Goal: Communication & Community: Answer question/provide support

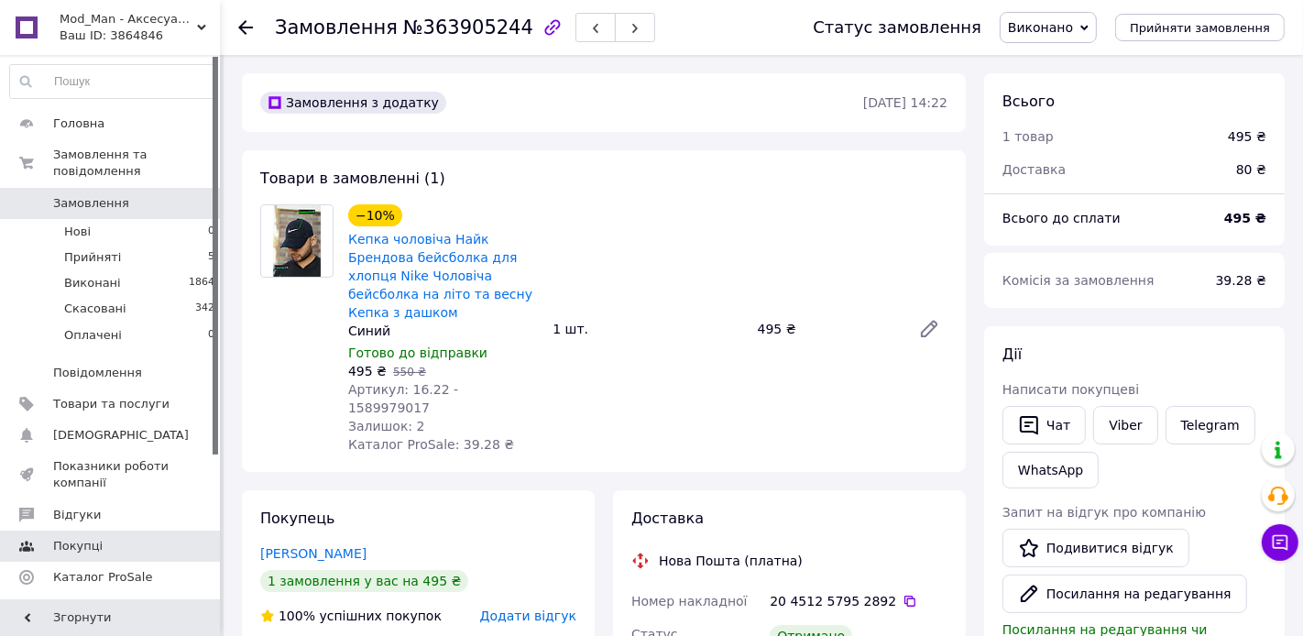
click at [64, 503] on link "Відгуки" at bounding box center [112, 514] width 225 height 31
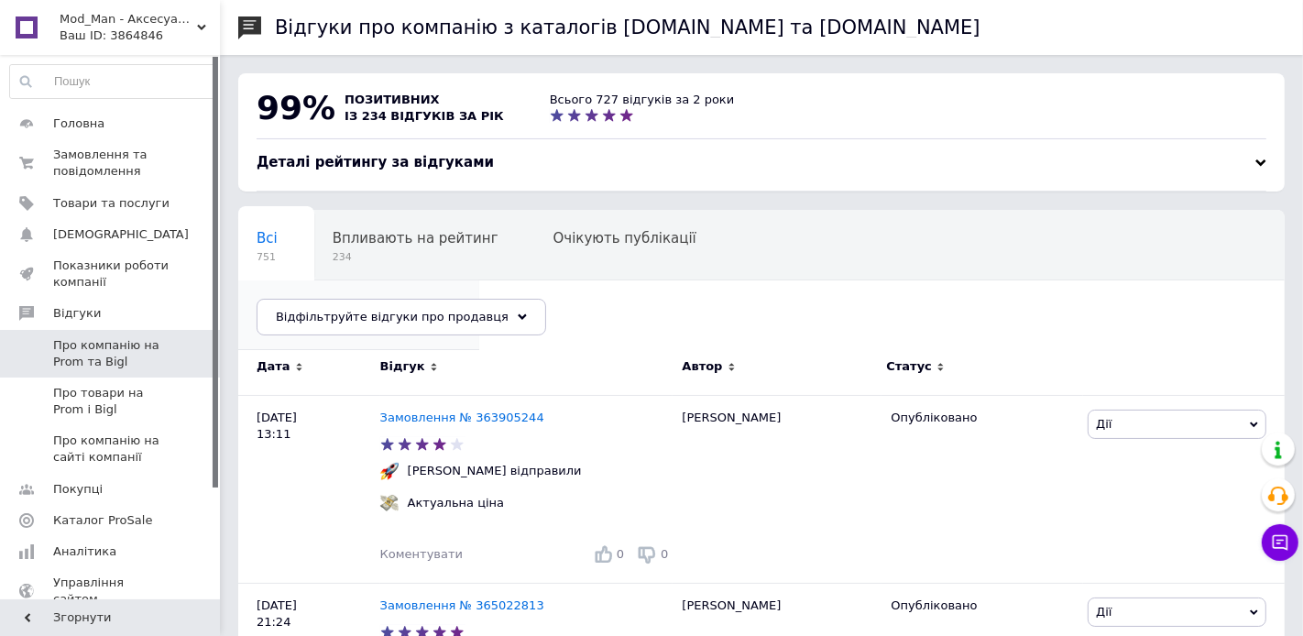
click at [443, 300] on span "Опубліковані без комен..." at bounding box center [350, 308] width 186 height 16
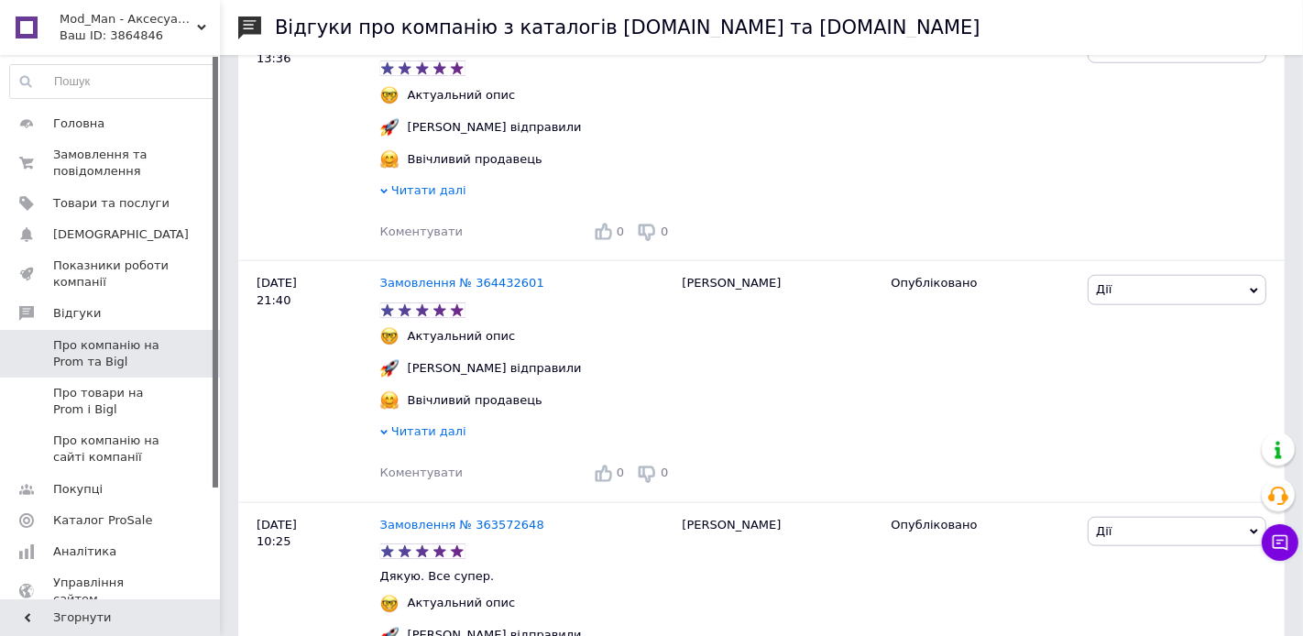
scroll to position [2188, 0]
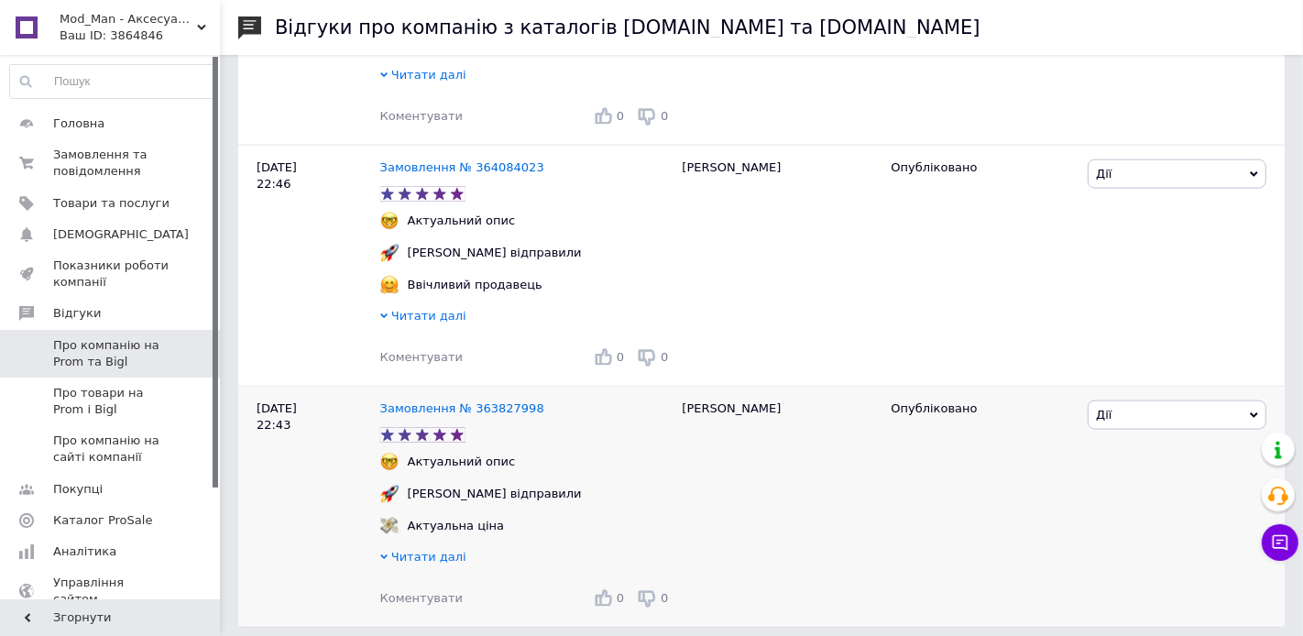
click at [421, 591] on span "Коментувати" at bounding box center [421, 598] width 82 height 14
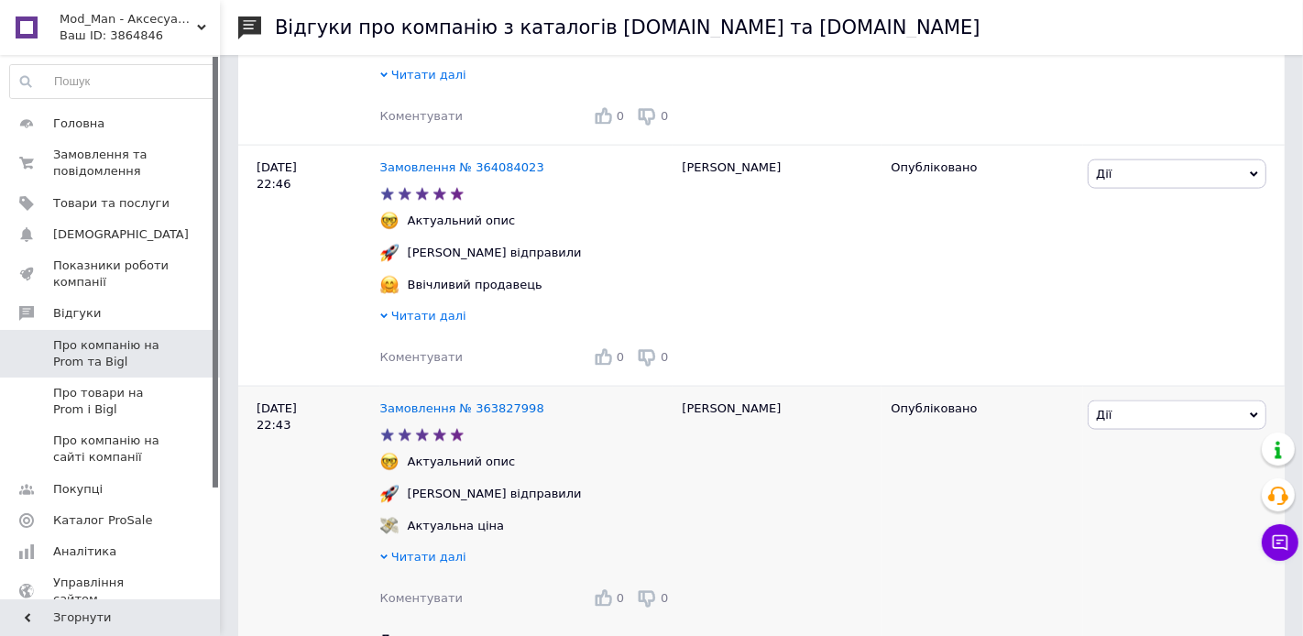
scroll to position [2358, 0]
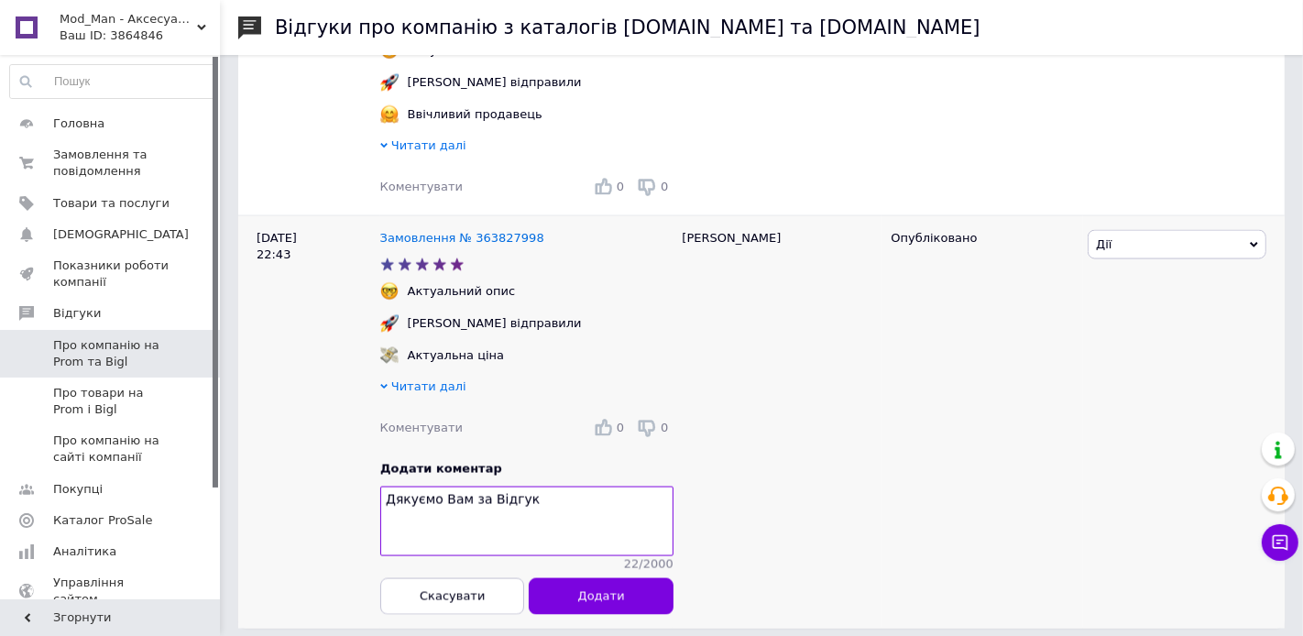
click at [702, 229] on div "[PERSON_NAME]" at bounding box center [777, 422] width 209 height 412
copy div "[PERSON_NAME]"
click at [568, 495] on textarea "Дякуємо Вам за Відгук" at bounding box center [526, 522] width 293 height 70
paste textarea "[PERSON_NAME]"
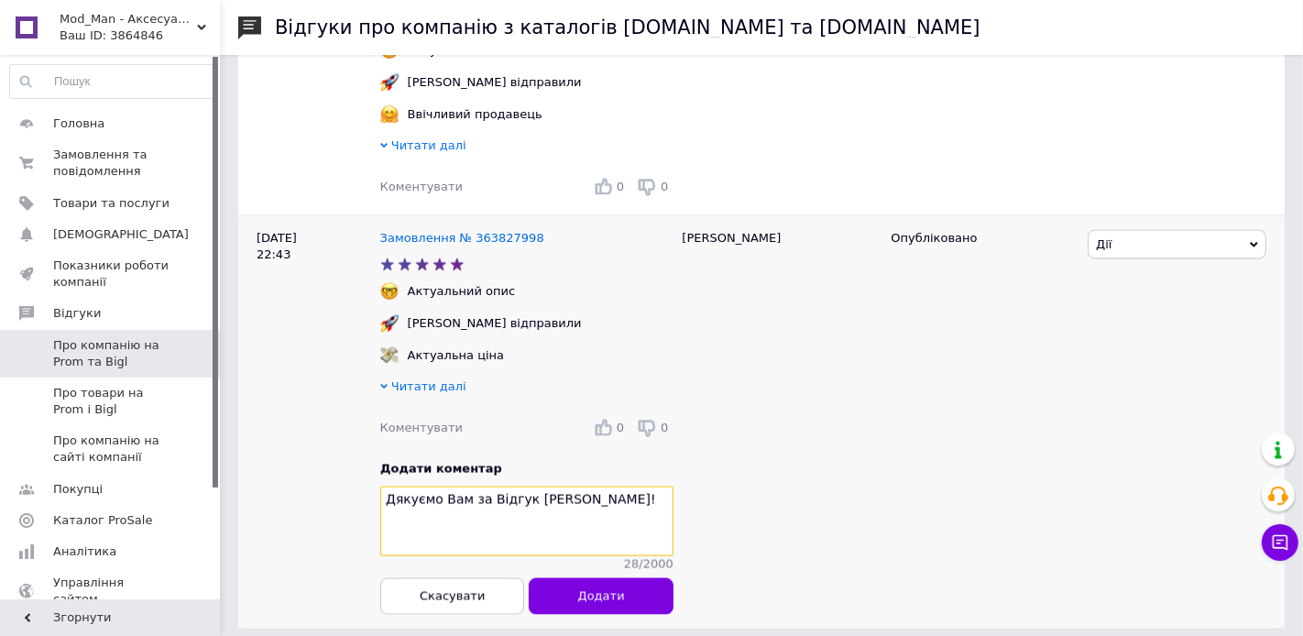
drag, startPoint x: 589, startPoint y: 492, endPoint x: 356, endPoint y: 485, distance: 232.8
click at [356, 485] on div "[DATE] 22:43 Замовлення № 363827998 Актуальний опис [PERSON_NAME] відправили Ак…" at bounding box center [761, 422] width 1046 height 412
type textarea "Дякуємо Вам за Відгук [PERSON_NAME]!"
click at [628, 584] on button "Додати" at bounding box center [601, 596] width 144 height 37
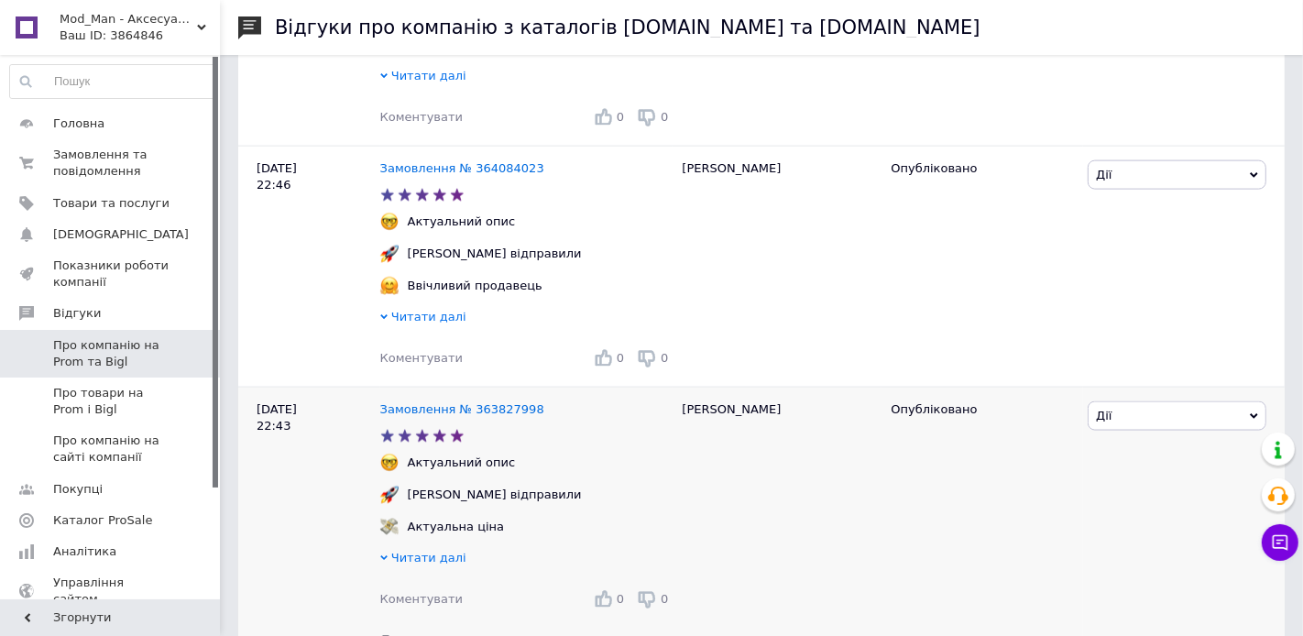
scroll to position [2166, 0]
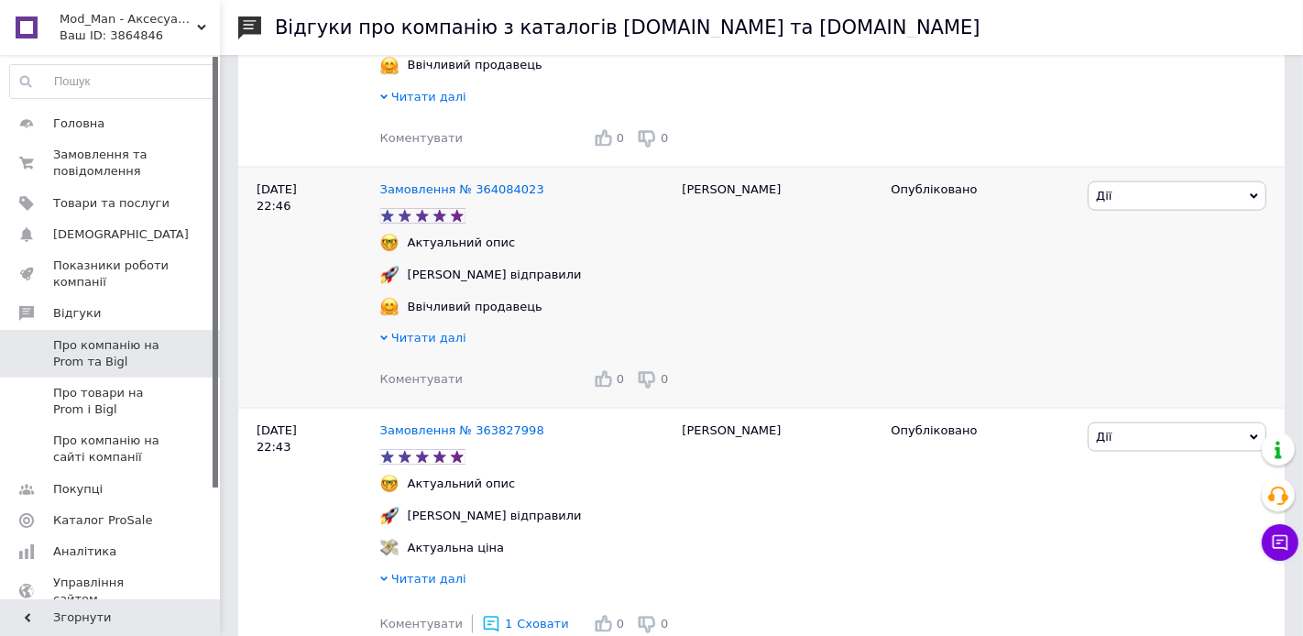
click at [442, 372] on span "Коментувати" at bounding box center [421, 379] width 82 height 14
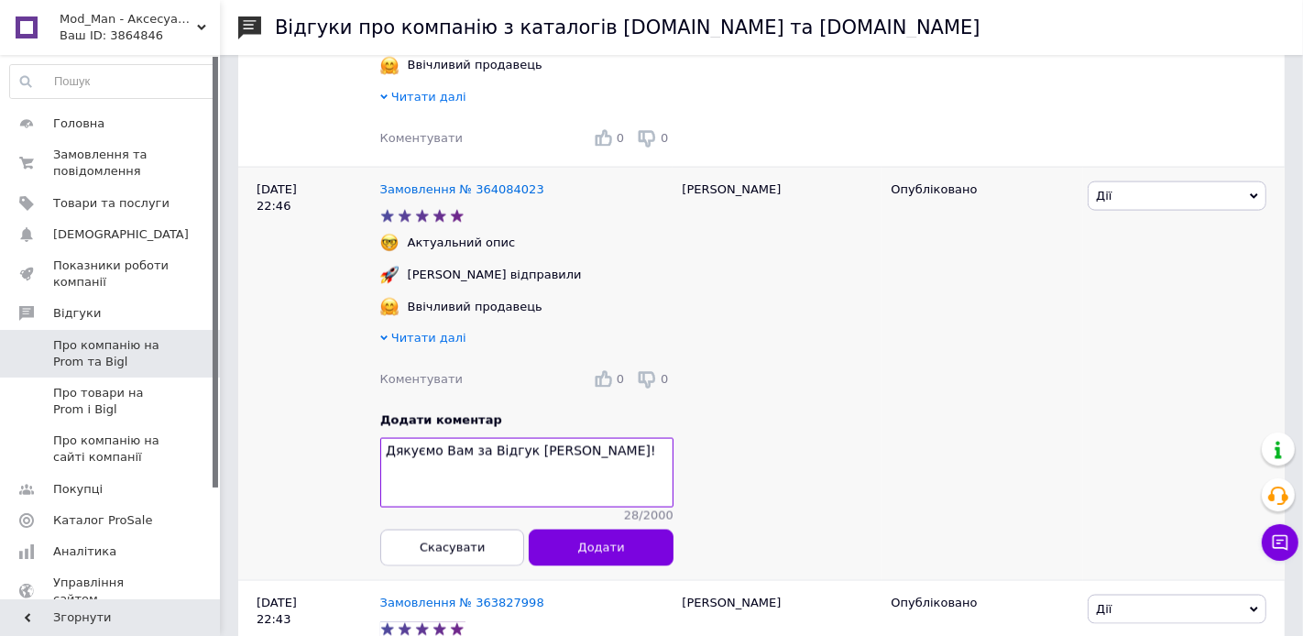
click at [708, 175] on div "[PERSON_NAME]" at bounding box center [777, 373] width 209 height 413
click at [707, 175] on div "[PERSON_NAME]" at bounding box center [777, 373] width 209 height 413
click at [700, 179] on div "[PERSON_NAME]" at bounding box center [777, 373] width 209 height 413
copy div "[PERSON_NAME]"
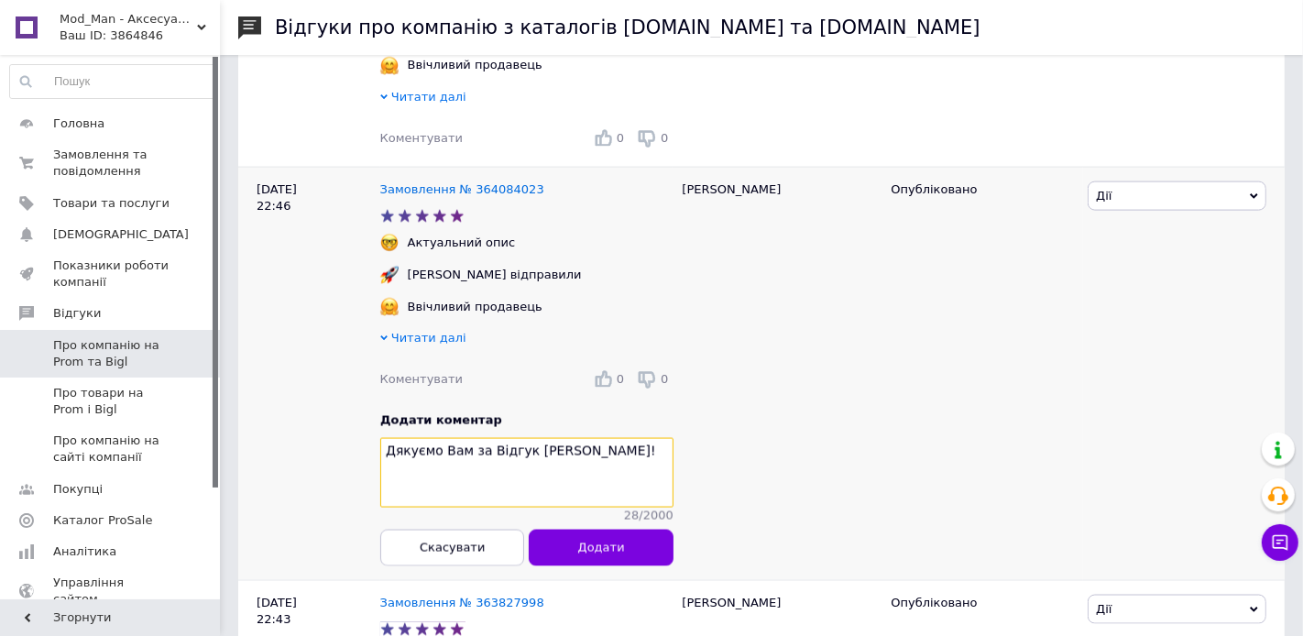
click at [542, 439] on textarea "Дякуємо Вам за Відгук [PERSON_NAME]!" at bounding box center [526, 473] width 293 height 70
paste textarea "на"
type textarea "Дякуємо Вам за Відгук [PERSON_NAME]!"
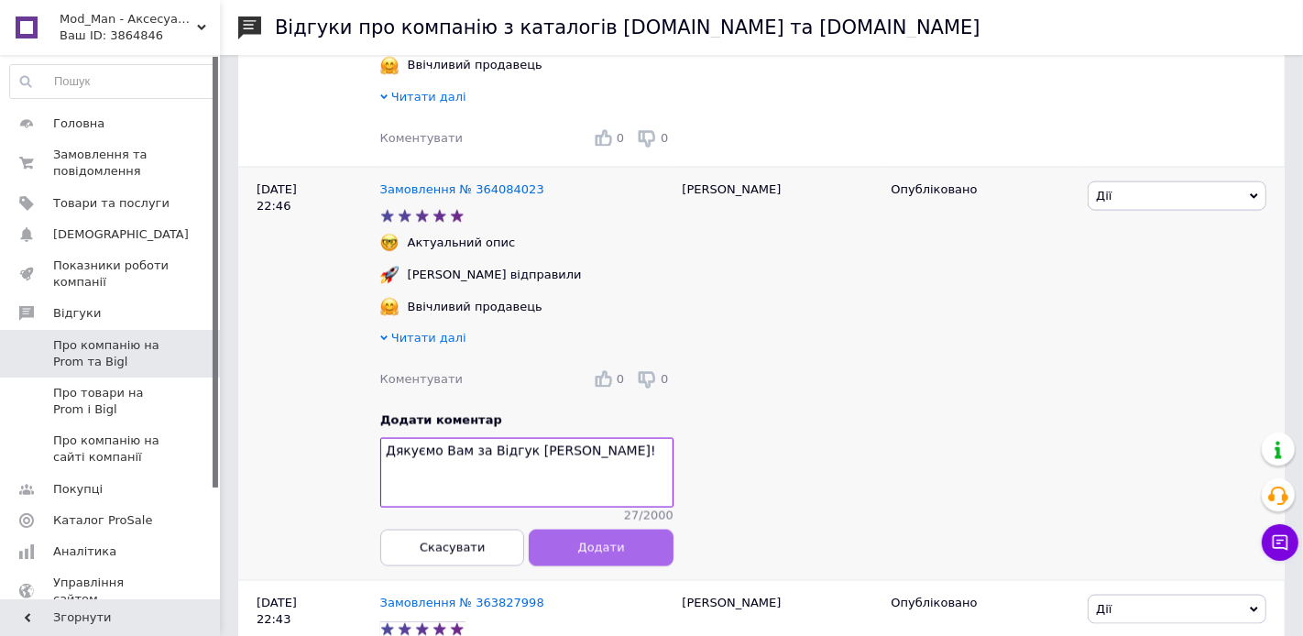
click at [592, 541] on span "Додати" at bounding box center [600, 548] width 47 height 14
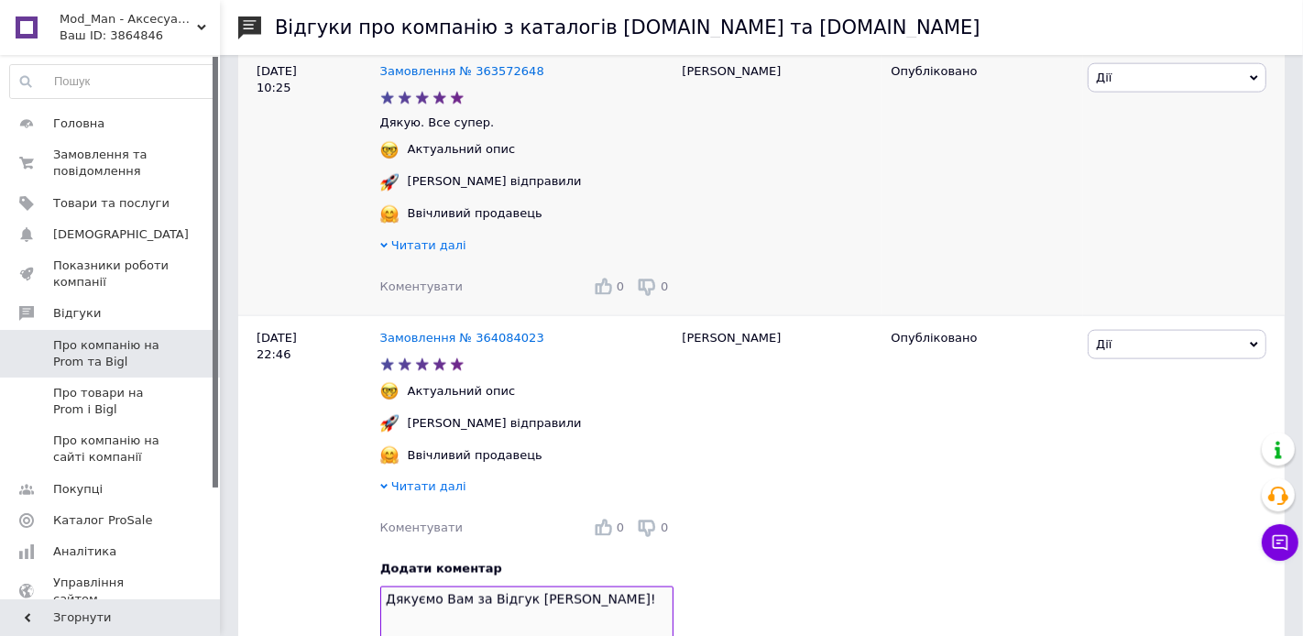
scroll to position [1989, 0]
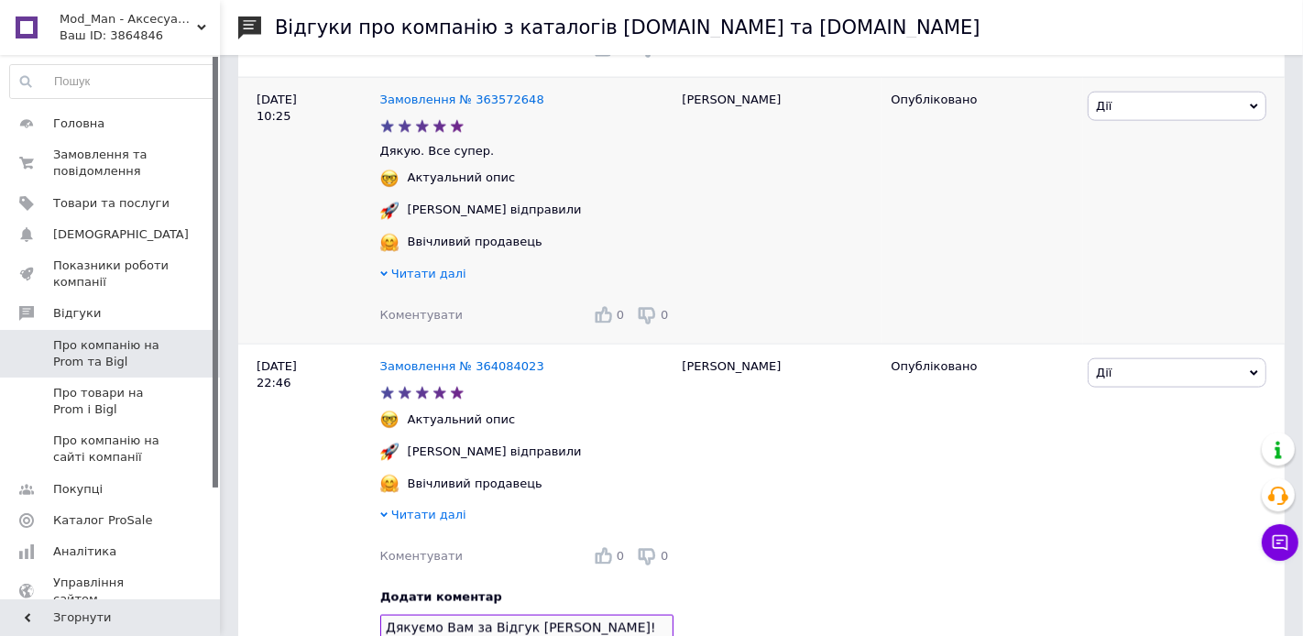
click at [410, 308] on span "Коментувати" at bounding box center [421, 315] width 82 height 14
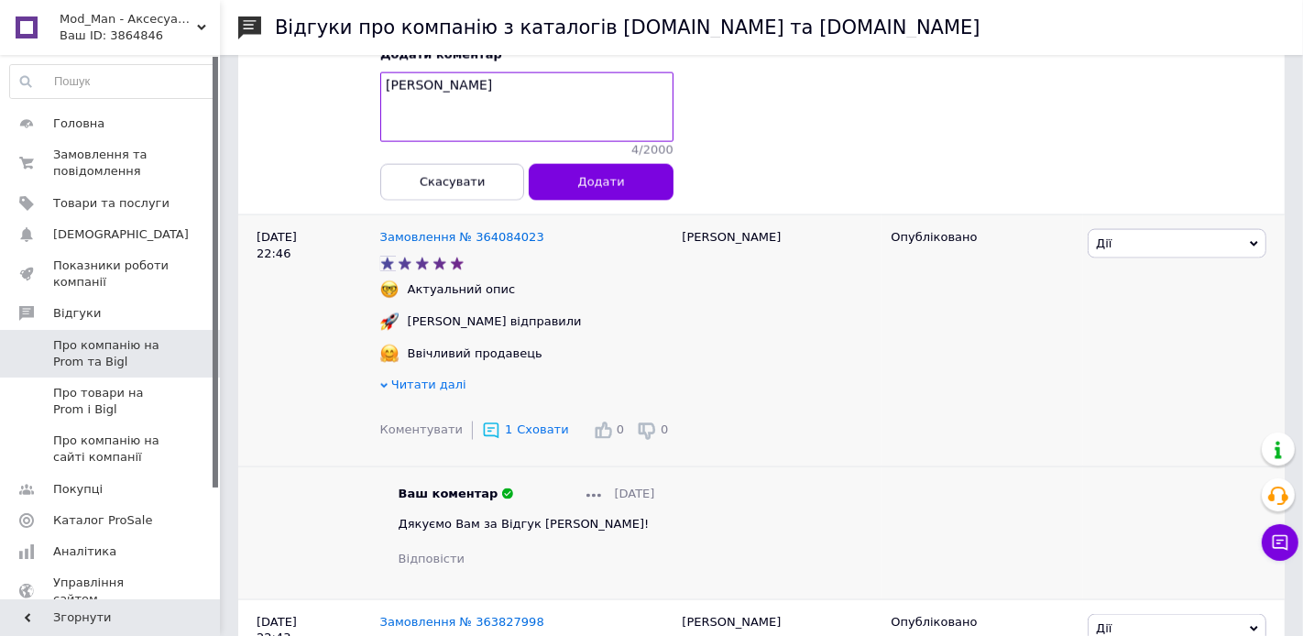
scroll to position [2293, 0]
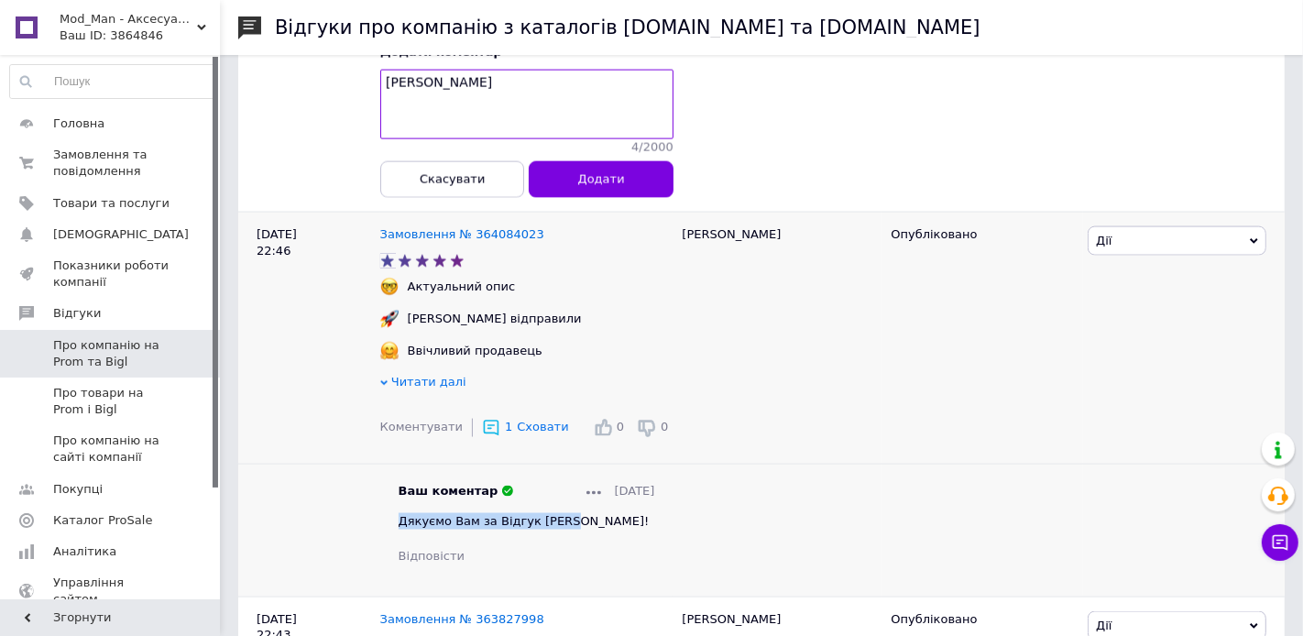
drag, startPoint x: 576, startPoint y: 510, endPoint x: 390, endPoint y: 500, distance: 186.3
click at [390, 500] on div "Ваш коментар [DATE] Дякуємо Вам за Відгук [PERSON_NAME]! Відповісти" at bounding box center [526, 524] width 293 height 82
copy span "Дякуємо Вам за Відгук [PERSON_NAME]!"
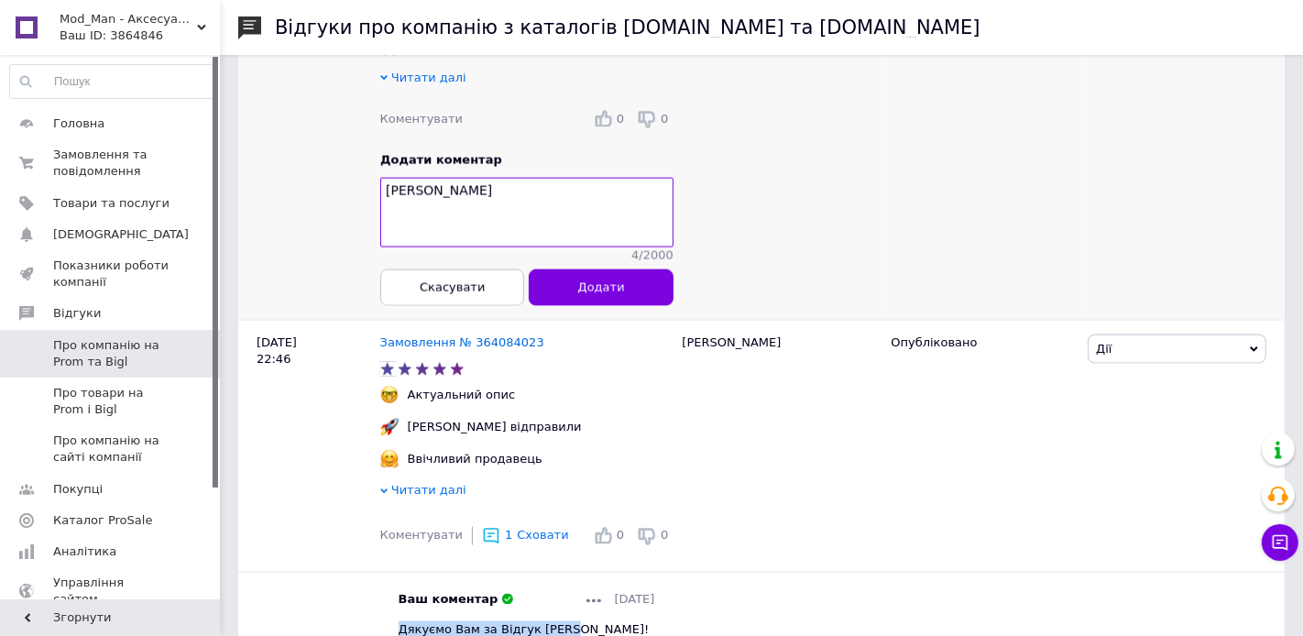
scroll to position [2182, 0]
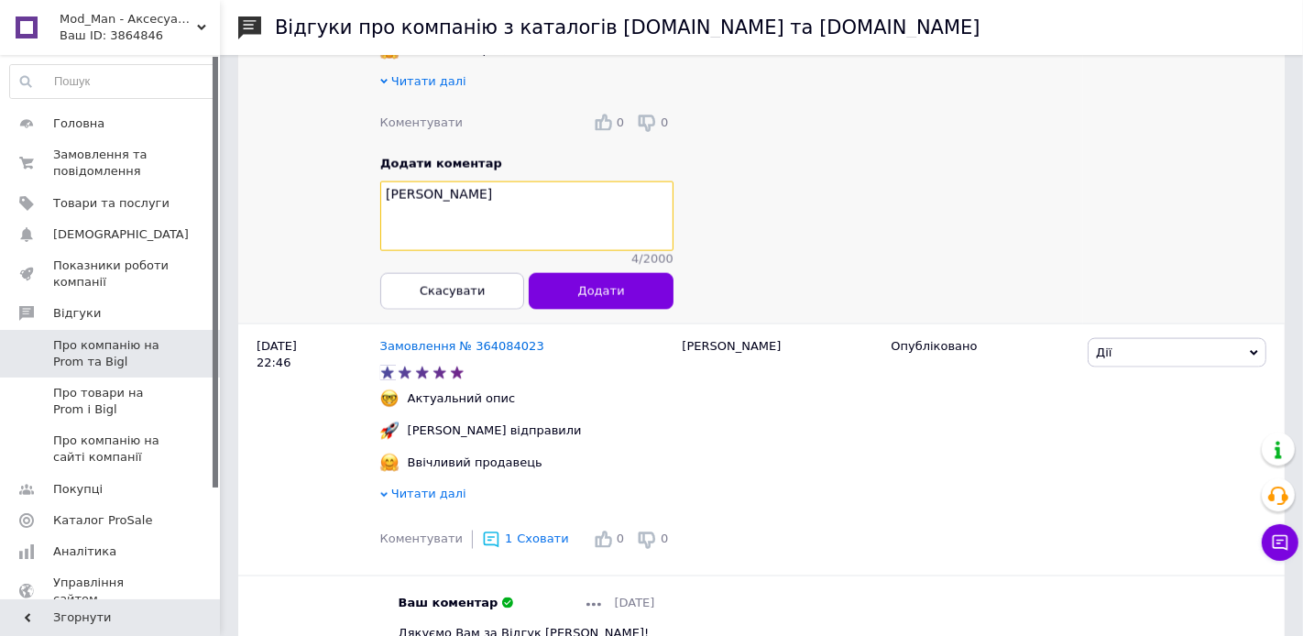
drag, startPoint x: 444, startPoint y: 190, endPoint x: 381, endPoint y: 186, distance: 63.3
click at [381, 186] on textarea "[PERSON_NAME]" at bounding box center [526, 216] width 293 height 70
paste textarea "[PERSON_NAME] за Відгук [PERSON_NAME]!"
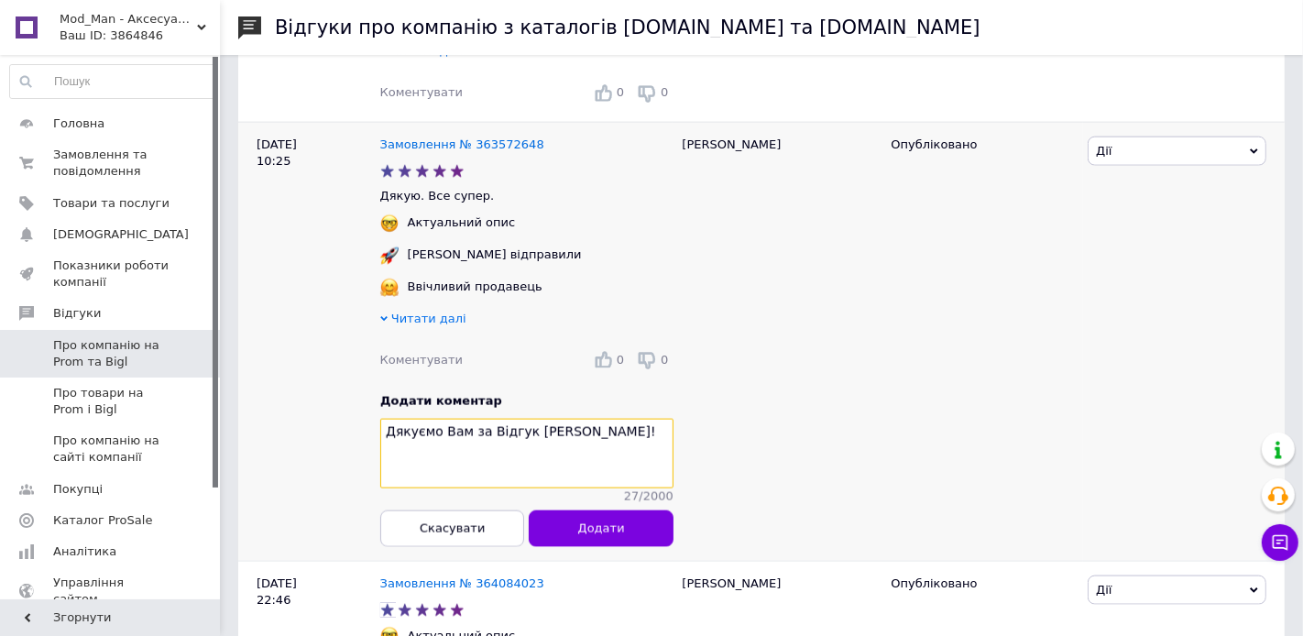
scroll to position [1967, 0]
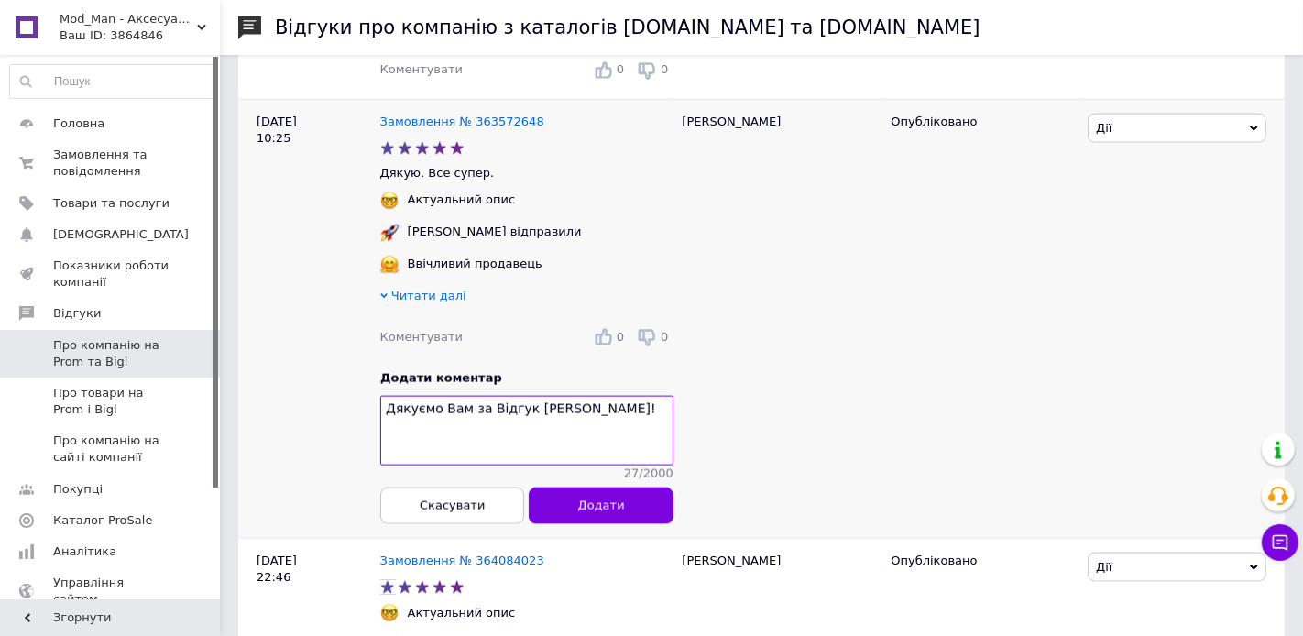
click at [699, 106] on div "[PERSON_NAME]" at bounding box center [777, 318] width 209 height 439
copy div "[PERSON_NAME]"
click at [543, 396] on textarea "Дякуємо Вам за Відгук [PERSON_NAME]!" at bounding box center [526, 431] width 293 height 70
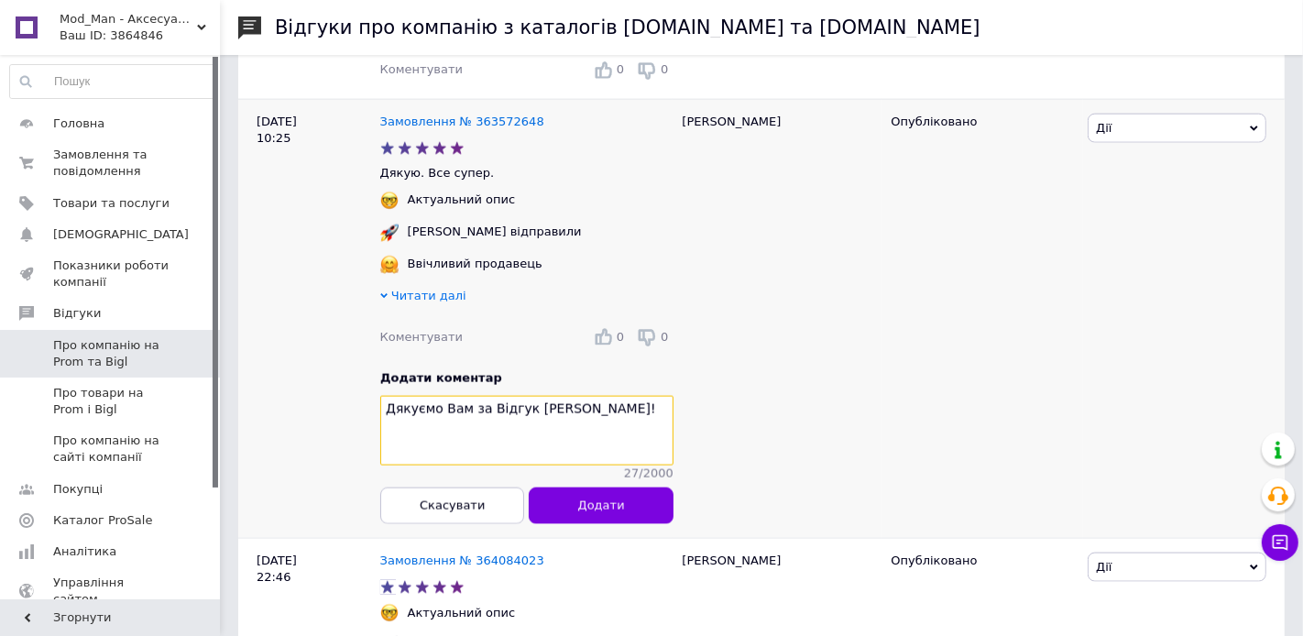
paste textarea "[PERSON_NAME]"
drag, startPoint x: 504, startPoint y: 404, endPoint x: 349, endPoint y: 394, distance: 155.2
click at [349, 394] on div "[DATE] 10:25 Замовлення № 363572648 Дякую. Все супер. Актуальний опис [PERSON_N…" at bounding box center [761, 318] width 1046 height 439
drag, startPoint x: 591, startPoint y: 397, endPoint x: 367, endPoint y: 390, distance: 223.7
click at [367, 390] on div "[DATE] 10:25 Замовлення № 363572648 Дякую. Все супер. Актуальний опис [PERSON_N…" at bounding box center [761, 318] width 1046 height 439
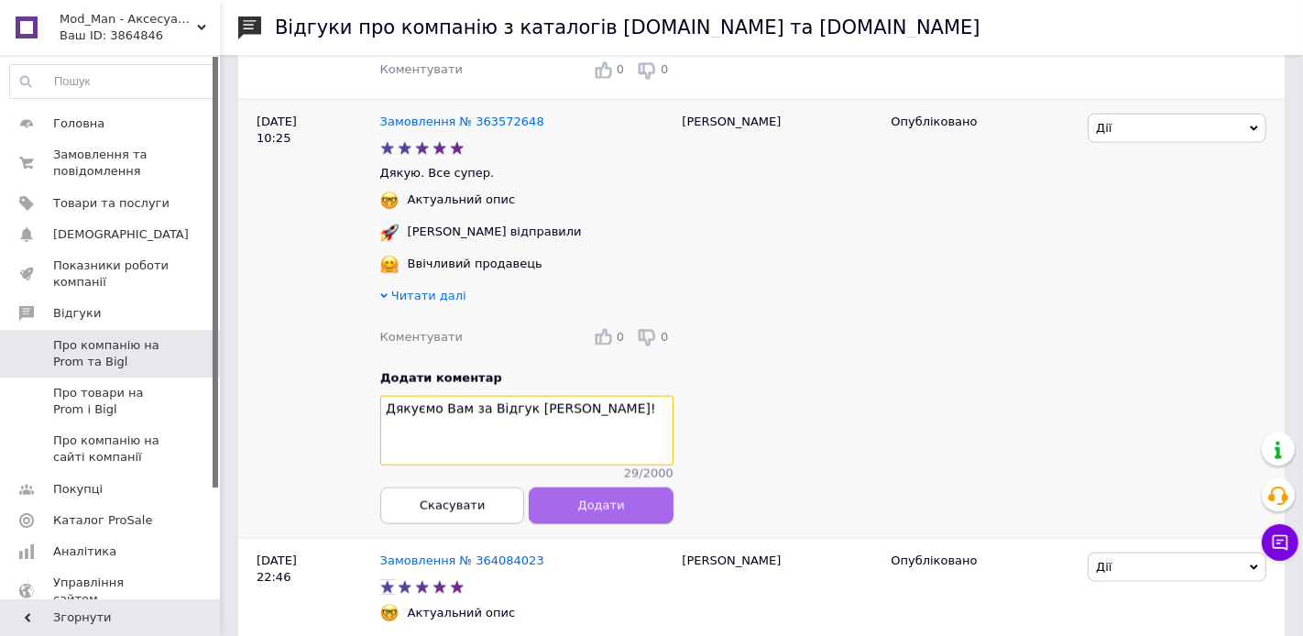
type textarea "Дякуємо Вам за Відгук [PERSON_NAME]!"
click at [596, 501] on button "Додати" at bounding box center [601, 505] width 144 height 37
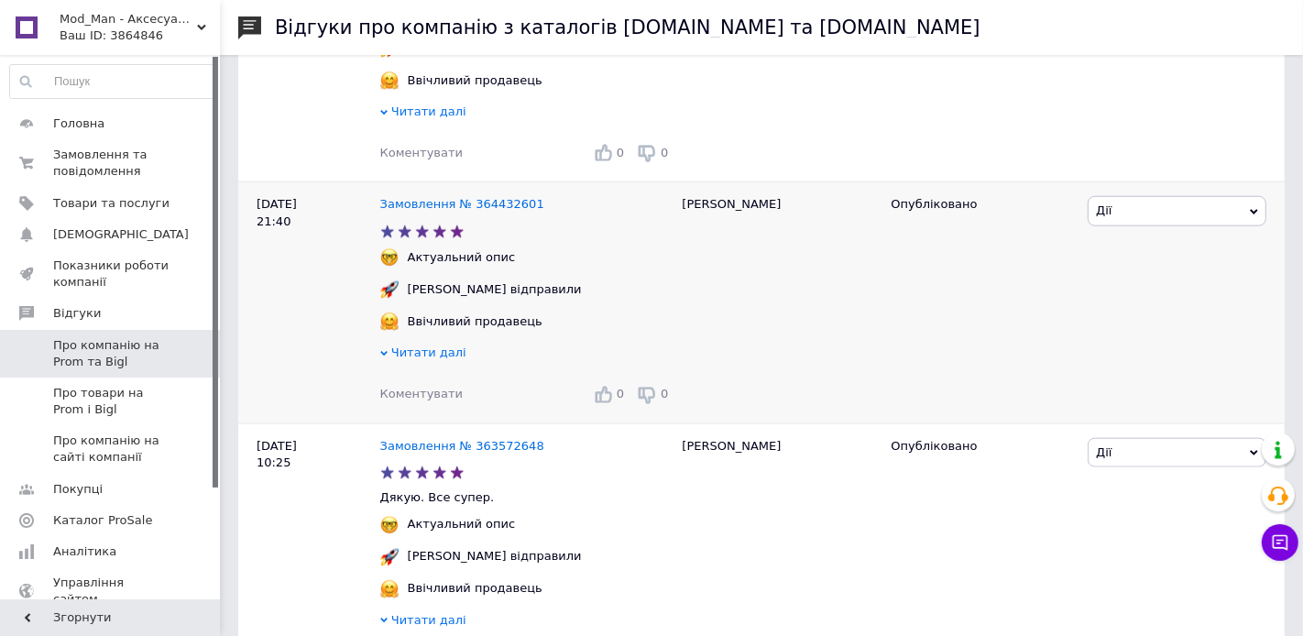
scroll to position [1619, 0]
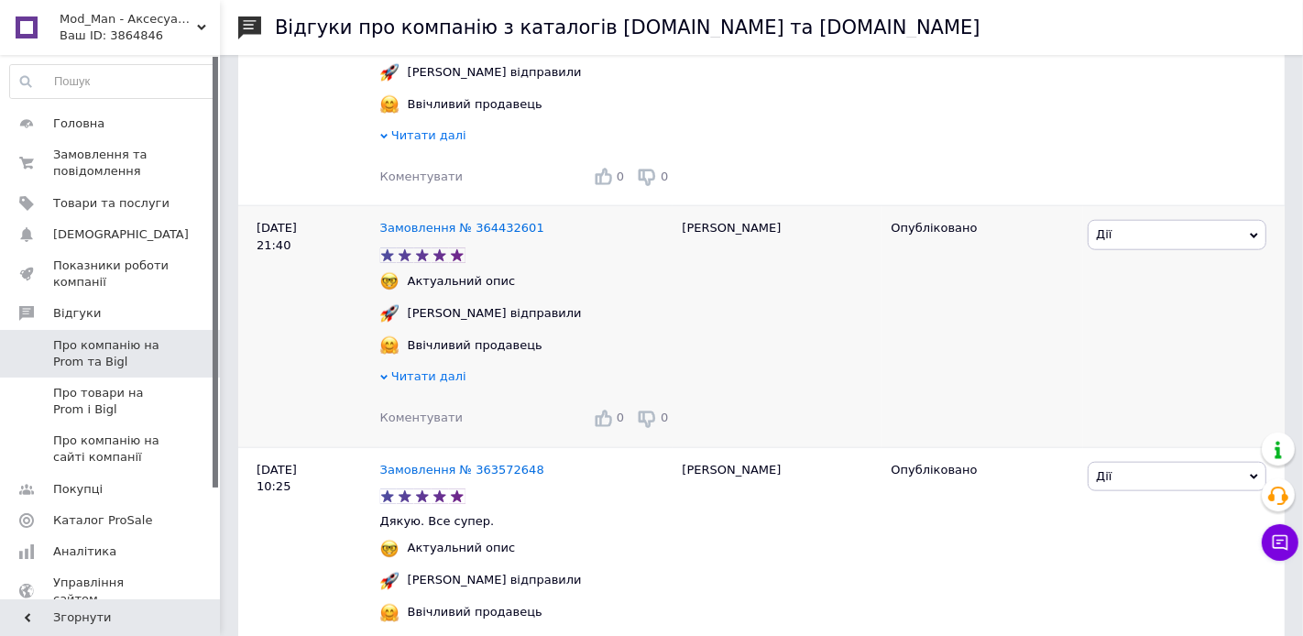
click at [425, 410] on span "Коментувати" at bounding box center [421, 417] width 82 height 14
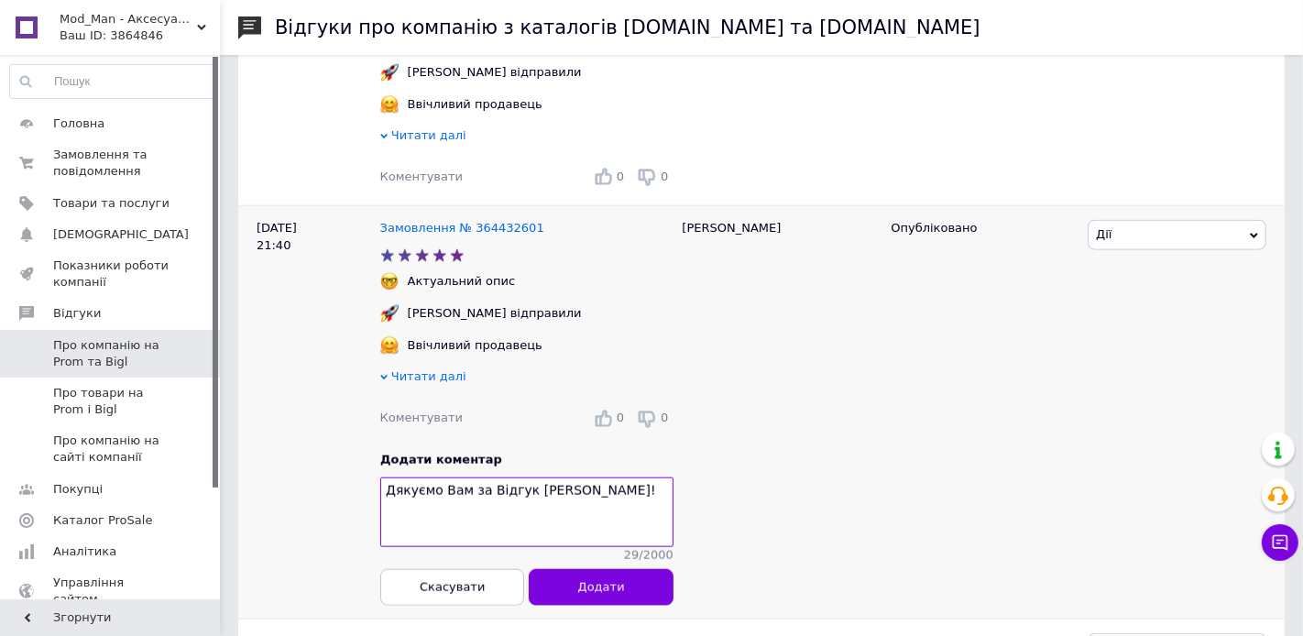
click at [695, 212] on div "[PERSON_NAME]" at bounding box center [777, 412] width 209 height 413
copy div "[PERSON_NAME]"
click at [551, 477] on textarea "Дякуємо Вам за Відгук [PERSON_NAME]!" at bounding box center [526, 512] width 293 height 70
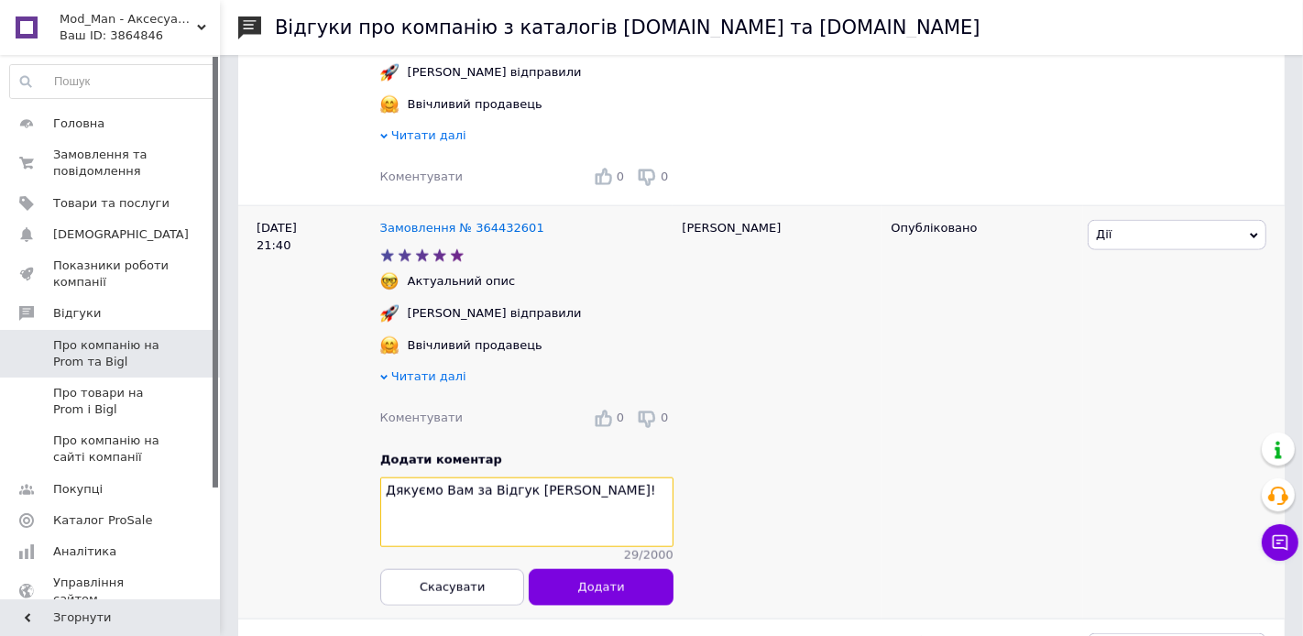
paste textarea "[PERSON_NAME]"
drag, startPoint x: 539, startPoint y: 477, endPoint x: 373, endPoint y: 474, distance: 165.9
click at [373, 474] on div "[DATE] 21:40 Замовлення № 364432601 Актуальний опис [PERSON_NAME] відправили Вв…" at bounding box center [761, 412] width 1046 height 413
type textarea "Дякуємо Вам за Відгук [PERSON_NAME]!"
drag, startPoint x: 575, startPoint y: 574, endPoint x: 539, endPoint y: 472, distance: 108.1
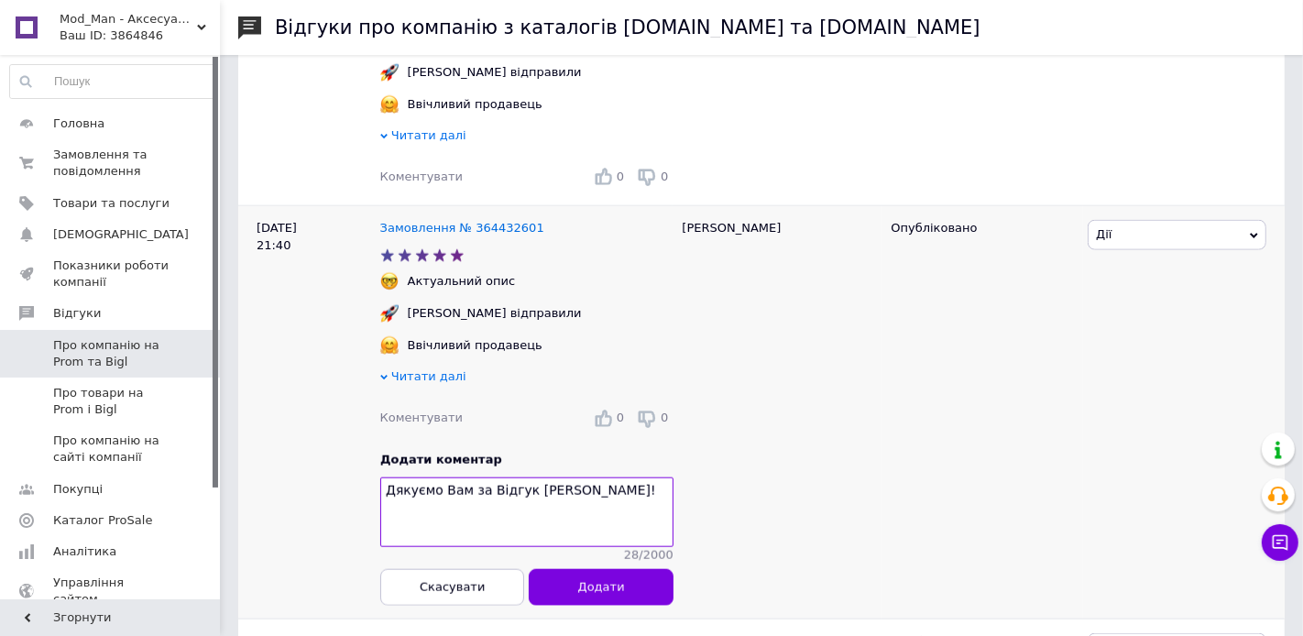
click at [575, 573] on button "Додати" at bounding box center [601, 586] width 144 height 37
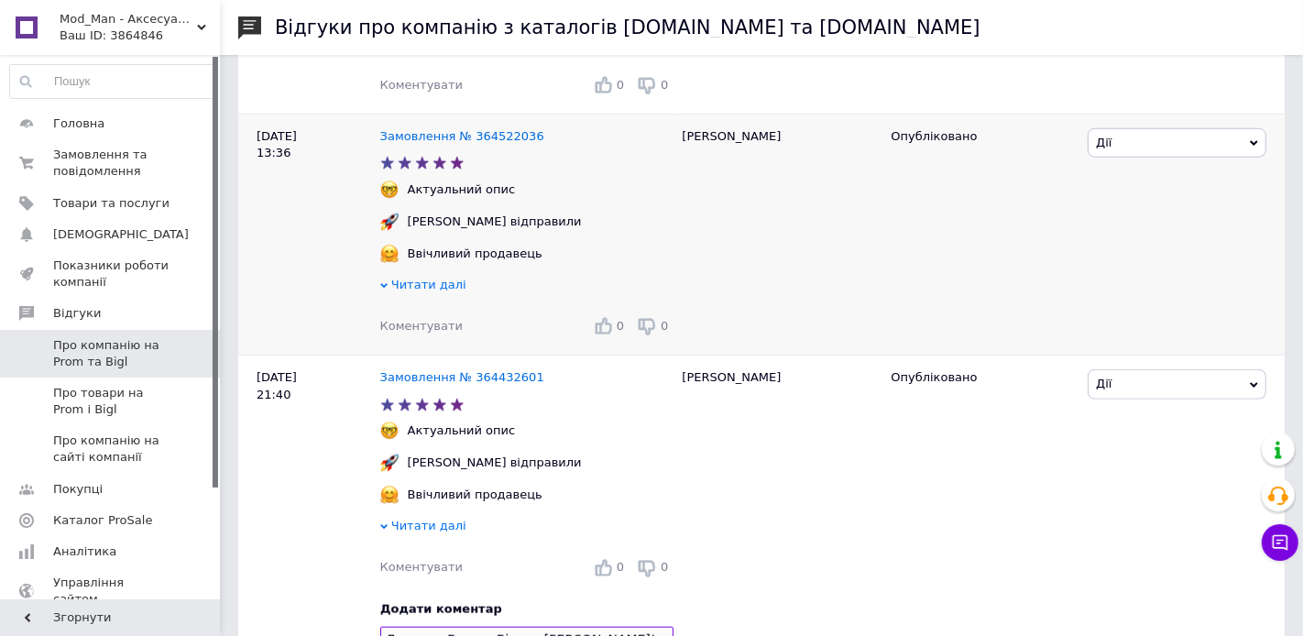
scroll to position [1443, 0]
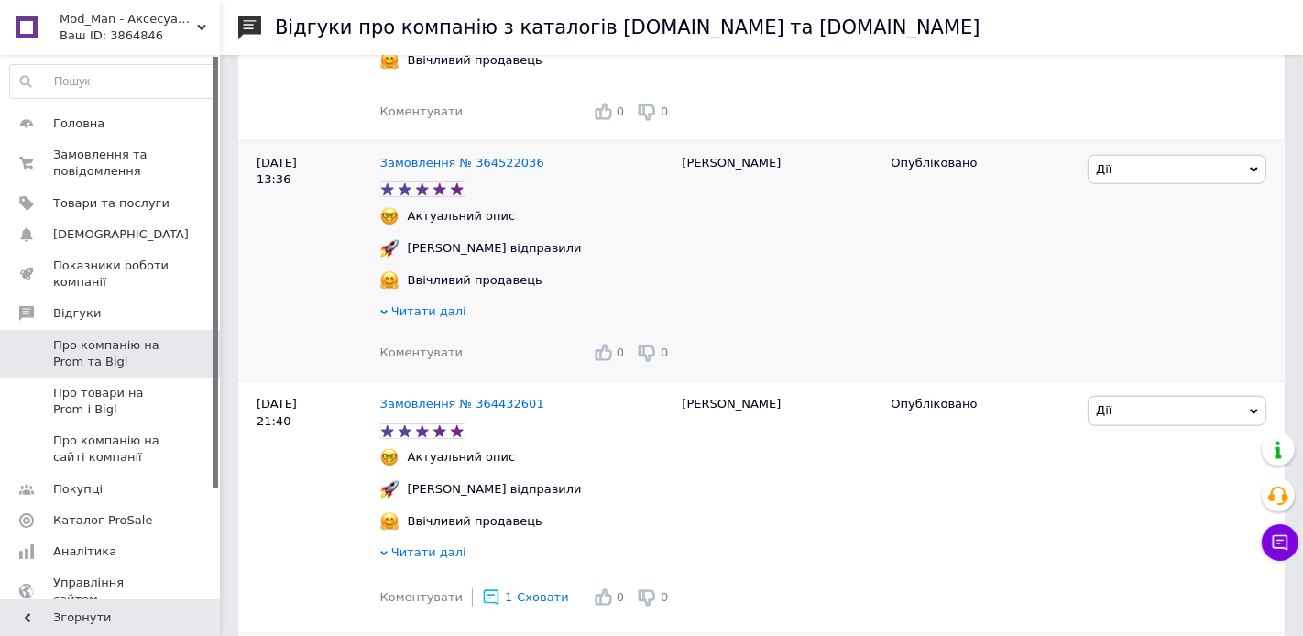
click at [426, 345] on span "Коментувати" at bounding box center [421, 352] width 82 height 14
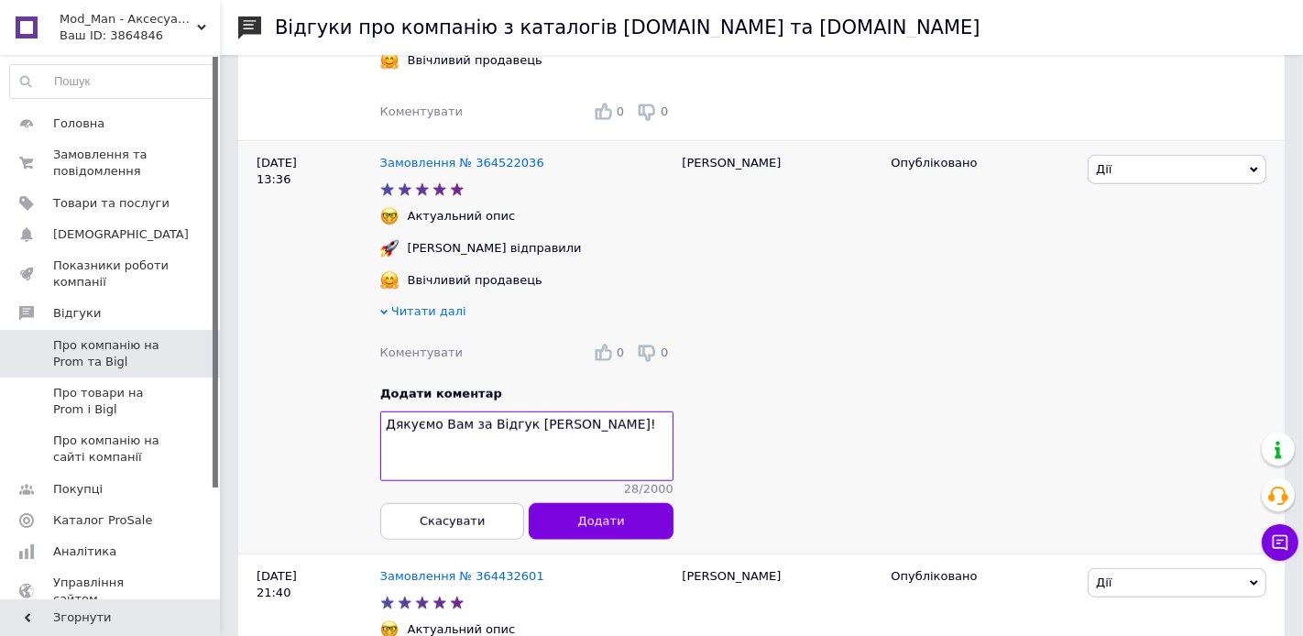
click at [720, 148] on div "[PERSON_NAME]" at bounding box center [777, 347] width 209 height 413
copy div "[PERSON_NAME]"
click at [545, 412] on textarea "Дякуємо Вам за Відгук [PERSON_NAME]!" at bounding box center [526, 447] width 293 height 70
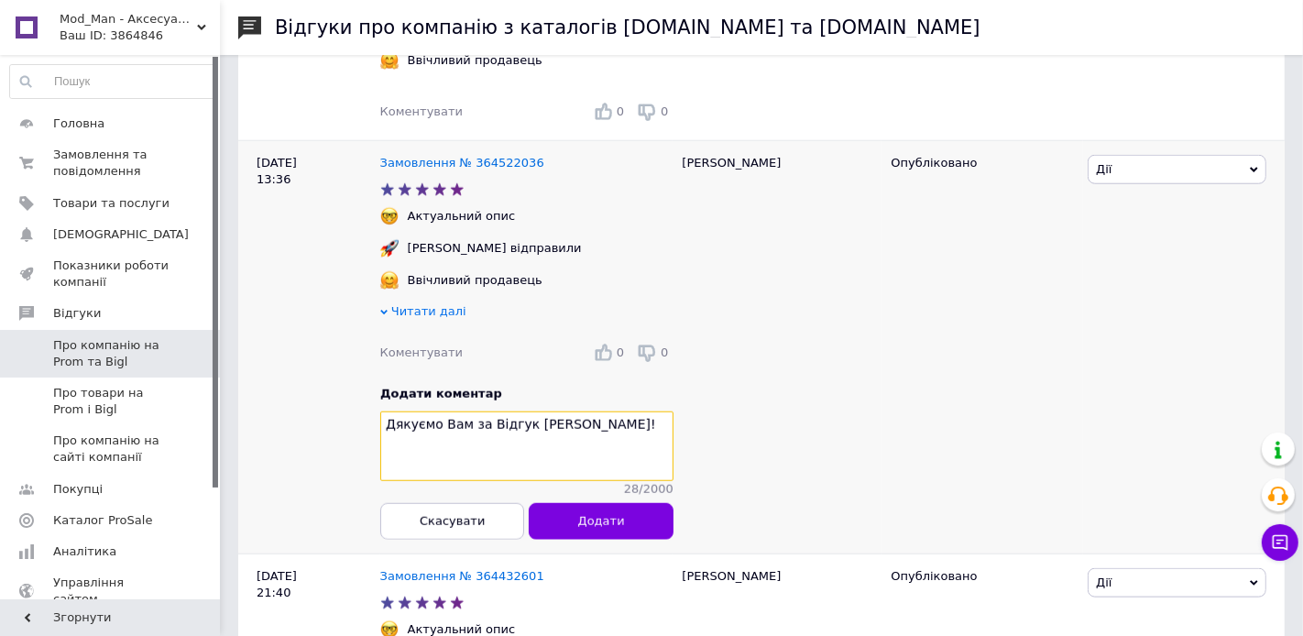
paste textarea "олодимир"
type textarea "Дякуємо Вам за Відгук [PERSON_NAME]!"
click at [609, 515] on span "Додати" at bounding box center [600, 522] width 47 height 14
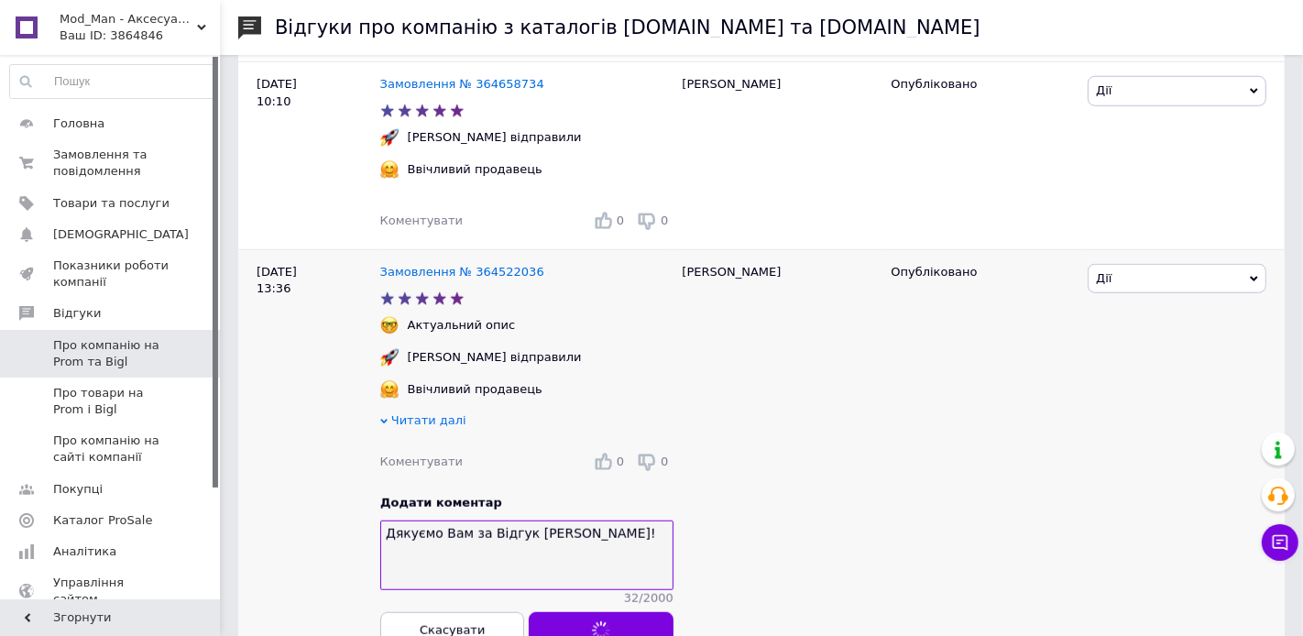
scroll to position [1242, 0]
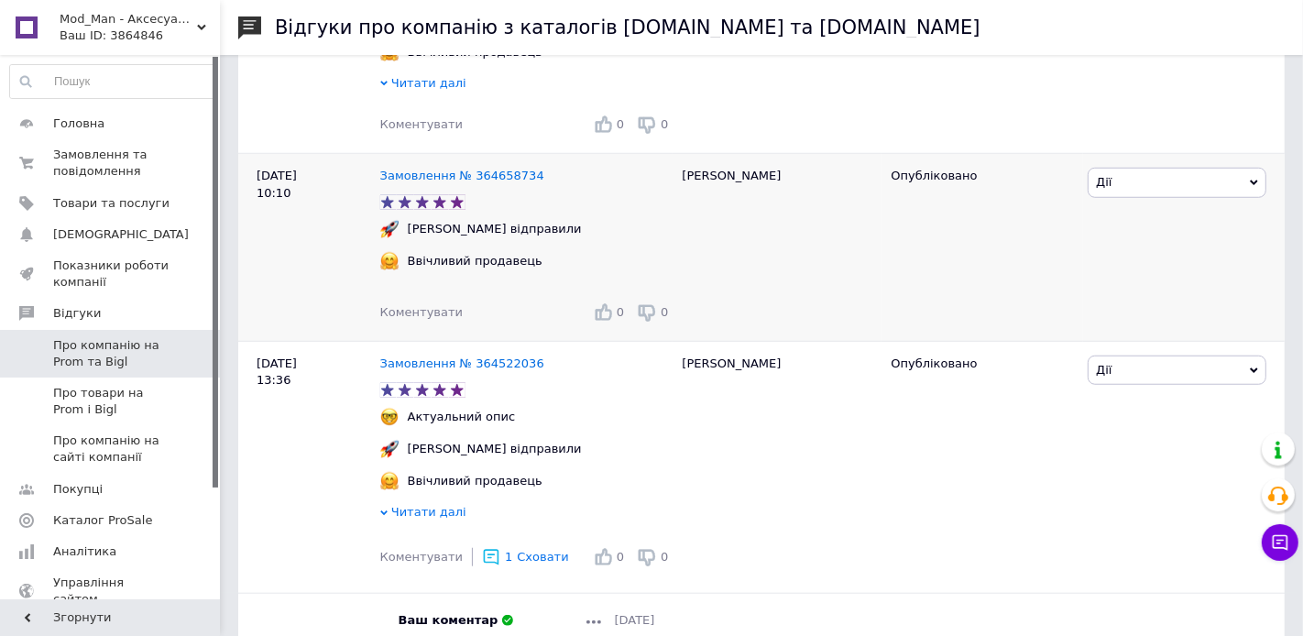
click at [421, 305] on span "Коментувати" at bounding box center [421, 312] width 82 height 14
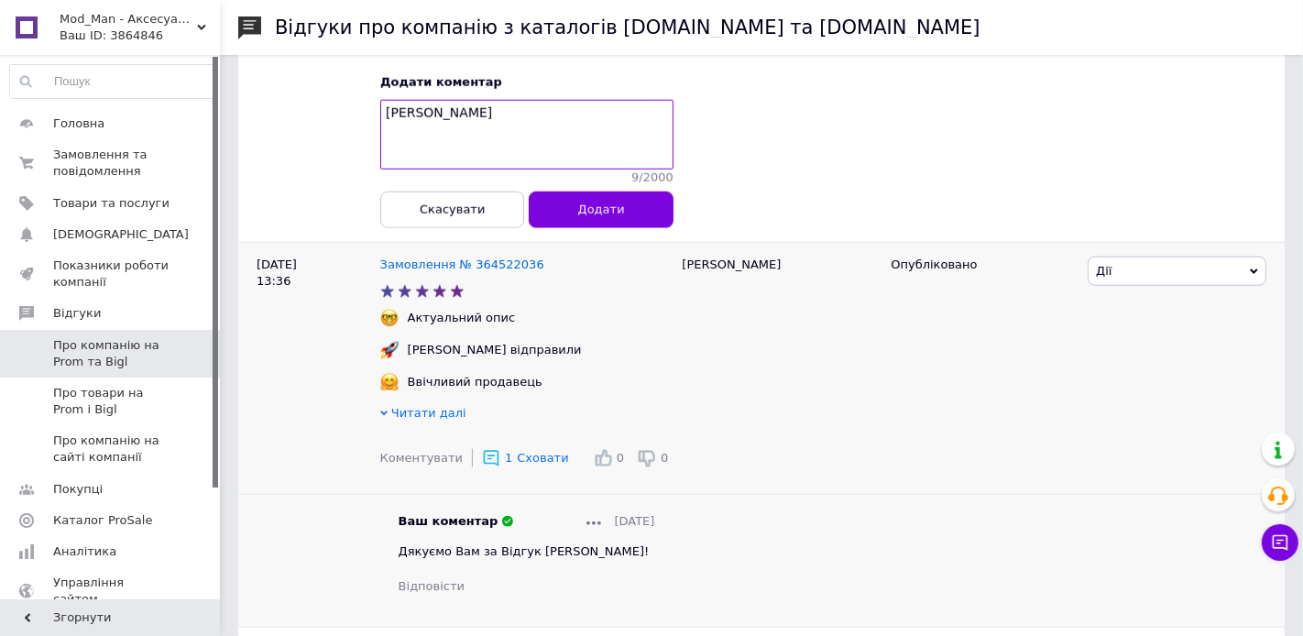
scroll to position [1535, 0]
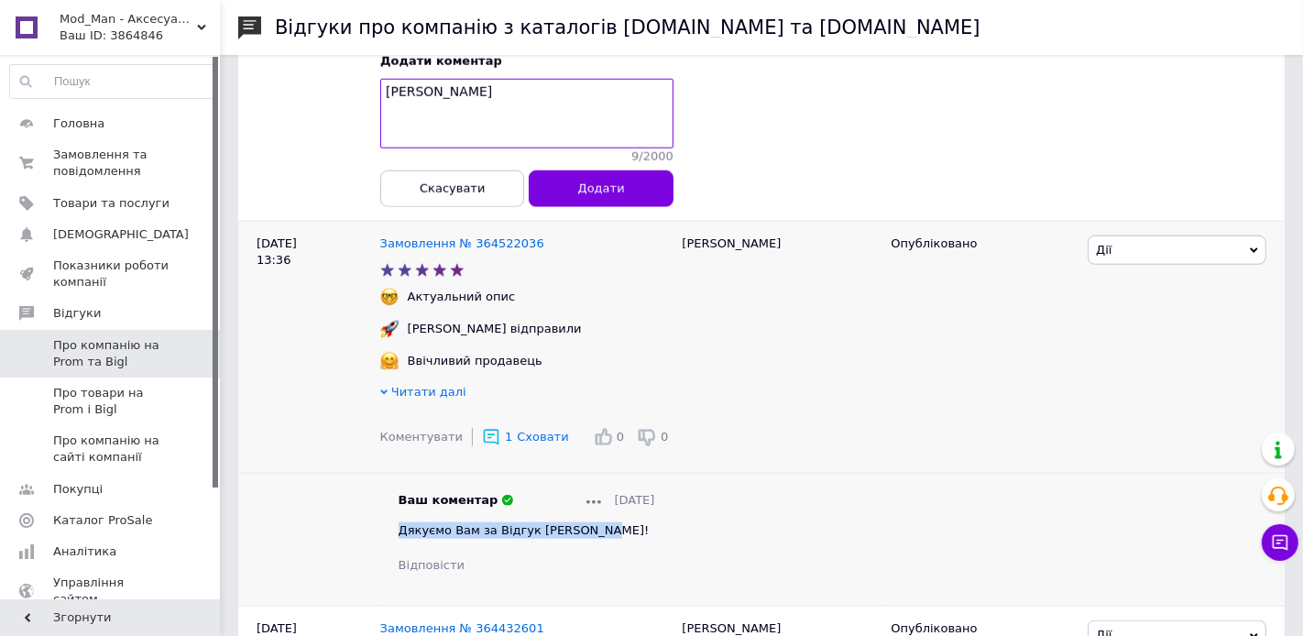
drag, startPoint x: 639, startPoint y: 512, endPoint x: 398, endPoint y: 515, distance: 241.0
click at [399, 522] on div "Дякуємо Вам за Відгук [PERSON_NAME]!" at bounding box center [527, 530] width 257 height 16
copy span "Дякуємо Вам за Відгук [PERSON_NAME]!"
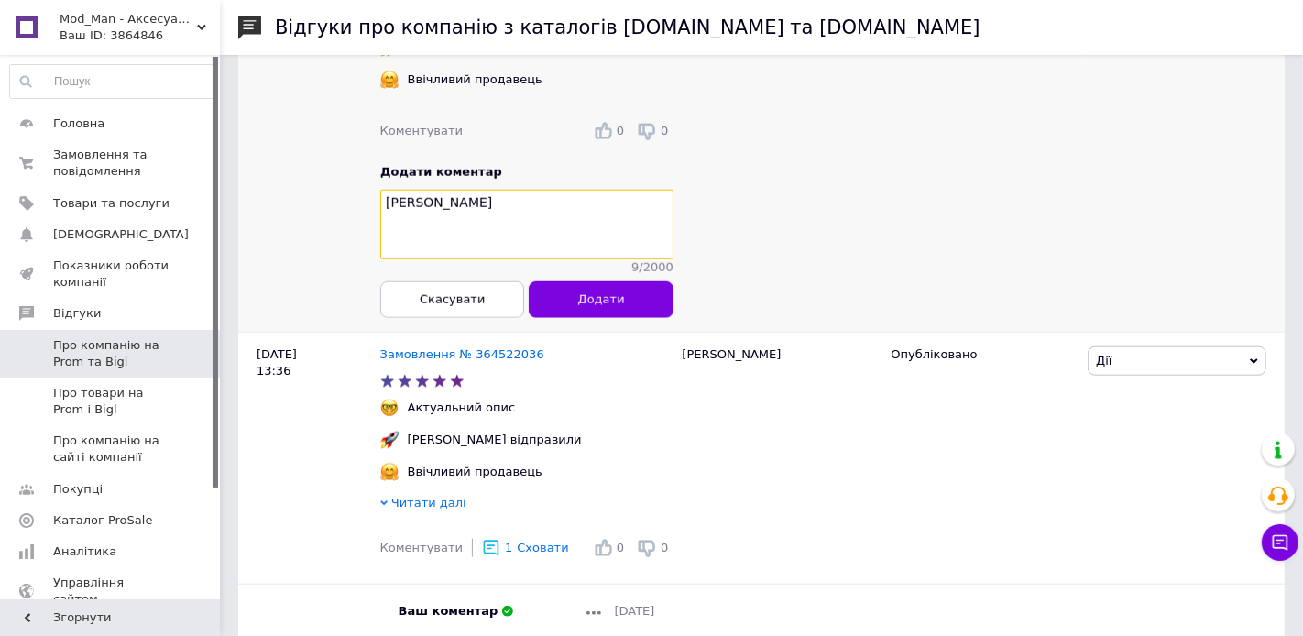
drag, startPoint x: 478, startPoint y: 190, endPoint x: 351, endPoint y: 187, distance: 127.4
click at [351, 187] on div "[DATE] 10:10 Замовлення № 364658734 [PERSON_NAME] відправили Ввічливий продавец…" at bounding box center [761, 153] width 1046 height 360
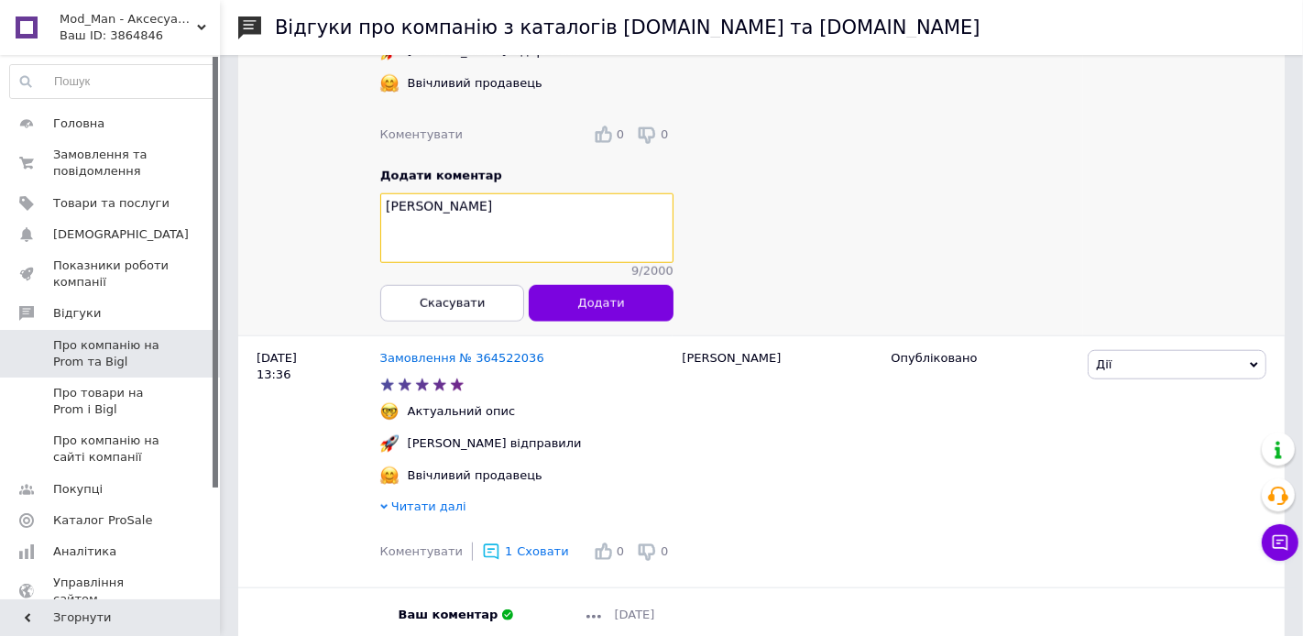
paste textarea "якуємо Вам за Відгук [PERSON_NAME]!"
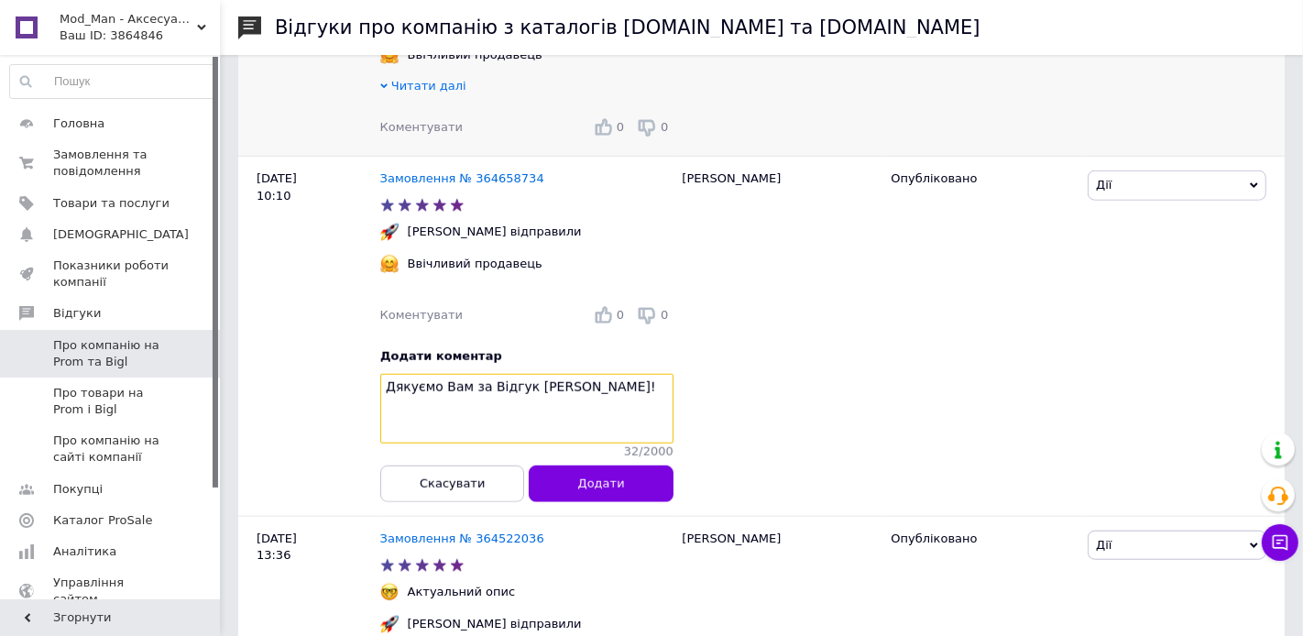
scroll to position [1226, 0]
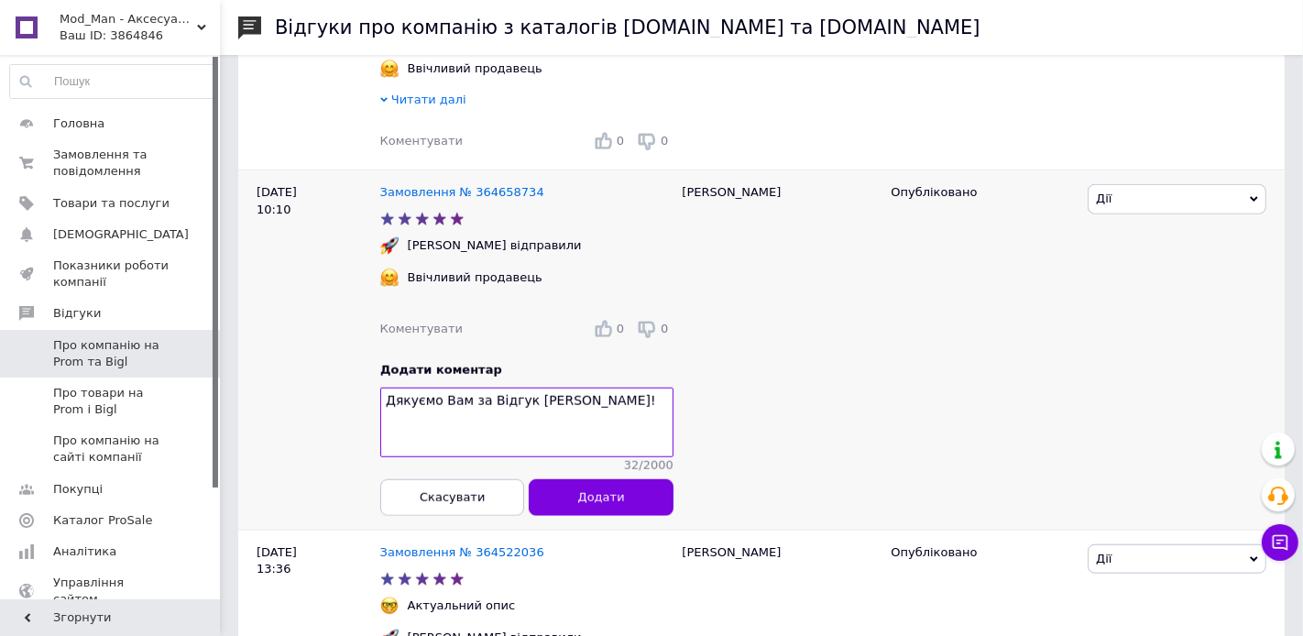
click at [700, 172] on div "[PERSON_NAME]" at bounding box center [777, 350] width 209 height 360
copy div "[PERSON_NAME]"
click at [560, 388] on textarea "Дякуємо Вам за Відгук [PERSON_NAME]!" at bounding box center [526, 423] width 293 height 70
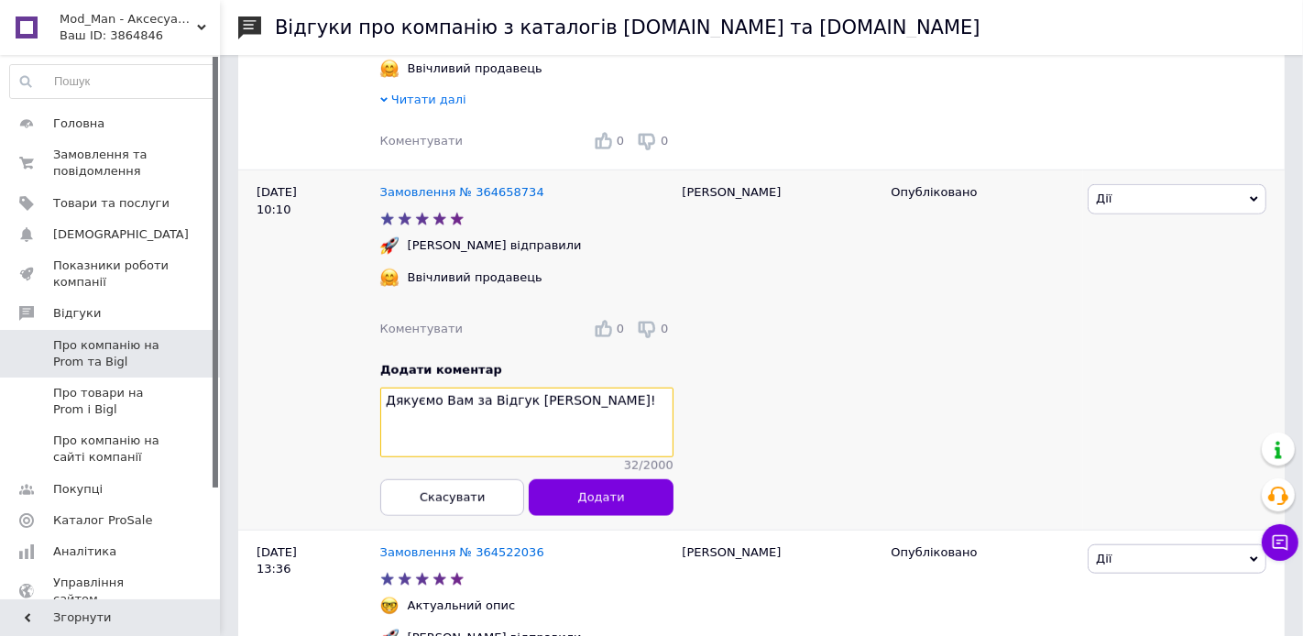
paste textarea "атьяна"
type textarea "Дякуємо Вам за Відгук [PERSON_NAME]!"
drag, startPoint x: 596, startPoint y: 472, endPoint x: 591, endPoint y: 434, distance: 38.0
click at [596, 479] on button "Додати" at bounding box center [601, 497] width 144 height 37
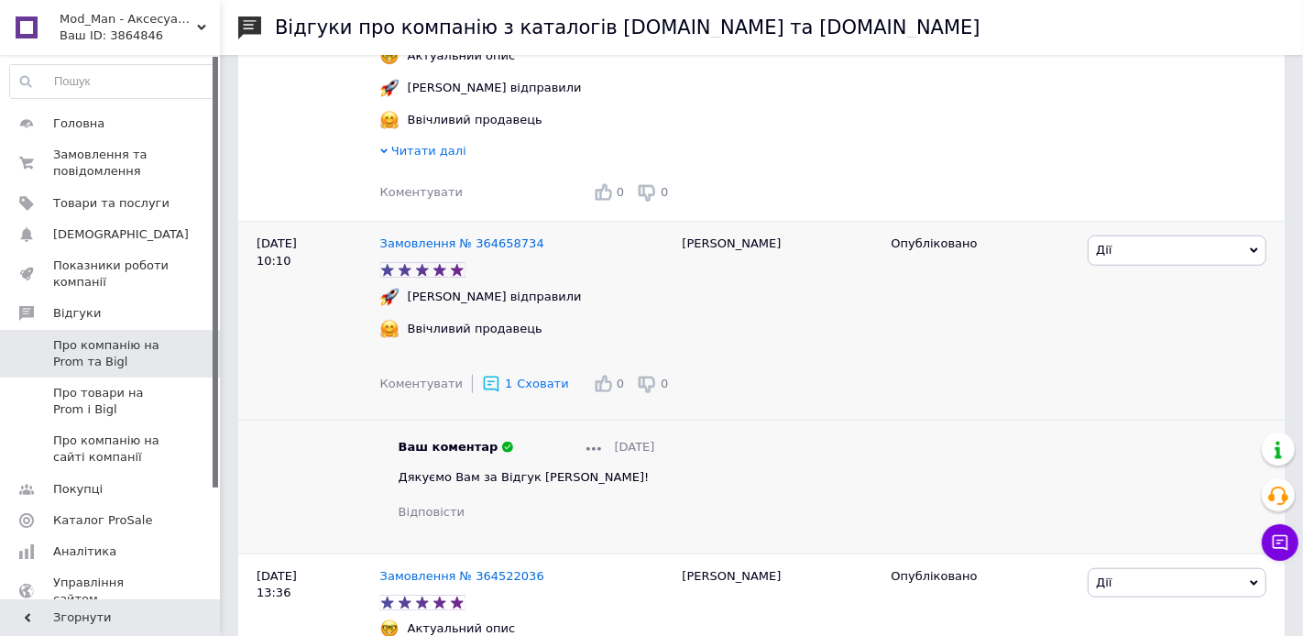
scroll to position [1198, 0]
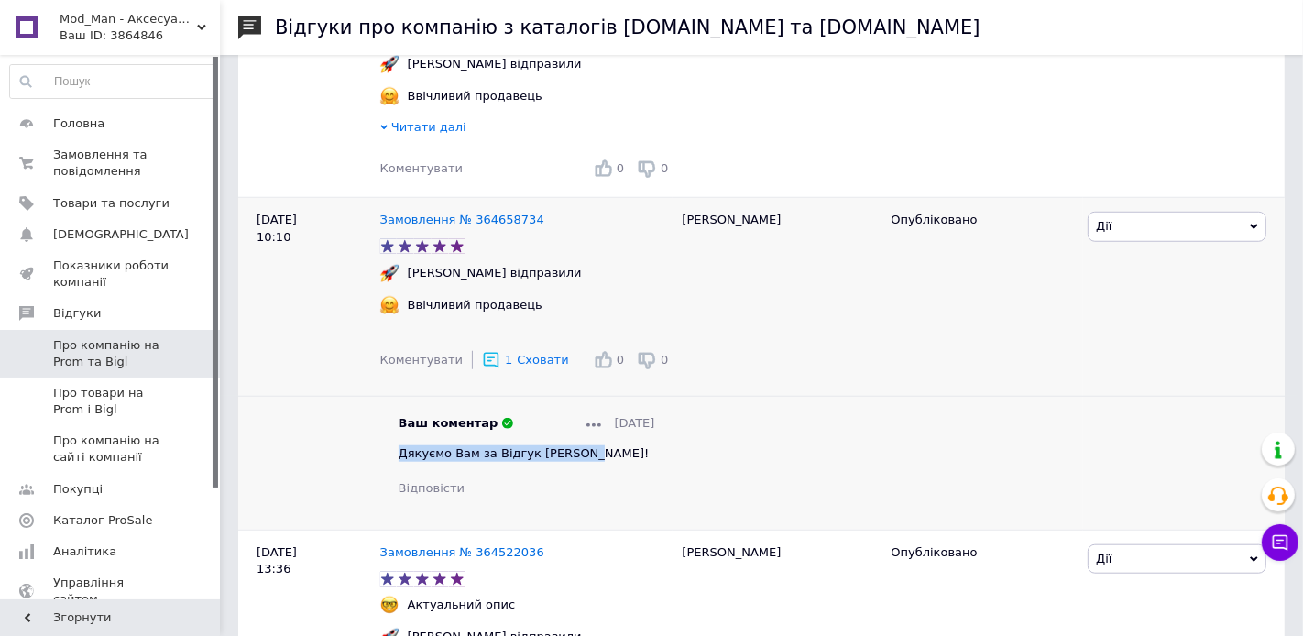
drag, startPoint x: 586, startPoint y: 436, endPoint x: 384, endPoint y: 436, distance: 202.5
click at [384, 436] on div "Ваш коментар [DATE] Дякуємо Вам за Відгук [PERSON_NAME]! Відповісти" at bounding box center [526, 456] width 293 height 82
copy span "Дякуємо Вам за Відгук [PERSON_NAME]!"
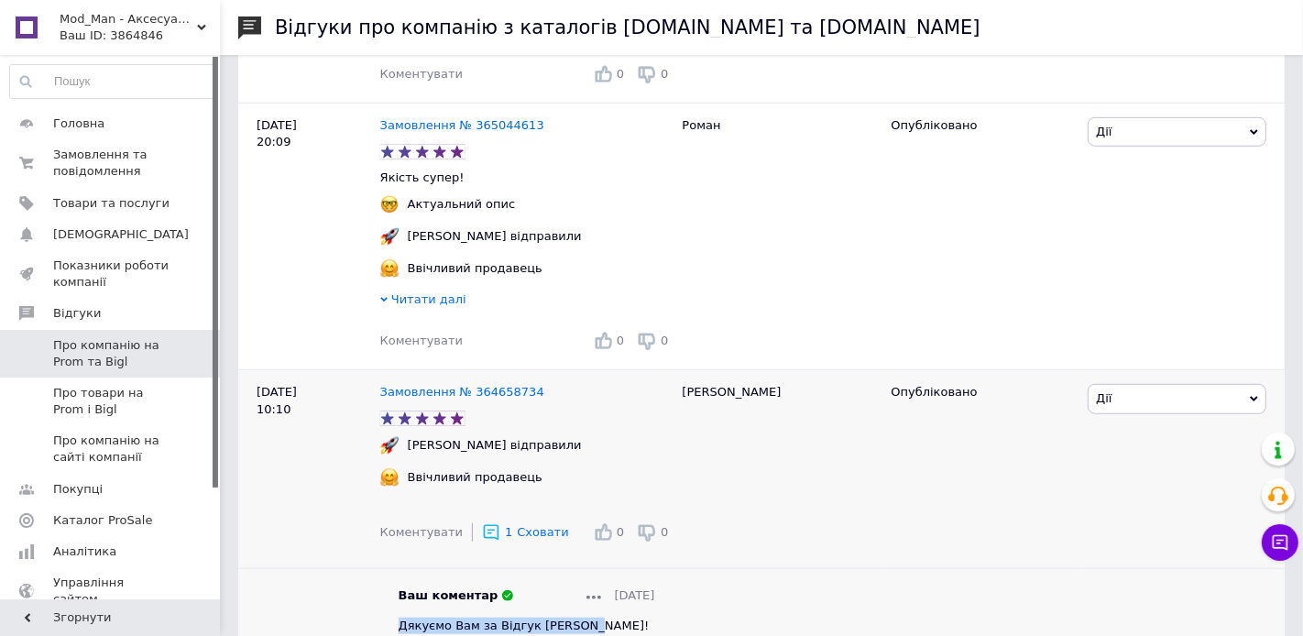
scroll to position [975, 0]
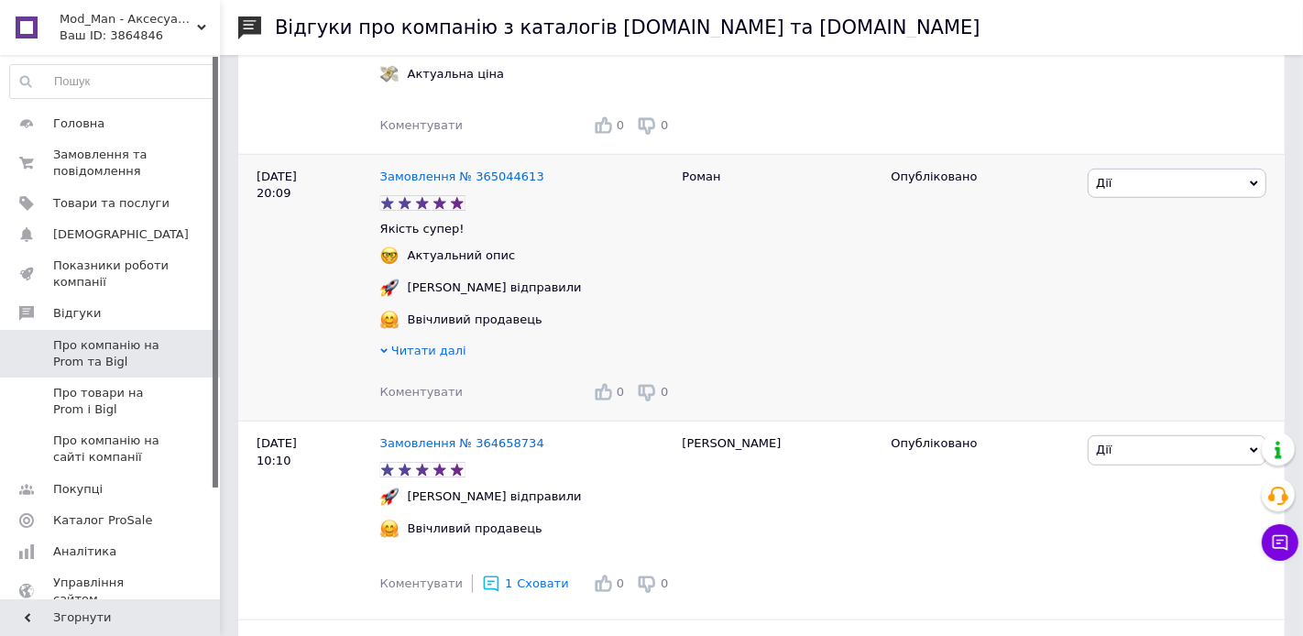
click at [412, 385] on span "Коментувати" at bounding box center [421, 392] width 82 height 14
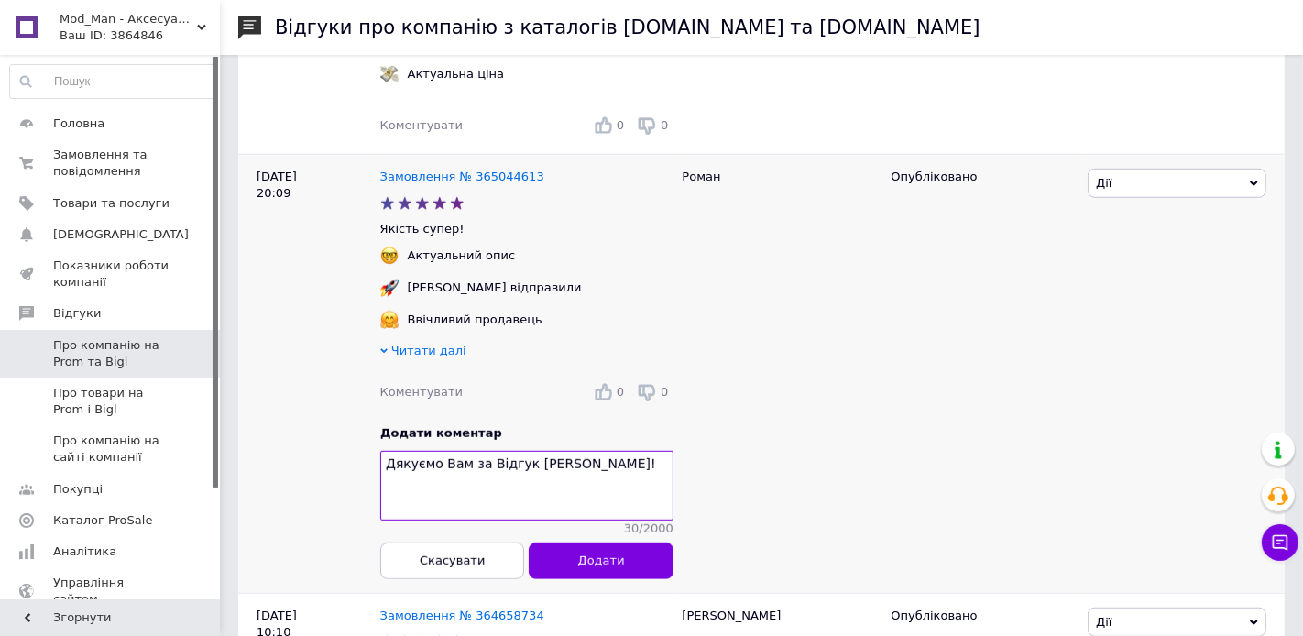
click at [697, 160] on div "Роман" at bounding box center [777, 373] width 209 height 439
copy div "Роман"
click at [545, 452] on textarea "Дякуємо Вам за Відгук [PERSON_NAME]!" at bounding box center [526, 487] width 293 height 70
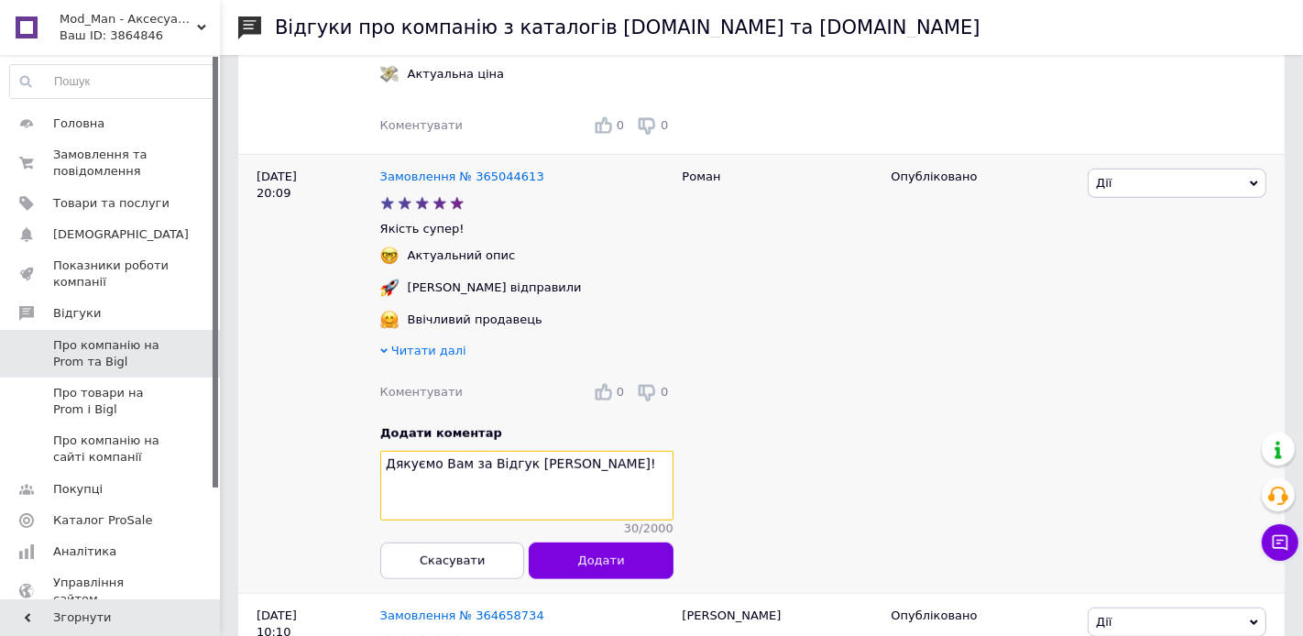
paste textarea "оман"
drag, startPoint x: 573, startPoint y: 459, endPoint x: 372, endPoint y: 449, distance: 200.9
click at [372, 449] on div "[DATE] 20:09 Замовлення № 365044613 Якість супер! Актуальний опис [PERSON_NAME]…" at bounding box center [761, 373] width 1046 height 439
type textarea "Дякуємо Вам за Відгук [PERSON_NAME]!"
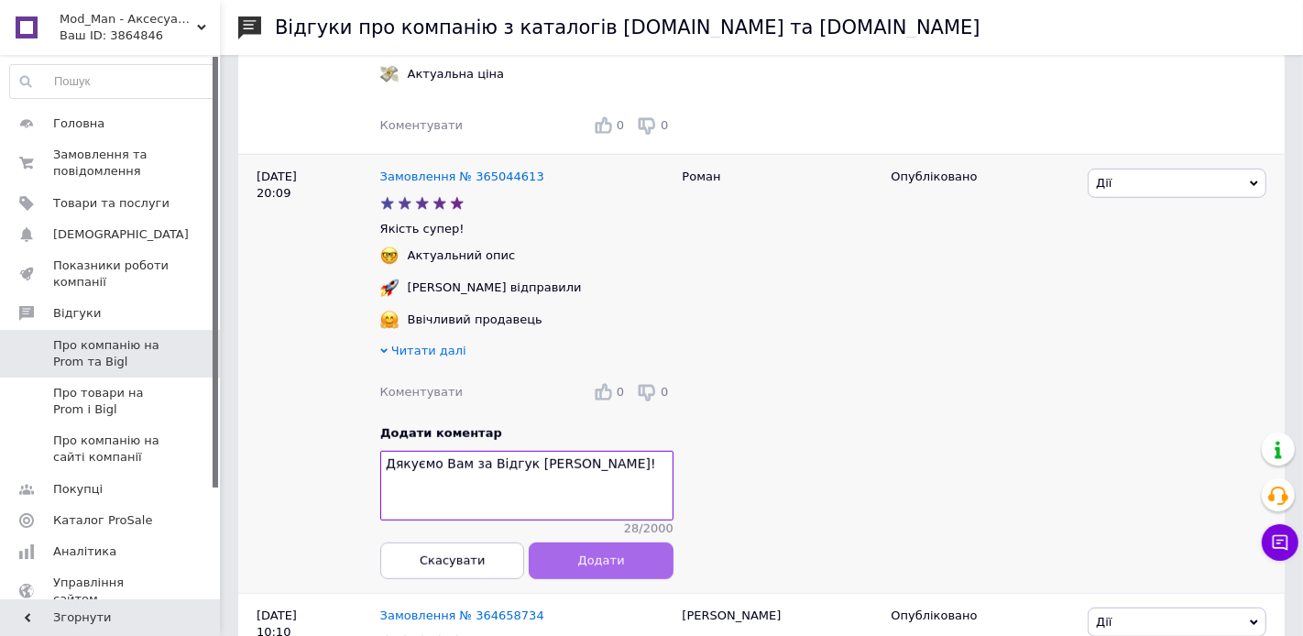
click at [597, 557] on button "Додати" at bounding box center [601, 560] width 144 height 37
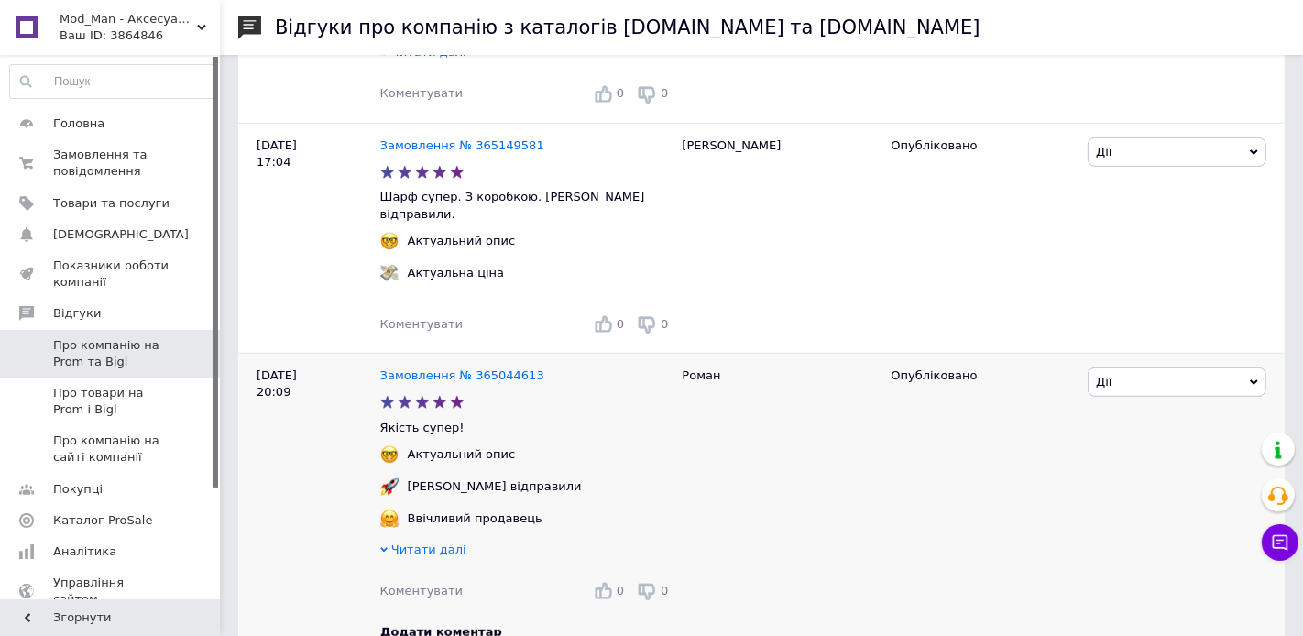
scroll to position [734, 0]
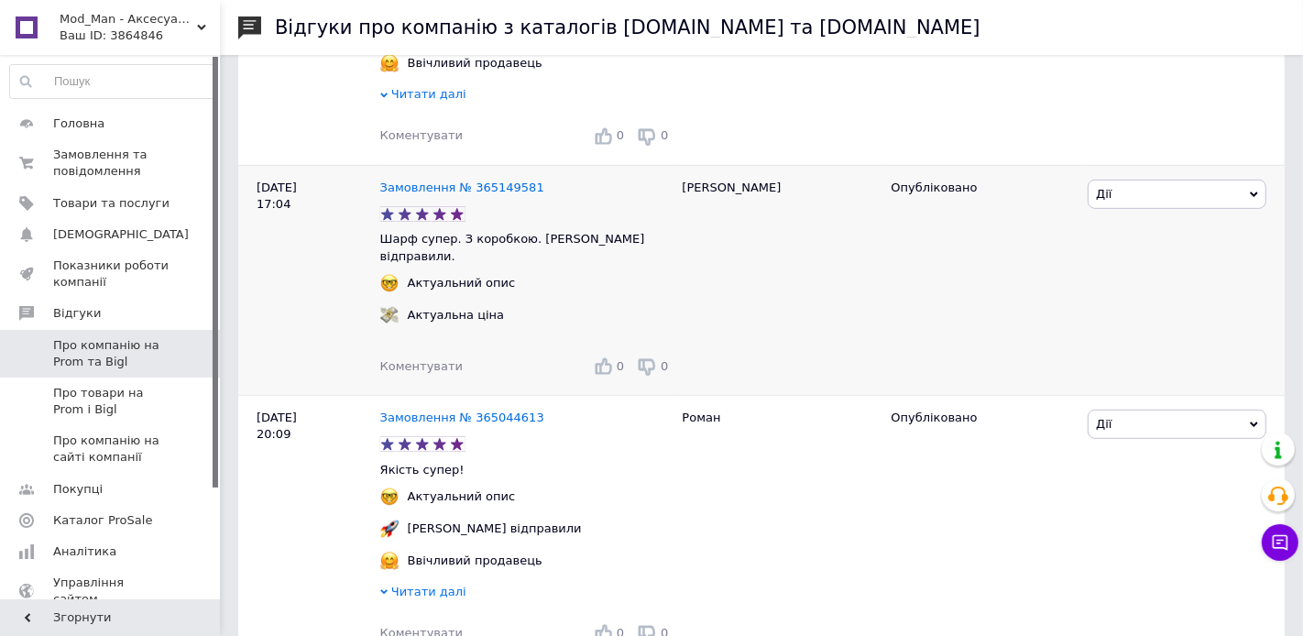
click at [438, 359] on span "Коментувати" at bounding box center [421, 366] width 82 height 14
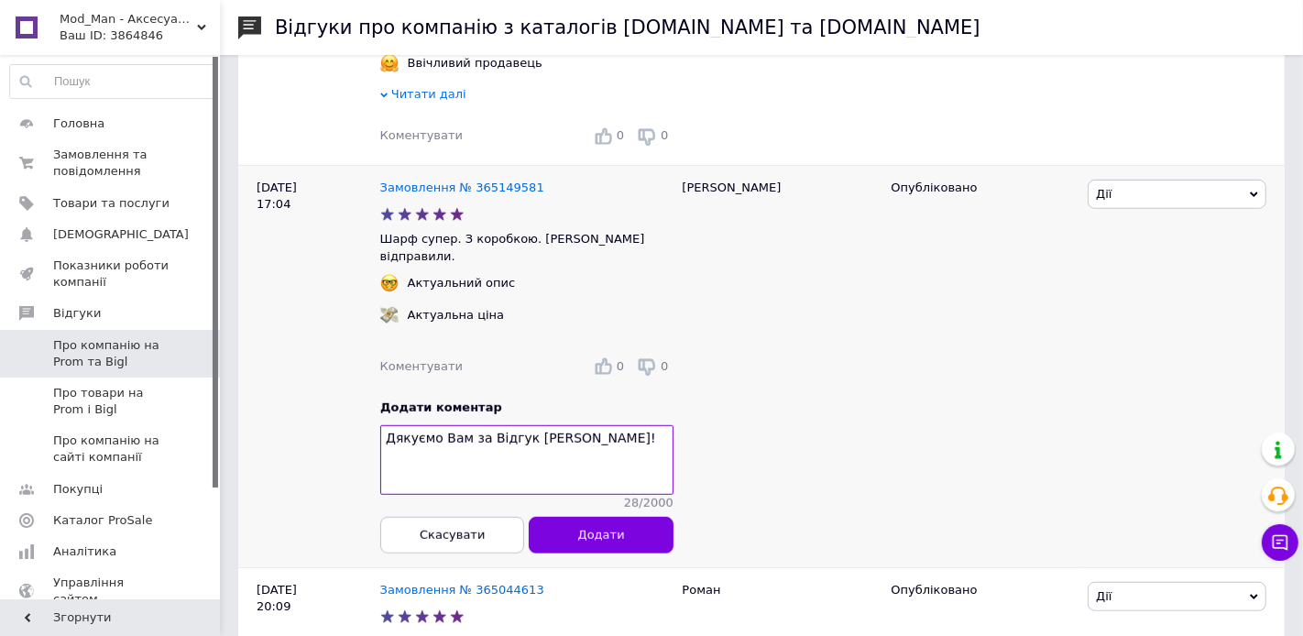
click at [701, 187] on div "[PERSON_NAME]" at bounding box center [777, 366] width 209 height 402
click at [546, 425] on textarea "Дякуємо Вам за Відгук [PERSON_NAME]!" at bounding box center [526, 460] width 293 height 70
paste textarea "ергій"
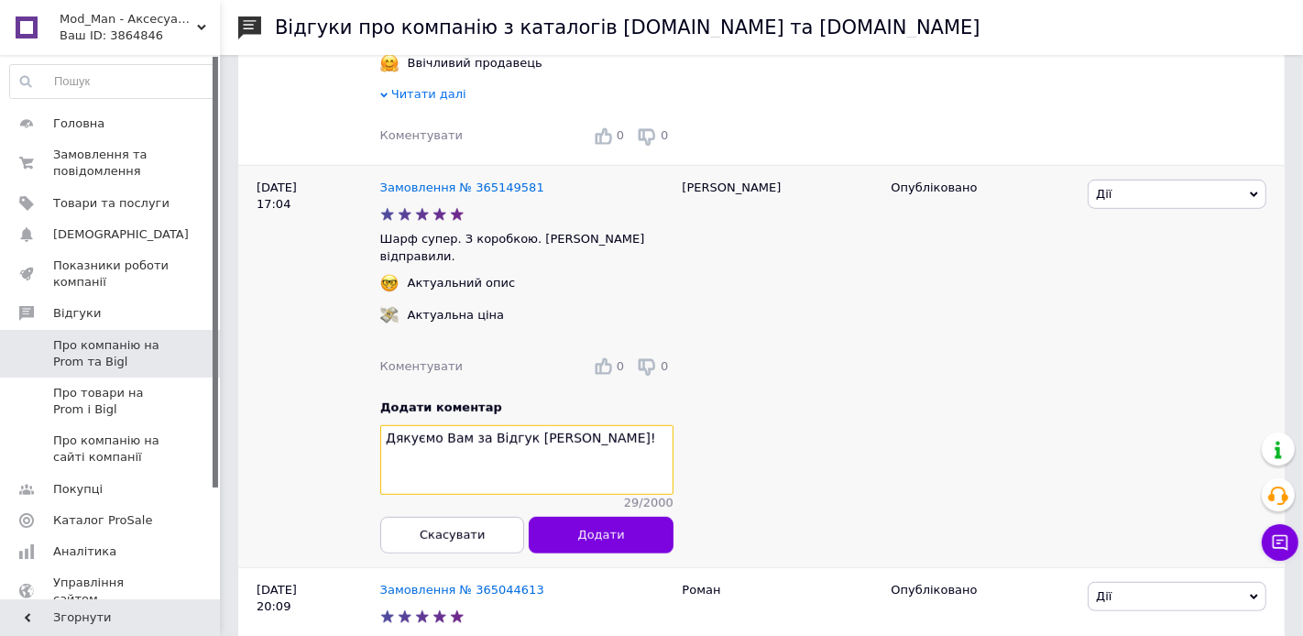
drag, startPoint x: 527, startPoint y: 425, endPoint x: 348, endPoint y: 419, distance: 178.8
click at [349, 419] on div "[DATE] 17:04 Замовлення № 365149581 Шарф супер. З коробкою. [PERSON_NAME] відпр…" at bounding box center [761, 366] width 1046 height 402
type textarea "Дякуємо Вам за Відгук [PERSON_NAME]!"
drag, startPoint x: 593, startPoint y: 514, endPoint x: 574, endPoint y: 432, distance: 83.8
click at [593, 528] on span "Додати" at bounding box center [600, 535] width 47 height 14
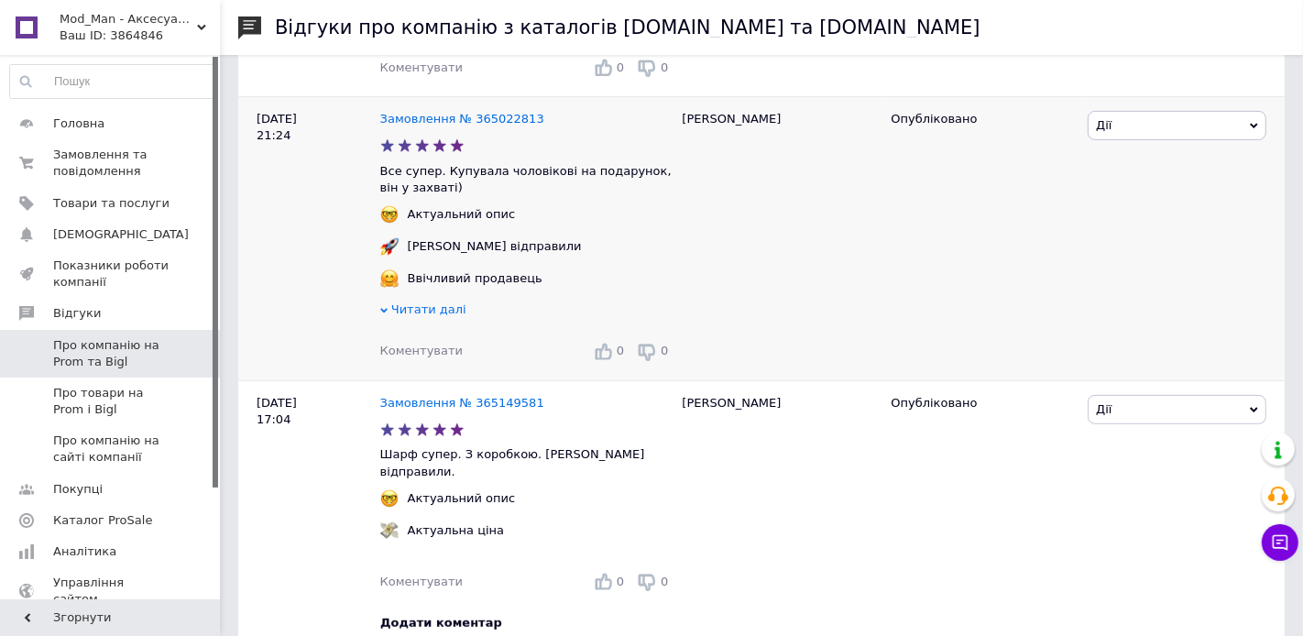
scroll to position [476, 0]
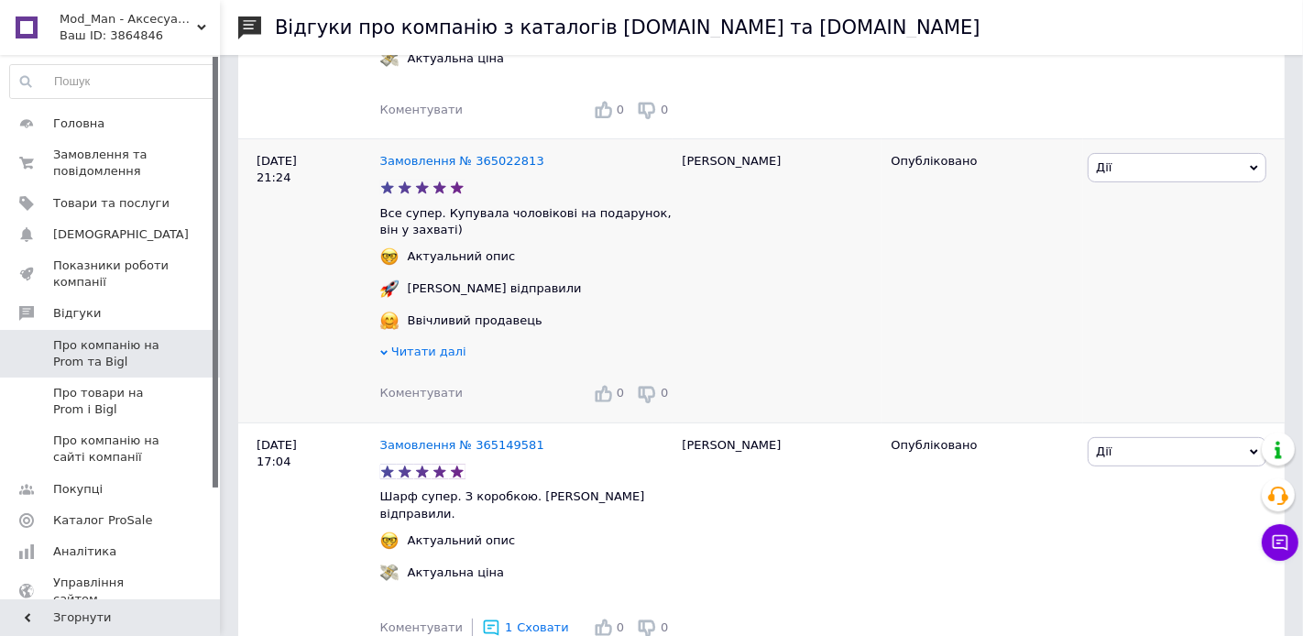
click at [415, 393] on span "Коментувати" at bounding box center [421, 393] width 82 height 14
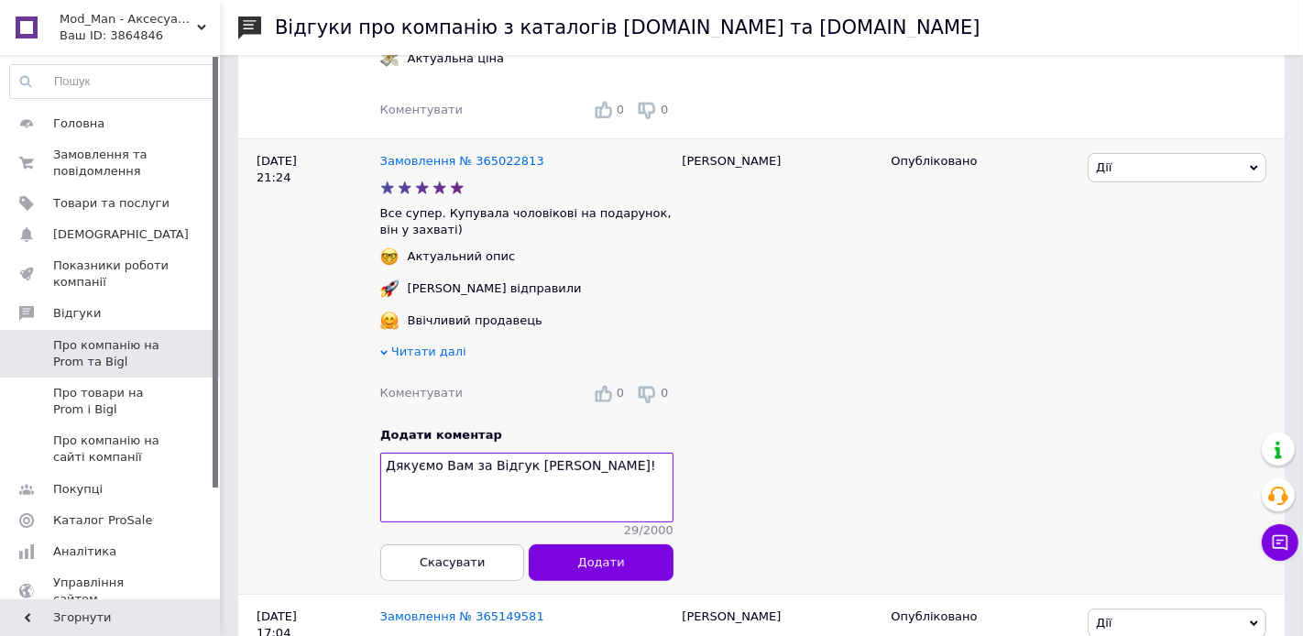
click at [693, 160] on div "[PERSON_NAME]" at bounding box center [777, 366] width 209 height 455
click at [543, 466] on textarea "Дякуємо Вам за Відгук [PERSON_NAME]!" at bounding box center [526, 488] width 293 height 70
paste textarea "[PERSON_NAME]"
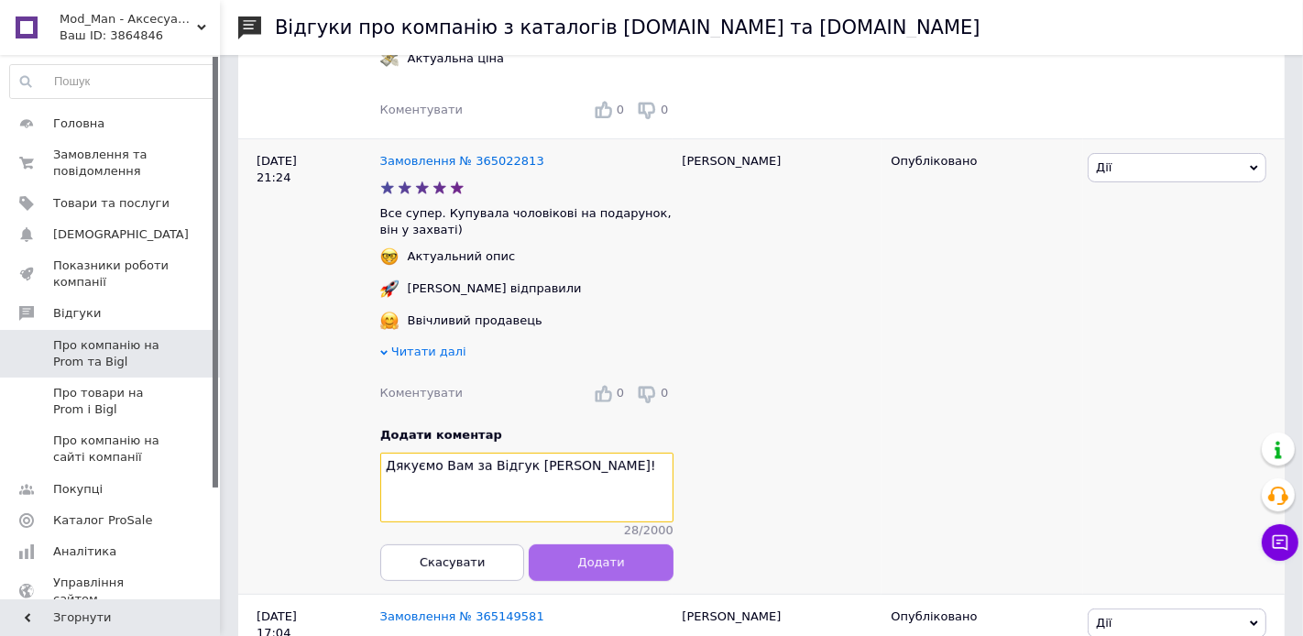
type textarea "Дякуємо Вам за Відгук [PERSON_NAME]!"
click at [598, 561] on span "Додати" at bounding box center [600, 562] width 47 height 14
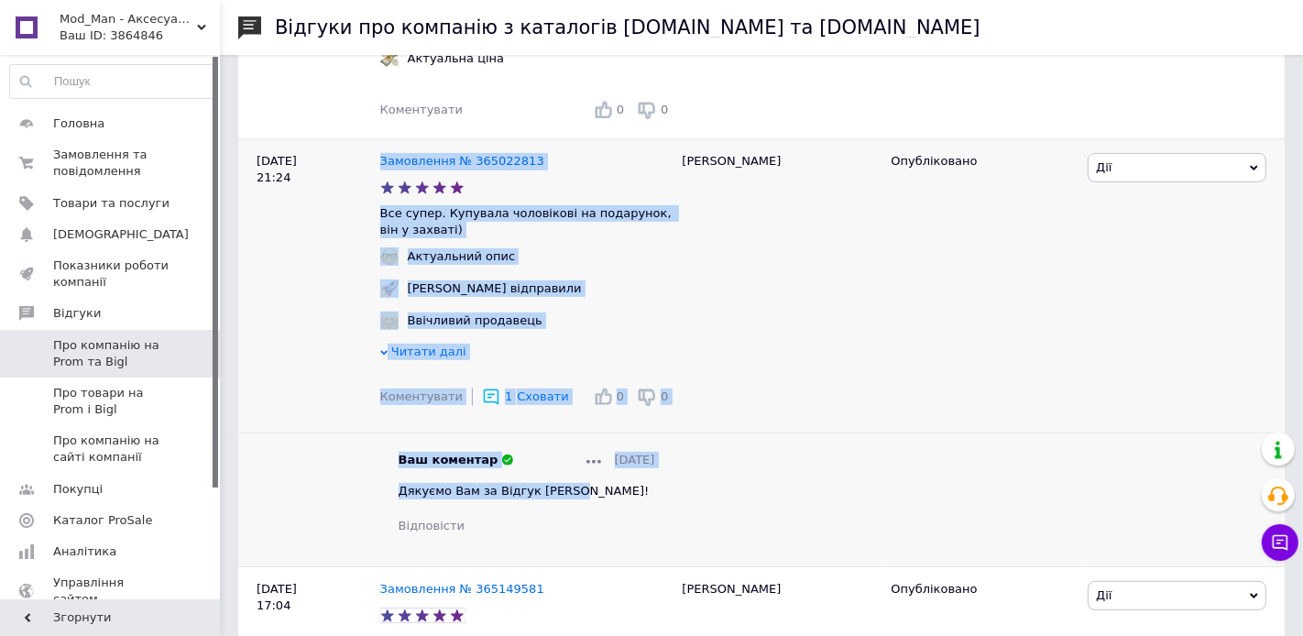
drag, startPoint x: 581, startPoint y: 488, endPoint x: 355, endPoint y: 485, distance: 226.3
click at [355, 485] on div "[DATE] 21:24 Замовлення № 365022813 Все супер. Купувала чоловікові на подарунок…" at bounding box center [761, 353] width 1046 height 428
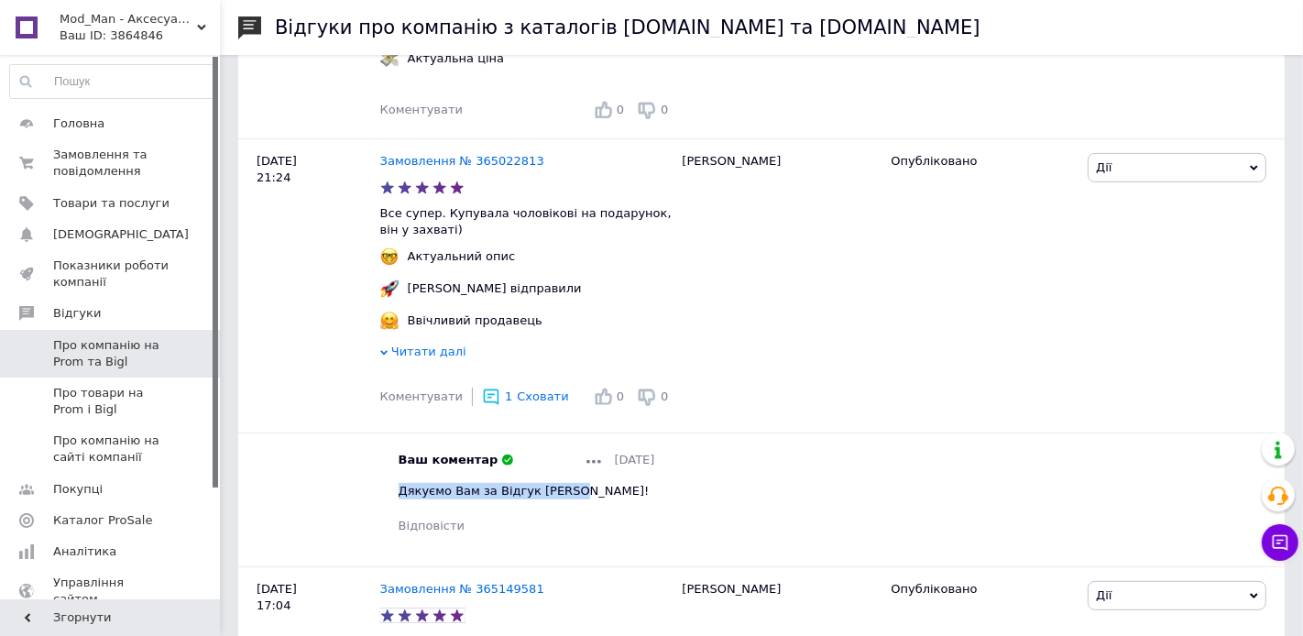
drag, startPoint x: 555, startPoint y: 489, endPoint x: 396, endPoint y: 490, distance: 159.4
click at [396, 490] on div "Ваш коментар [DATE] Дякуємо Вам за Відгук [PERSON_NAME]! Відповісти" at bounding box center [526, 493] width 293 height 82
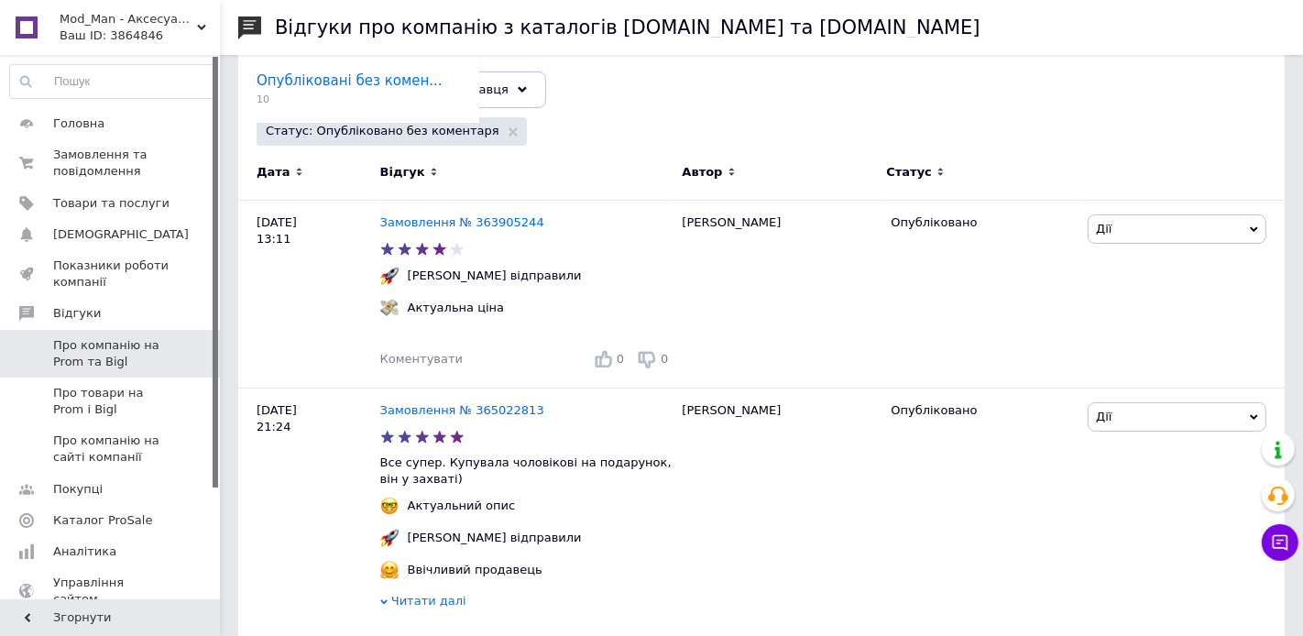
scroll to position [220, 0]
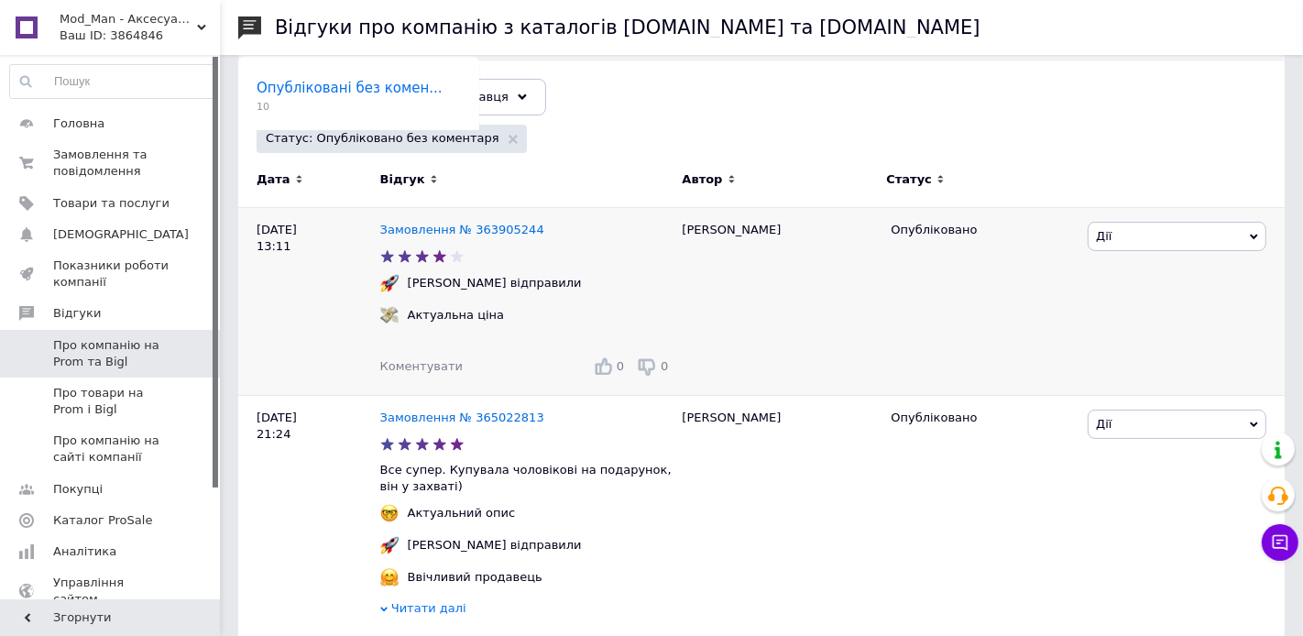
click at [425, 362] on span "Коментувати" at bounding box center [421, 366] width 82 height 14
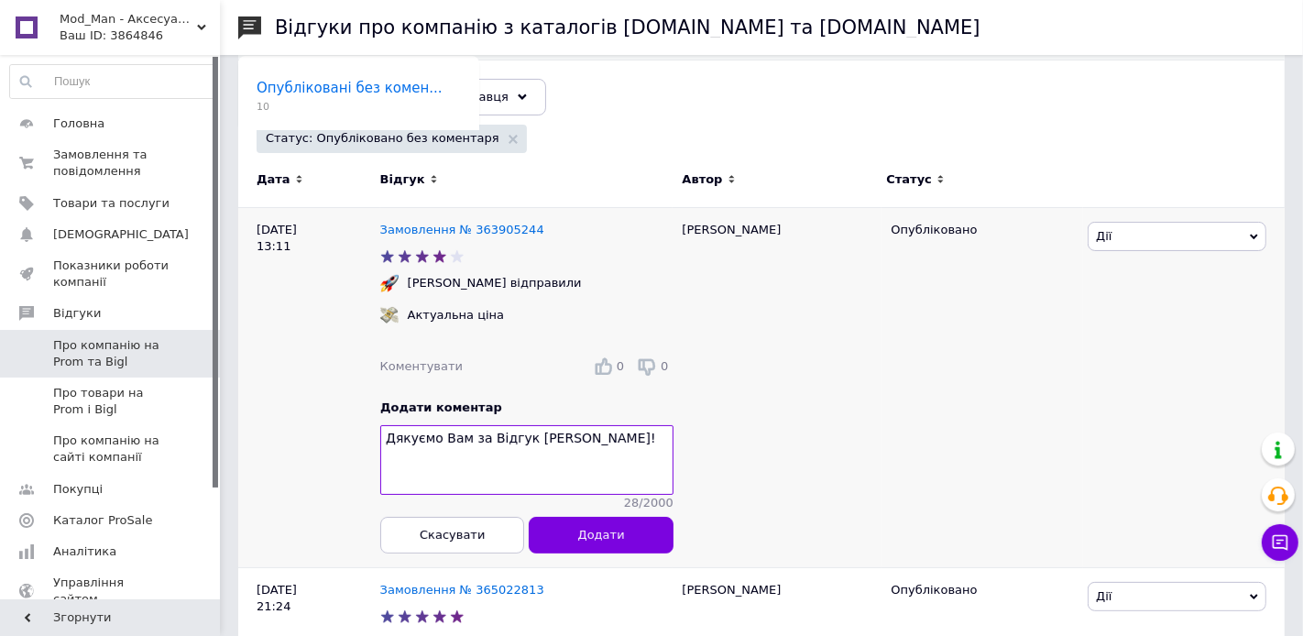
click at [698, 228] on div "[PERSON_NAME]" at bounding box center [777, 388] width 209 height 360
click at [541, 435] on textarea "Дякуємо Вам за Відгук [PERSON_NAME]!" at bounding box center [526, 460] width 293 height 70
paste textarea "італій"
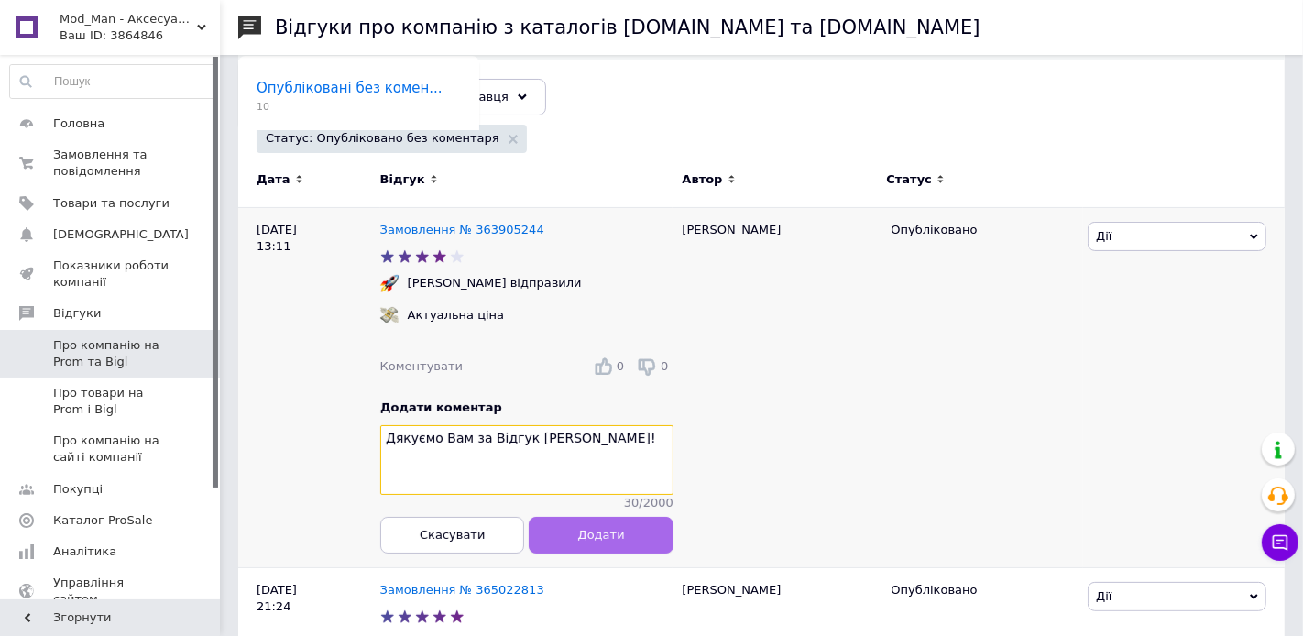
type textarea "Дякуємо Вам за Відгук [PERSON_NAME]!"
click at [610, 528] on span "Додати" at bounding box center [600, 535] width 47 height 14
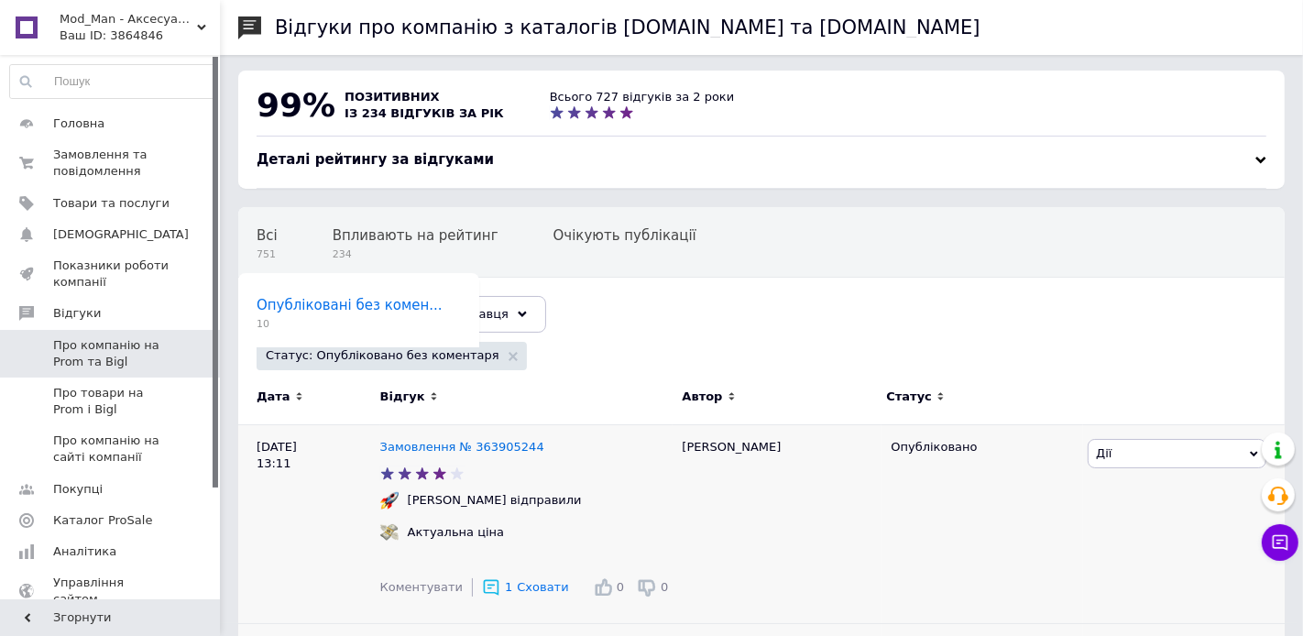
scroll to position [0, 0]
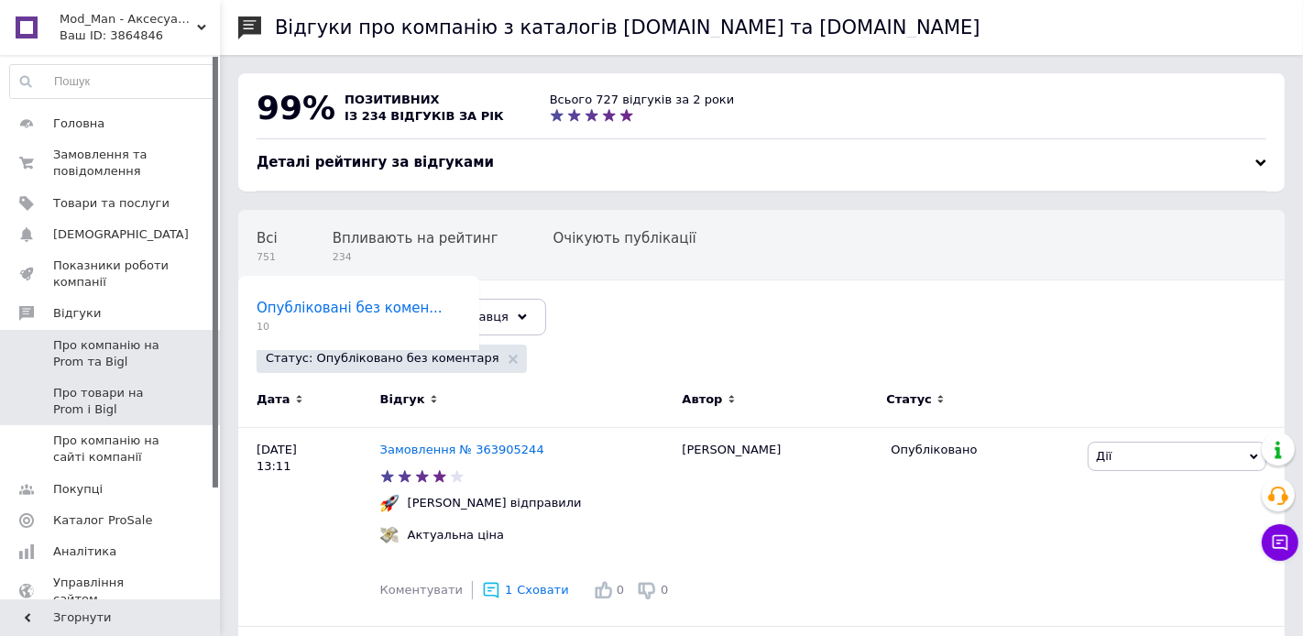
click at [101, 395] on span "Про товари на Prom і Bigl" at bounding box center [111, 401] width 116 height 33
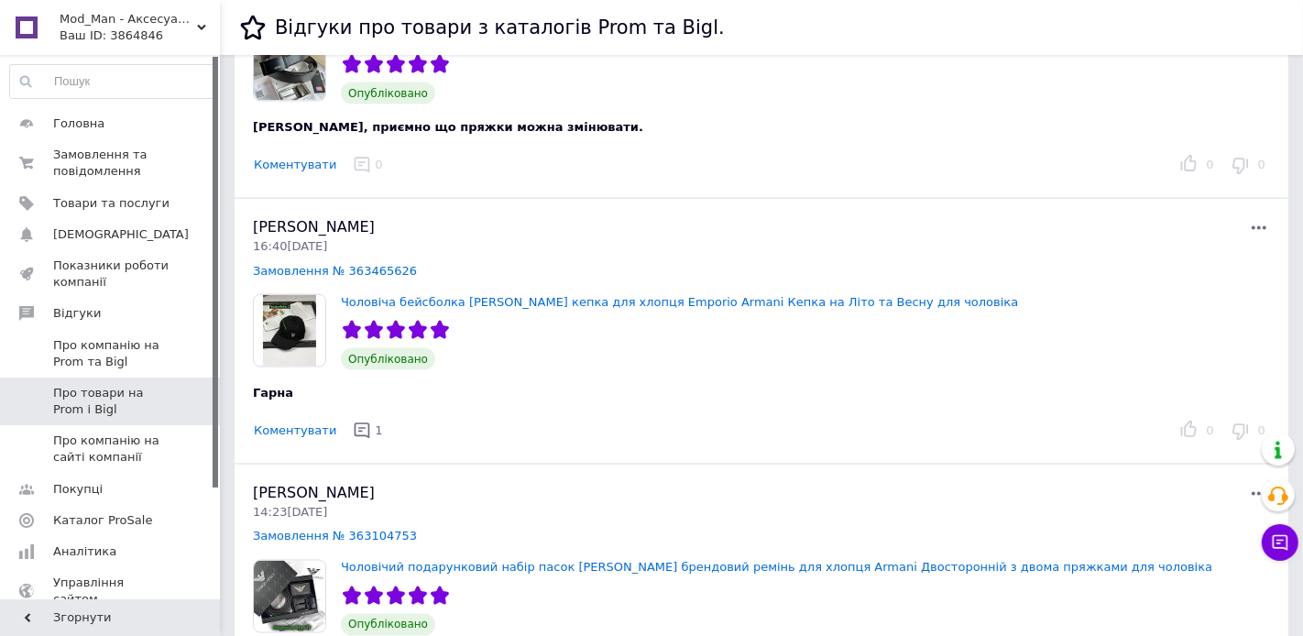
scroll to position [2342, 0]
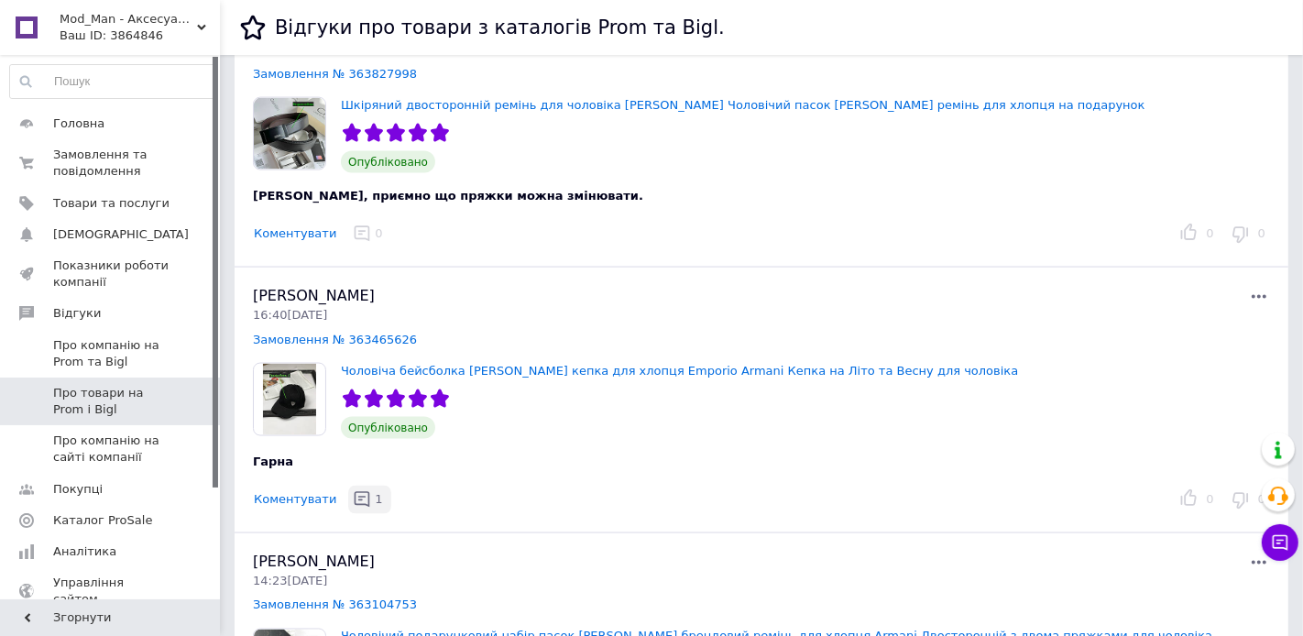
click at [358, 490] on icon "button" at bounding box center [362, 499] width 18 height 18
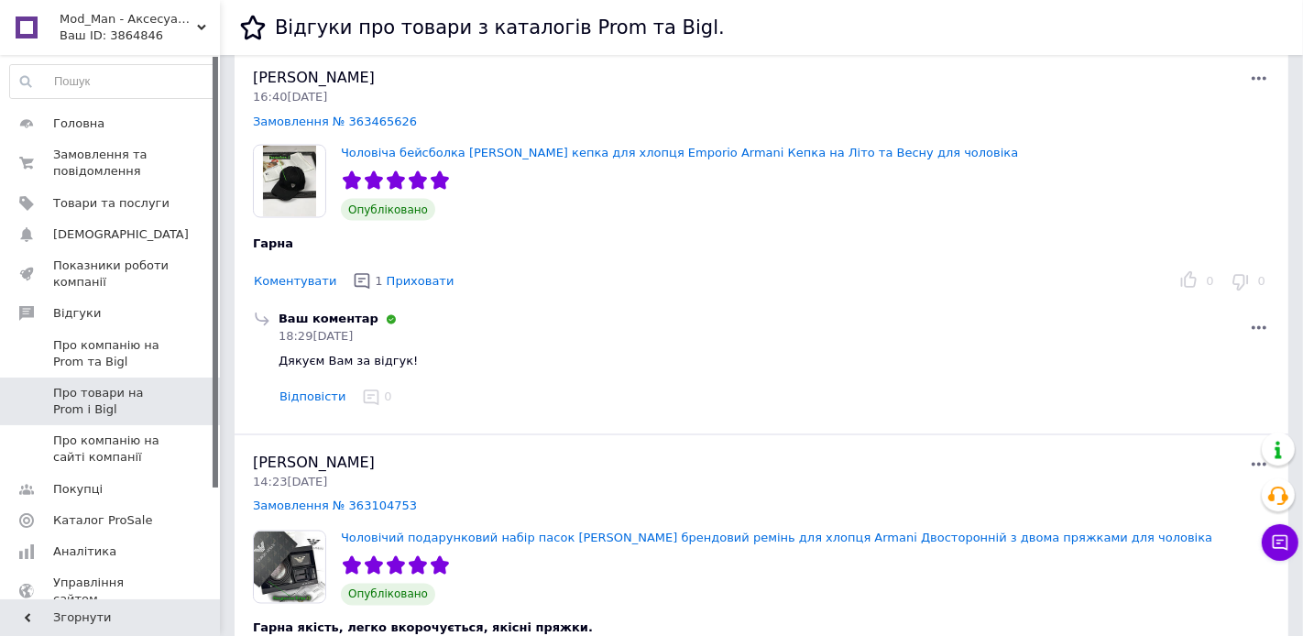
scroll to position [2567, 0]
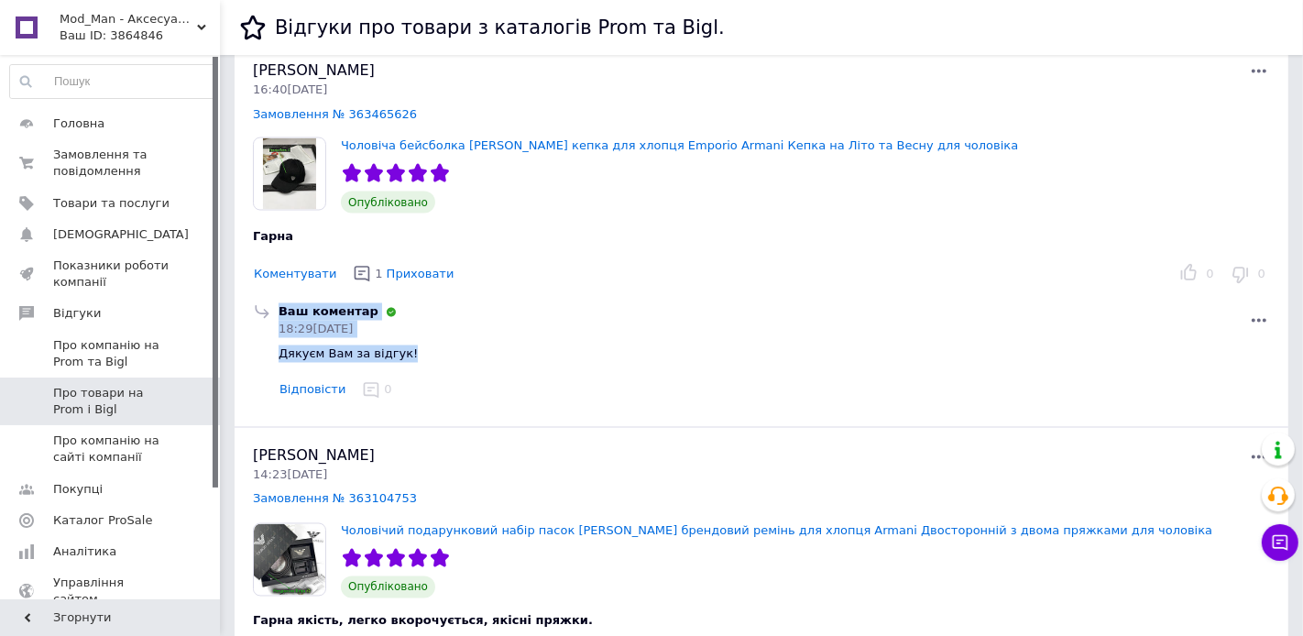
drag, startPoint x: 433, startPoint y: 340, endPoint x: 269, endPoint y: 345, distance: 164.1
click at [269, 345] on div "Ваш коментар 18:29[DATE] Дякуєм Вам за відгук! Відповісти 0" at bounding box center [761, 353] width 1024 height 101
drag, startPoint x: 434, startPoint y: 339, endPoint x: 281, endPoint y: 342, distance: 153.0
click at [281, 345] on div "Дякуєм Вам за відгук!" at bounding box center [774, 353] width 991 height 17
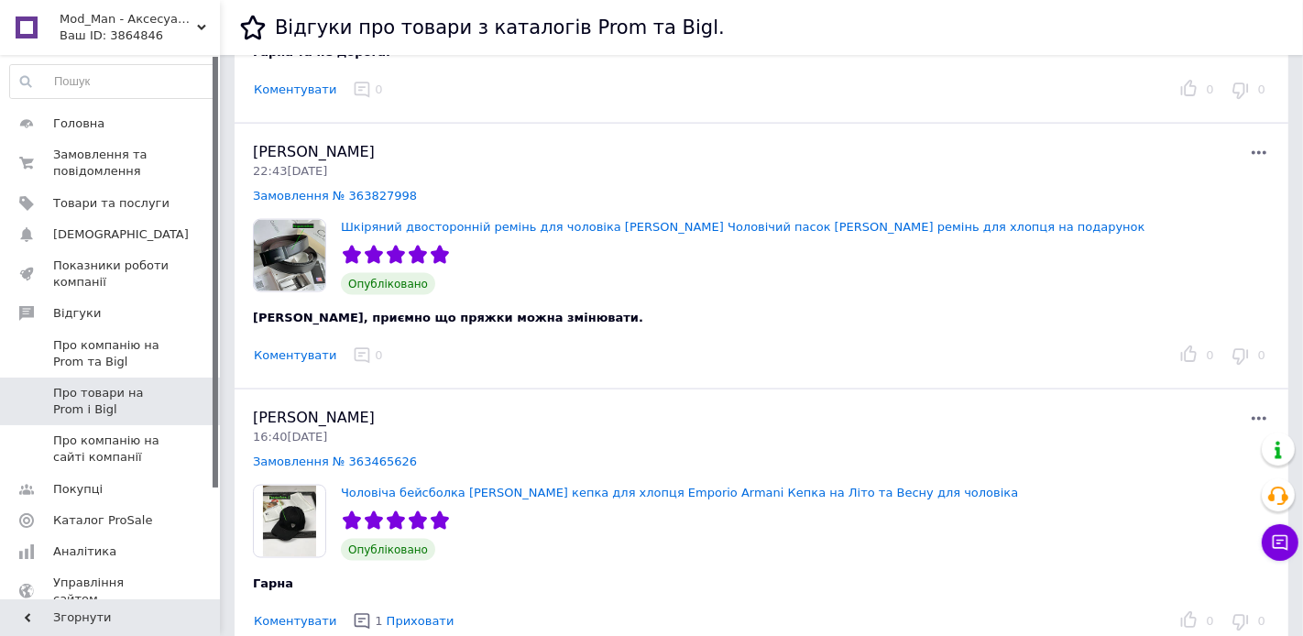
scroll to position [2205, 0]
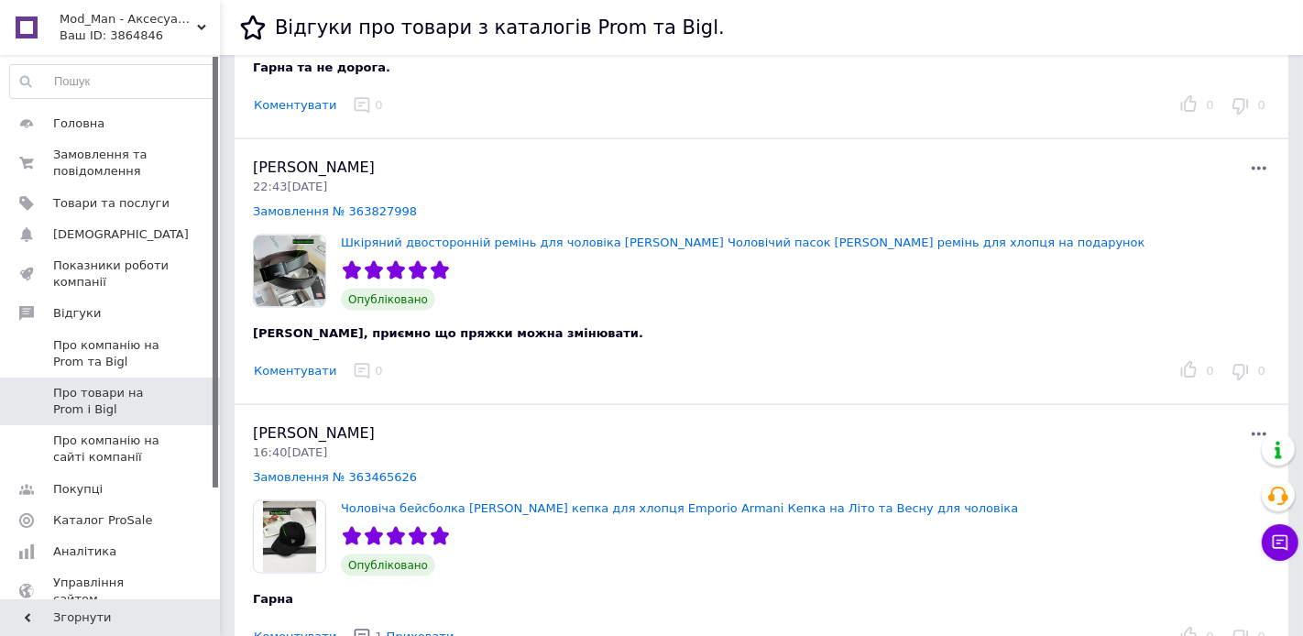
click at [291, 362] on button "Коментувати" at bounding box center [295, 371] width 84 height 19
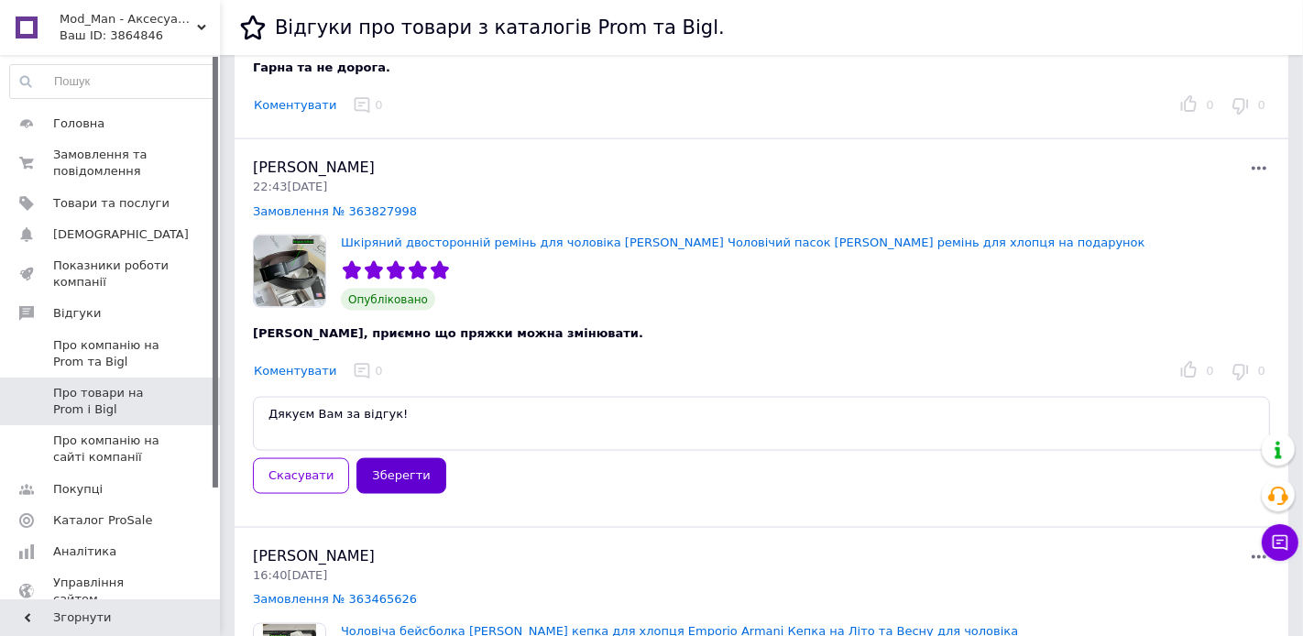
type textarea "Дякуєм Вам за відгук!"
click at [393, 458] on button "Зберегти" at bounding box center [400, 476] width 89 height 36
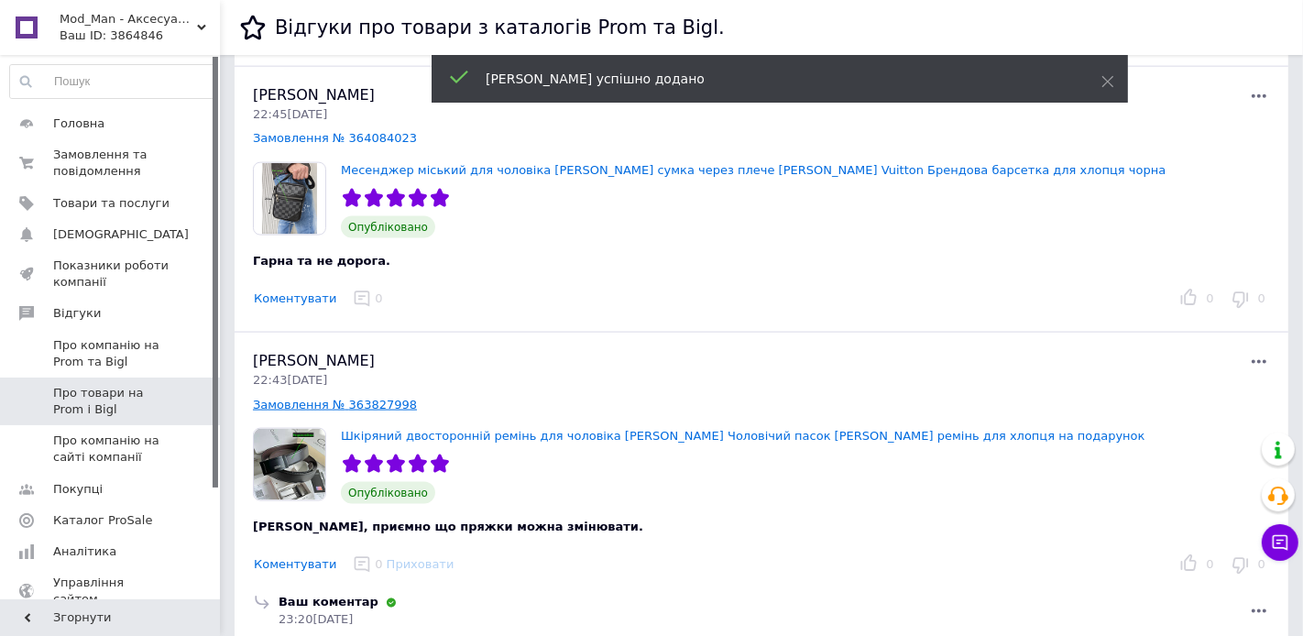
scroll to position [1977, 0]
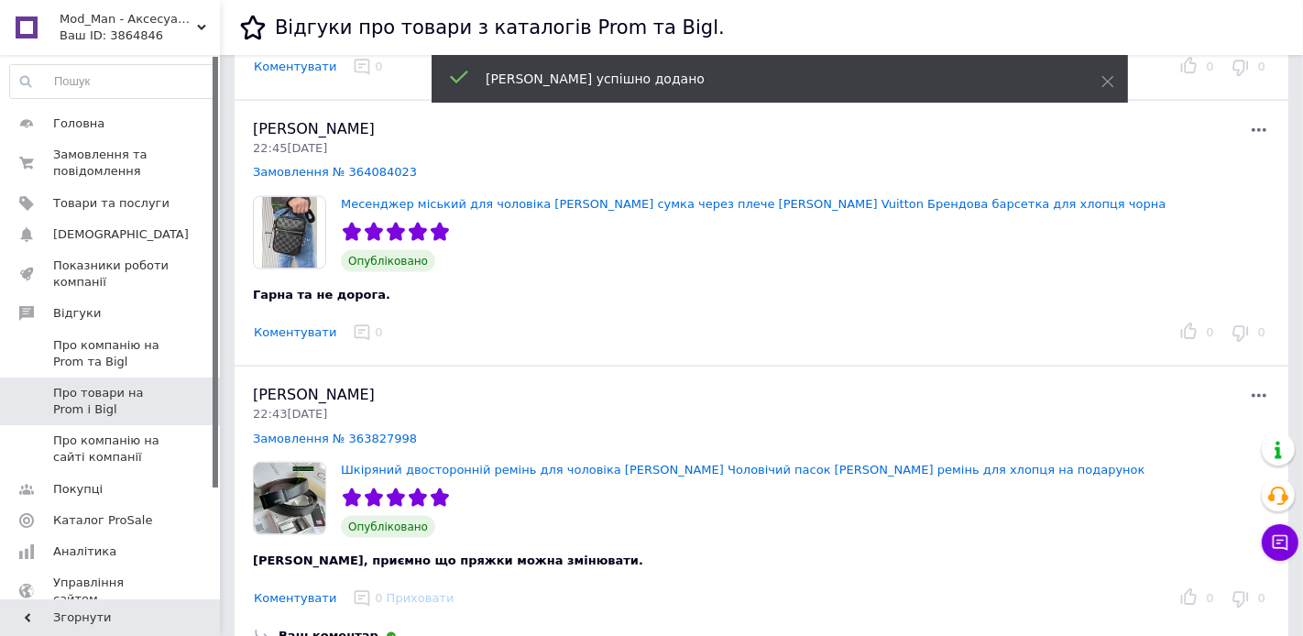
click at [292, 323] on button "Коментувати" at bounding box center [295, 332] width 84 height 19
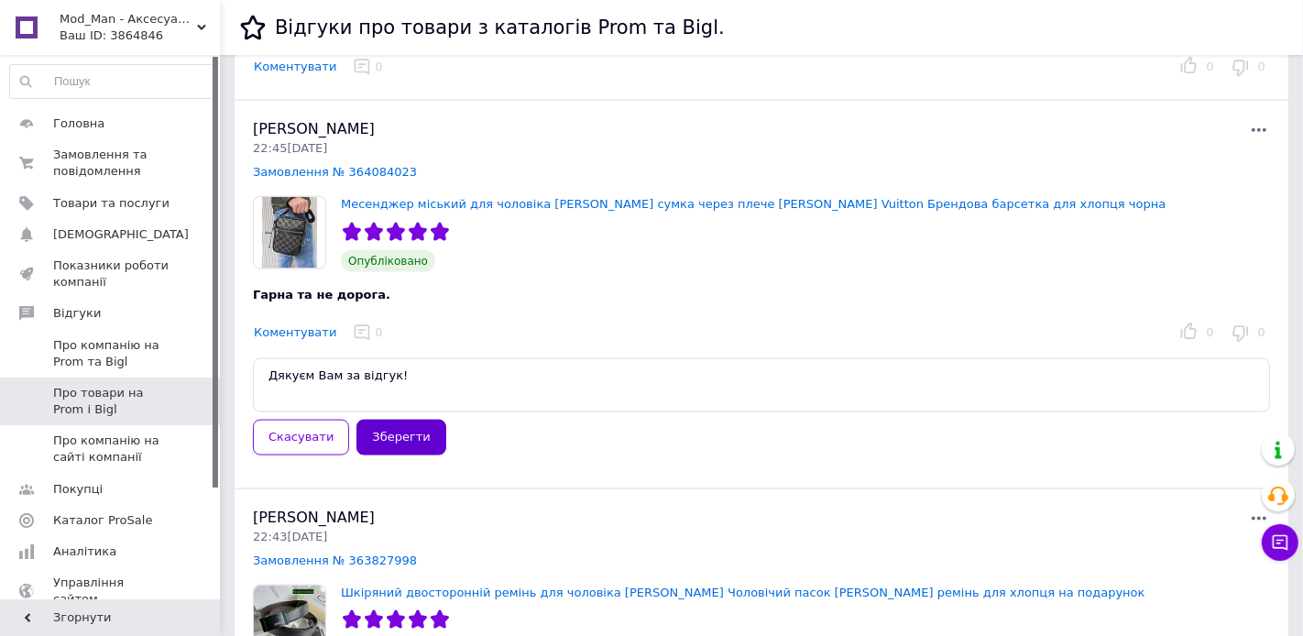
type textarea "Дякуєм Вам за відгук!"
click at [385, 420] on button "Зберегти" at bounding box center [400, 438] width 89 height 36
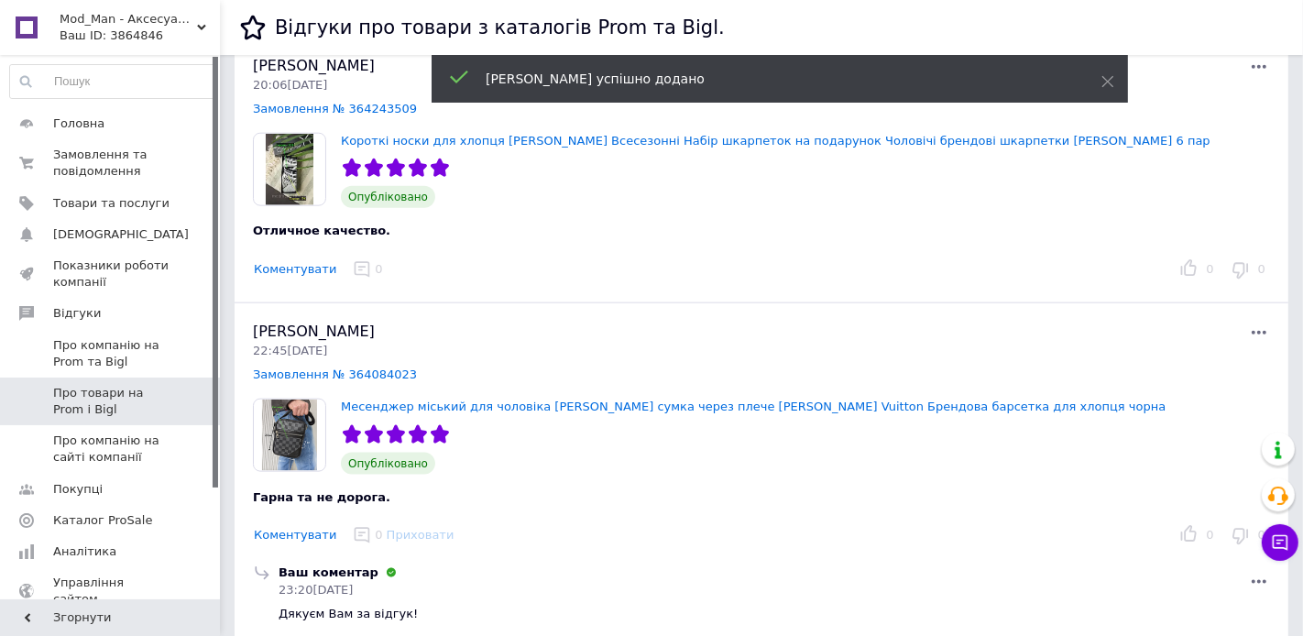
click at [290, 260] on button "Коментувати" at bounding box center [295, 269] width 84 height 19
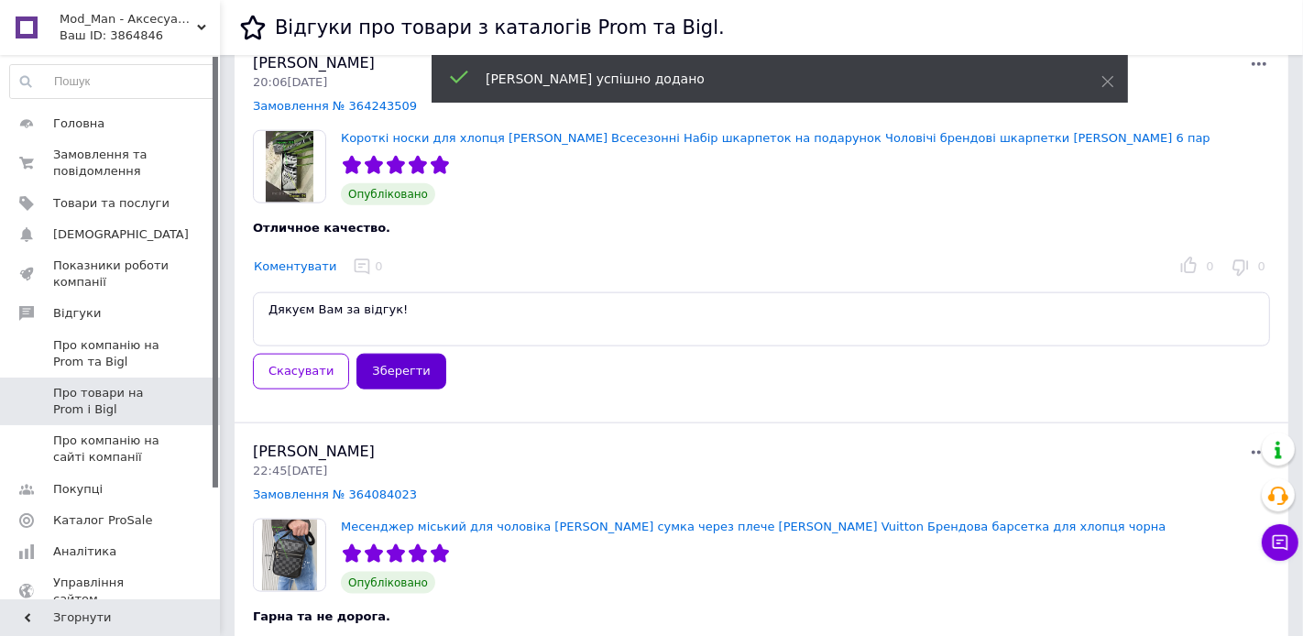
type textarea "Дякуєм Вам за відгук!"
click at [398, 365] on button "Зберегти" at bounding box center [400, 371] width 89 height 36
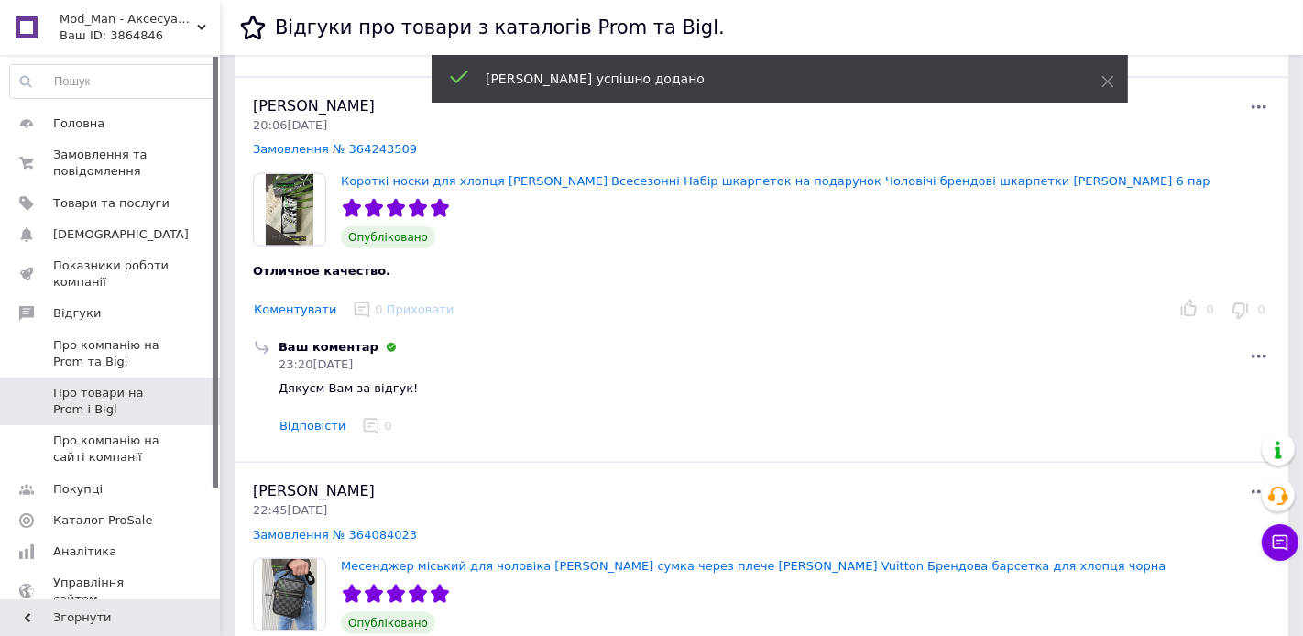
scroll to position [1426, 0]
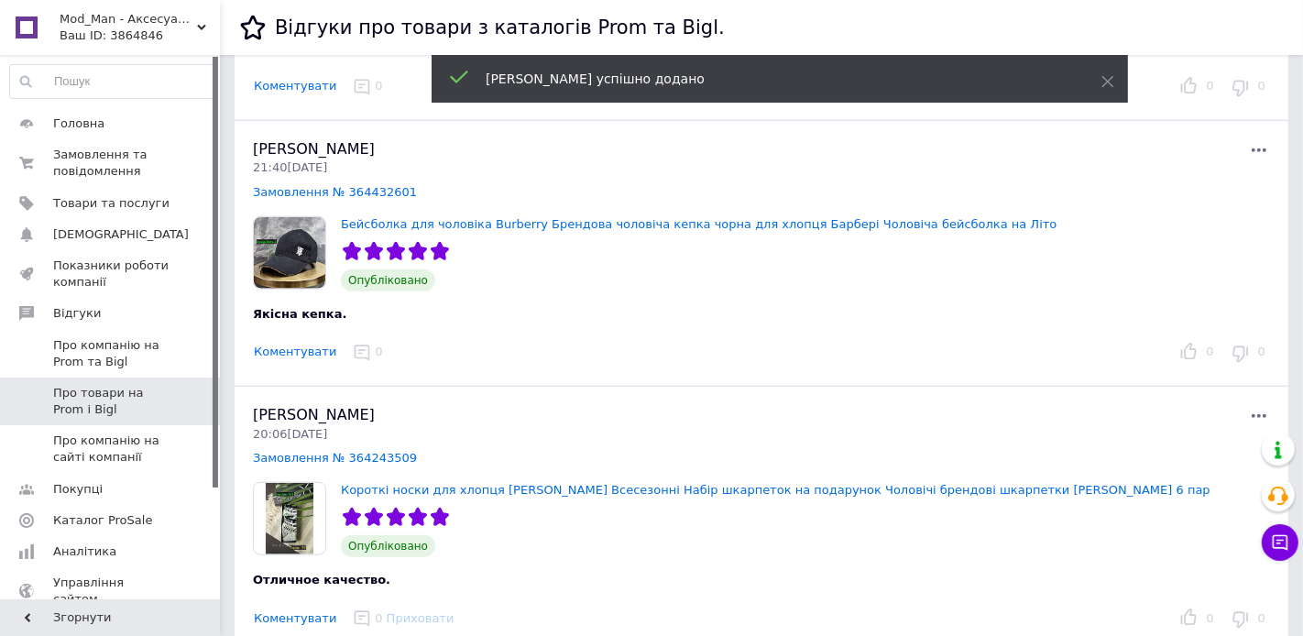
click at [291, 343] on button "Коментувати" at bounding box center [295, 352] width 84 height 19
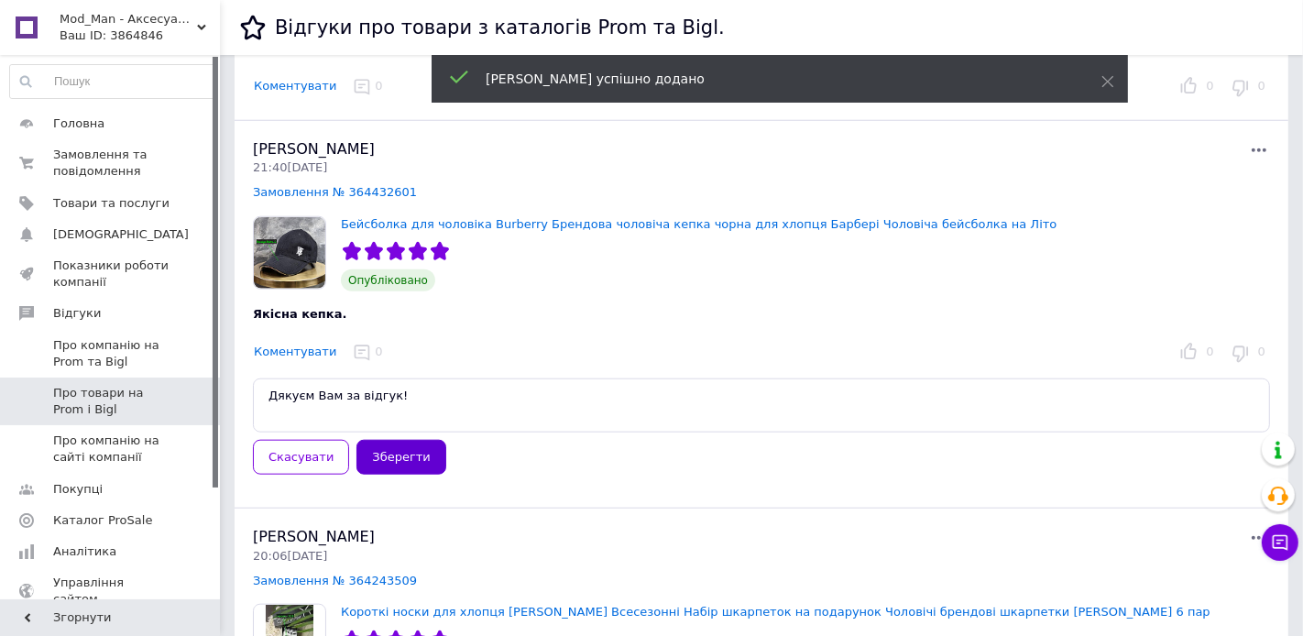
type textarea "Дякуєм Вам за відгук!"
click at [401, 445] on button "Зберегти" at bounding box center [400, 458] width 89 height 36
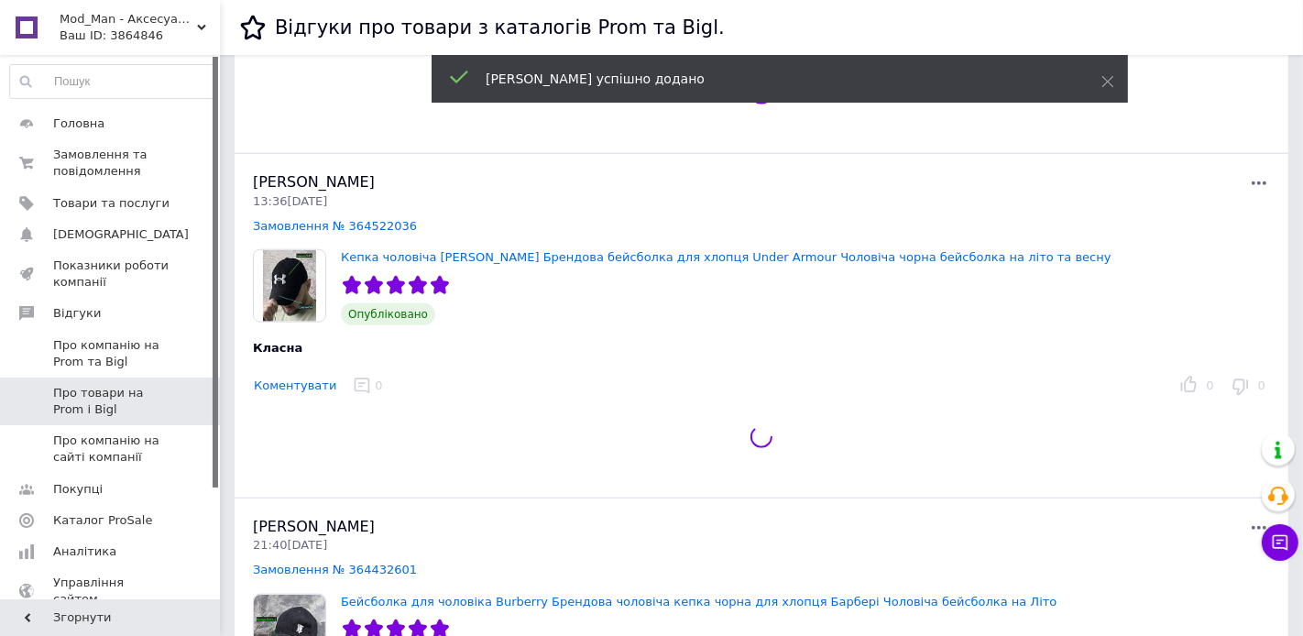
scroll to position [1201, 0]
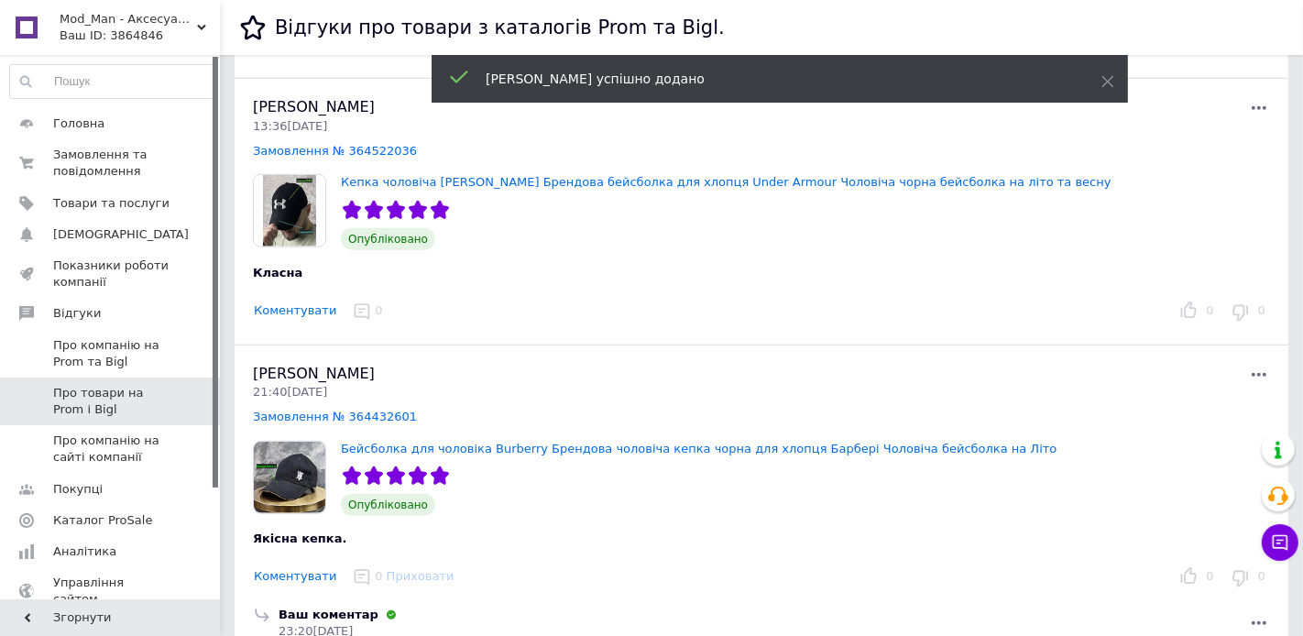
click at [291, 309] on button "Коментувати" at bounding box center [295, 310] width 84 height 19
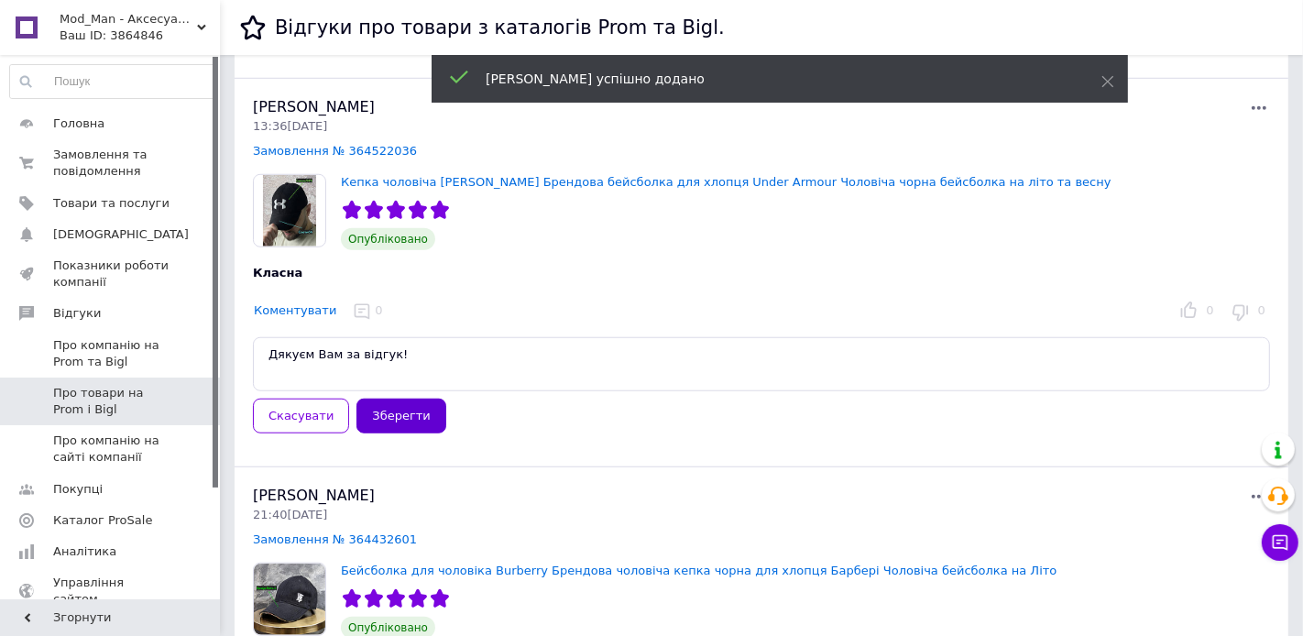
type textarea "Дякуєм Вам за відгук!"
click at [394, 418] on button "Зберегти" at bounding box center [400, 417] width 89 height 36
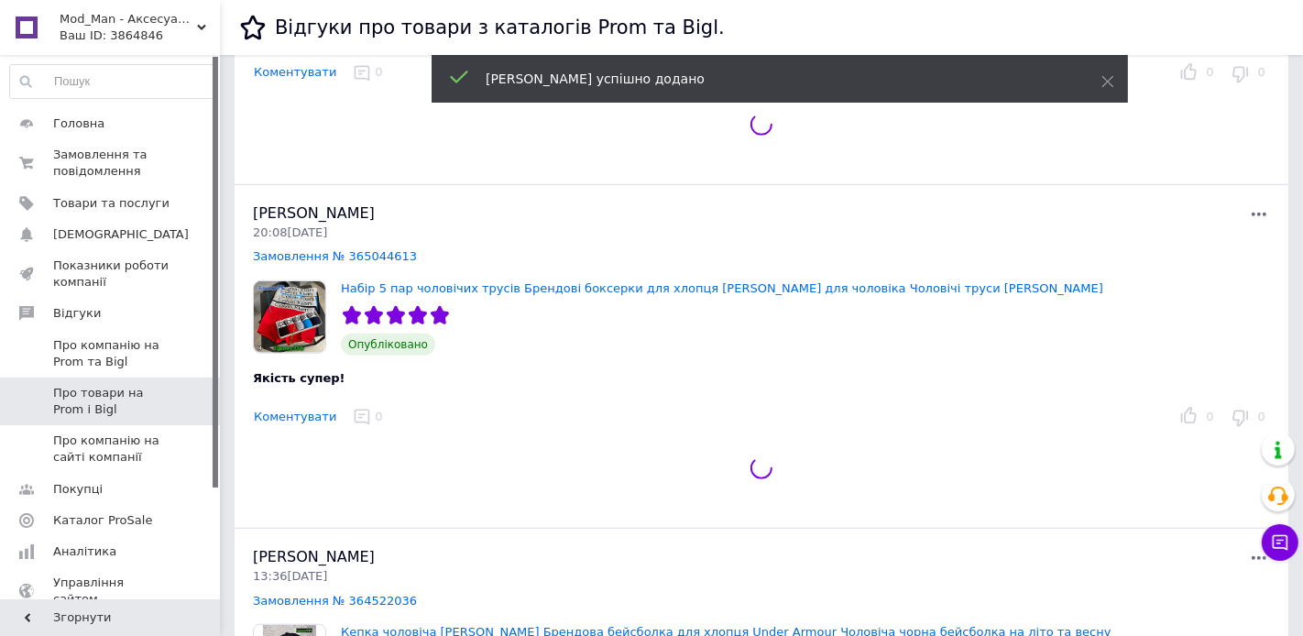
scroll to position [898, 0]
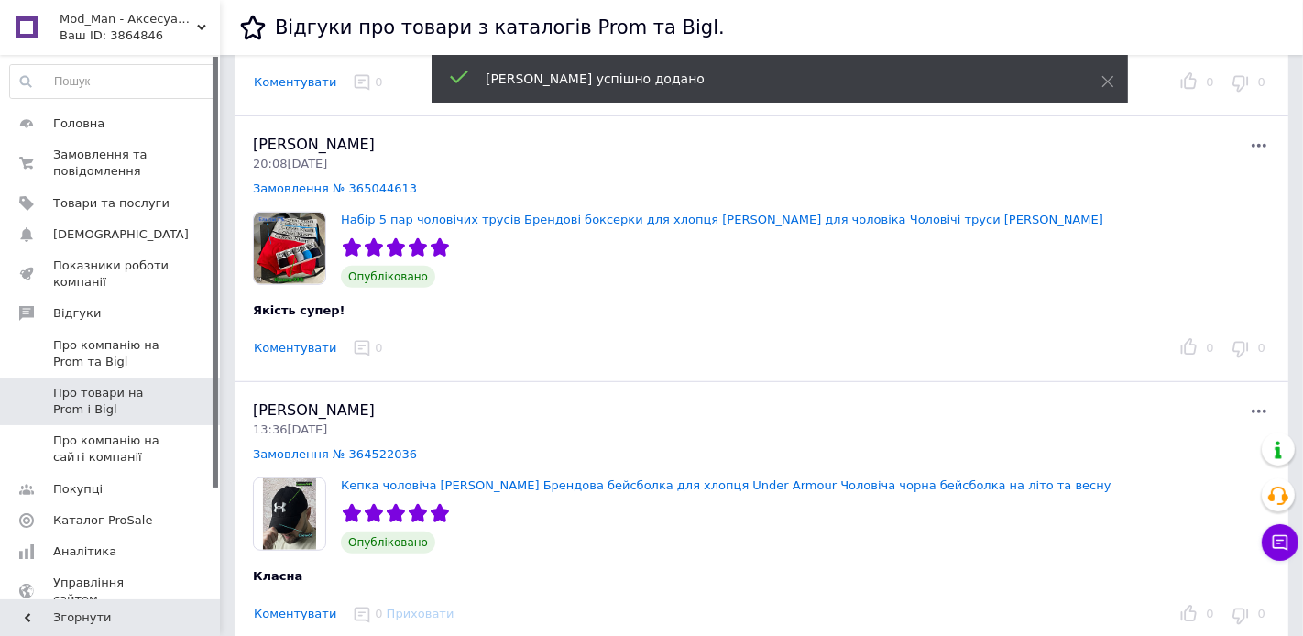
click at [292, 343] on button "Коментувати" at bounding box center [295, 348] width 84 height 19
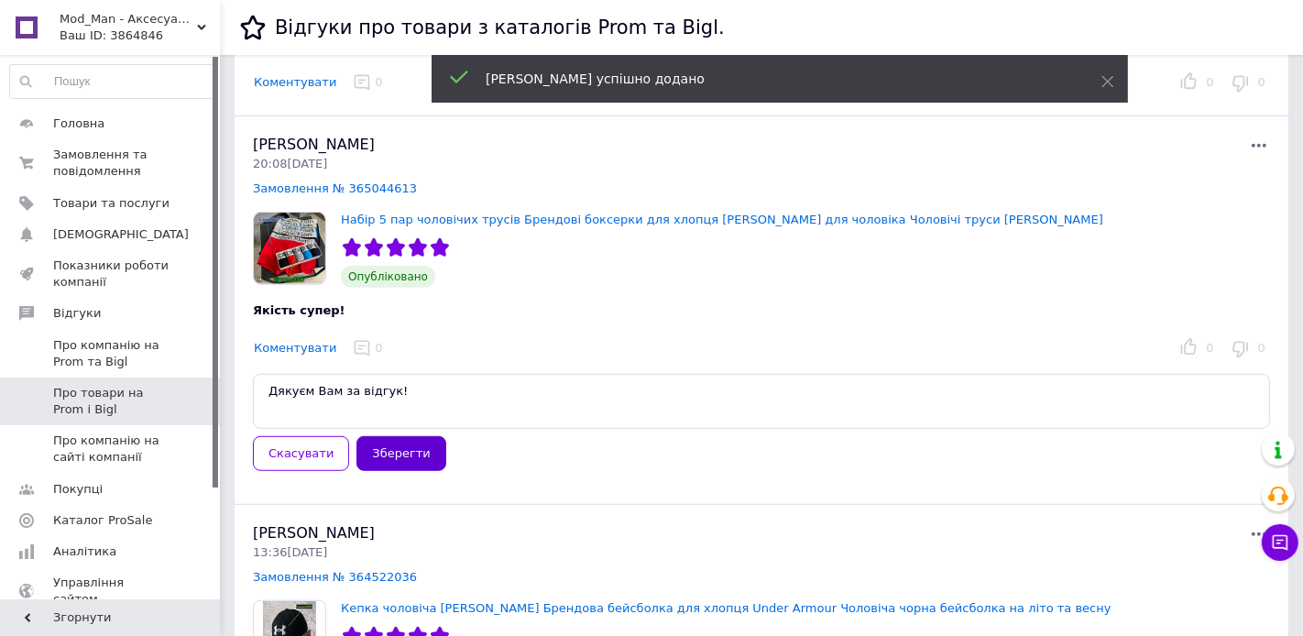
type textarea "Дякуєм Вам за відгук!"
drag, startPoint x: 398, startPoint y: 447, endPoint x: 393, endPoint y: 427, distance: 20.7
click at [398, 447] on button "Зберегти" at bounding box center [400, 454] width 89 height 36
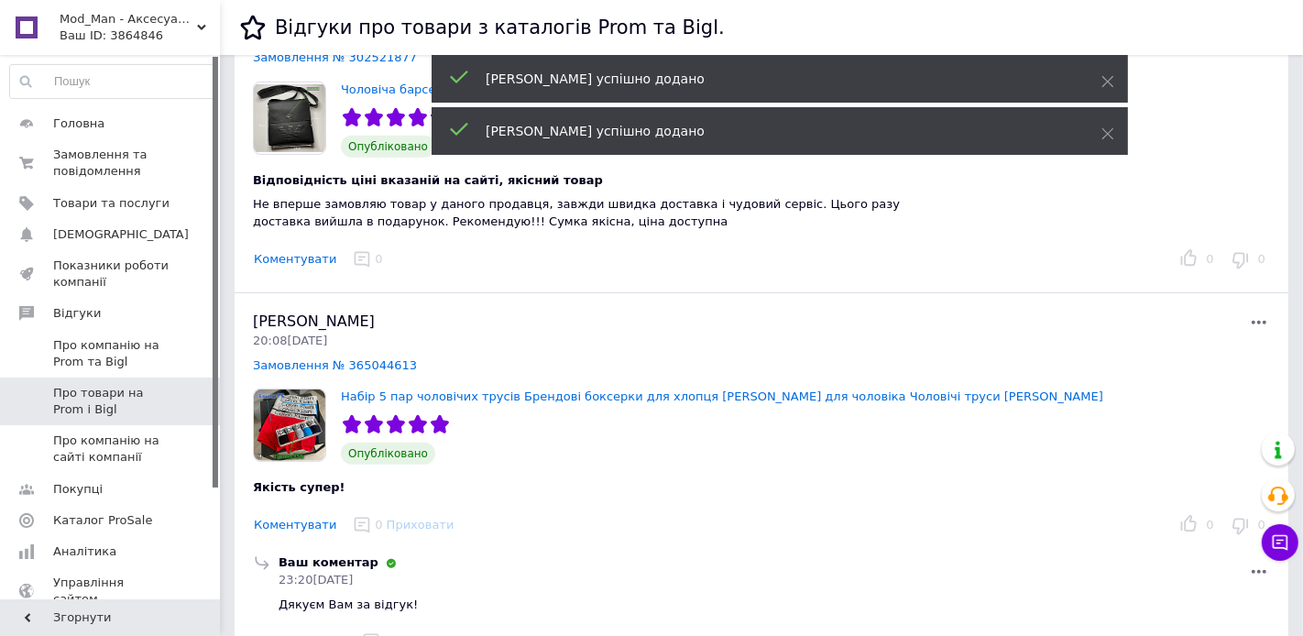
scroll to position [707, 0]
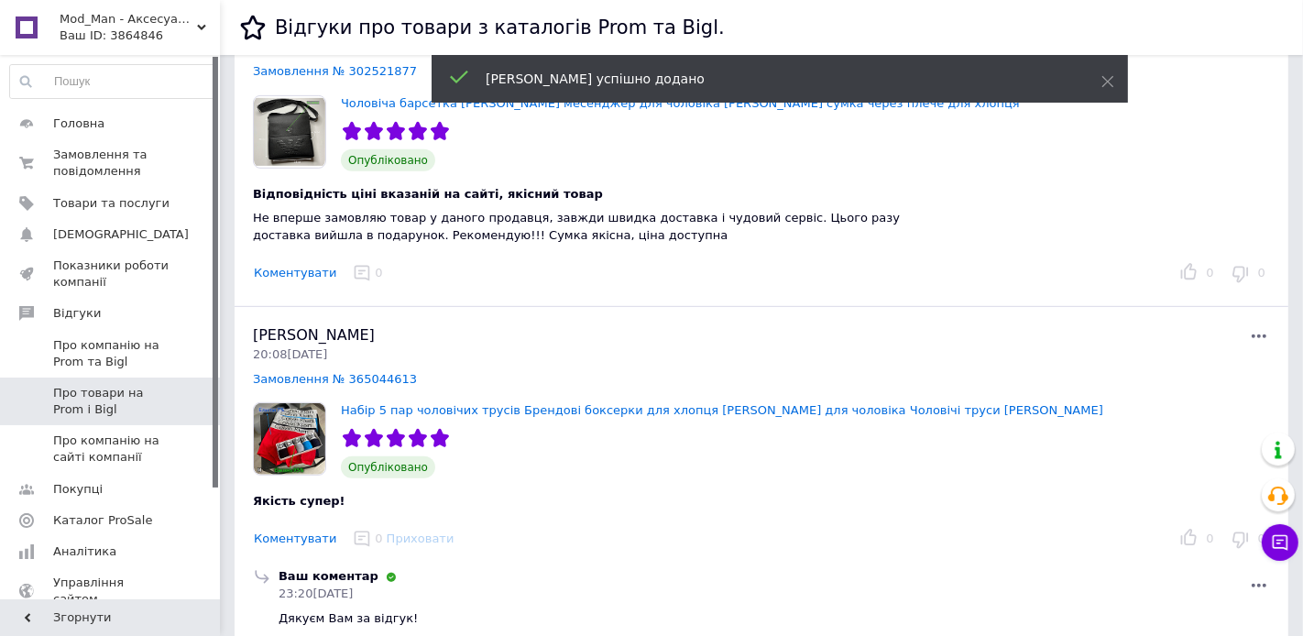
click at [299, 269] on button "Коментувати" at bounding box center [295, 273] width 84 height 19
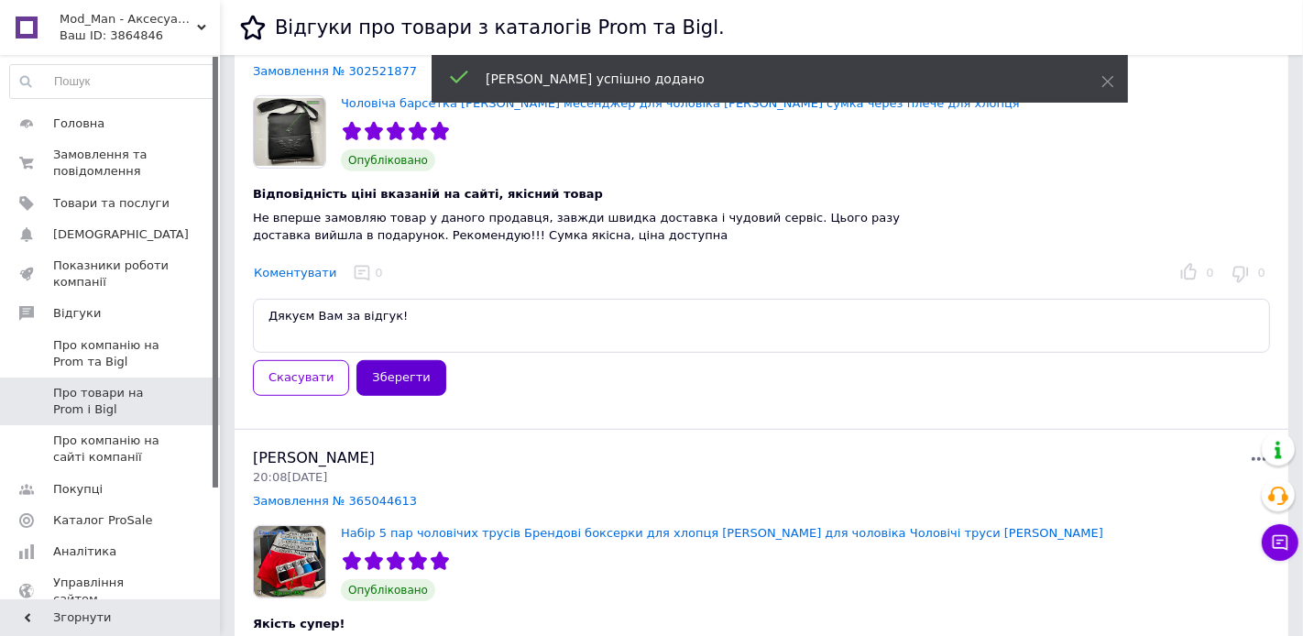
type textarea "Дякуєм Вам за відгук!"
click at [396, 379] on button "Зберегти" at bounding box center [400, 378] width 89 height 36
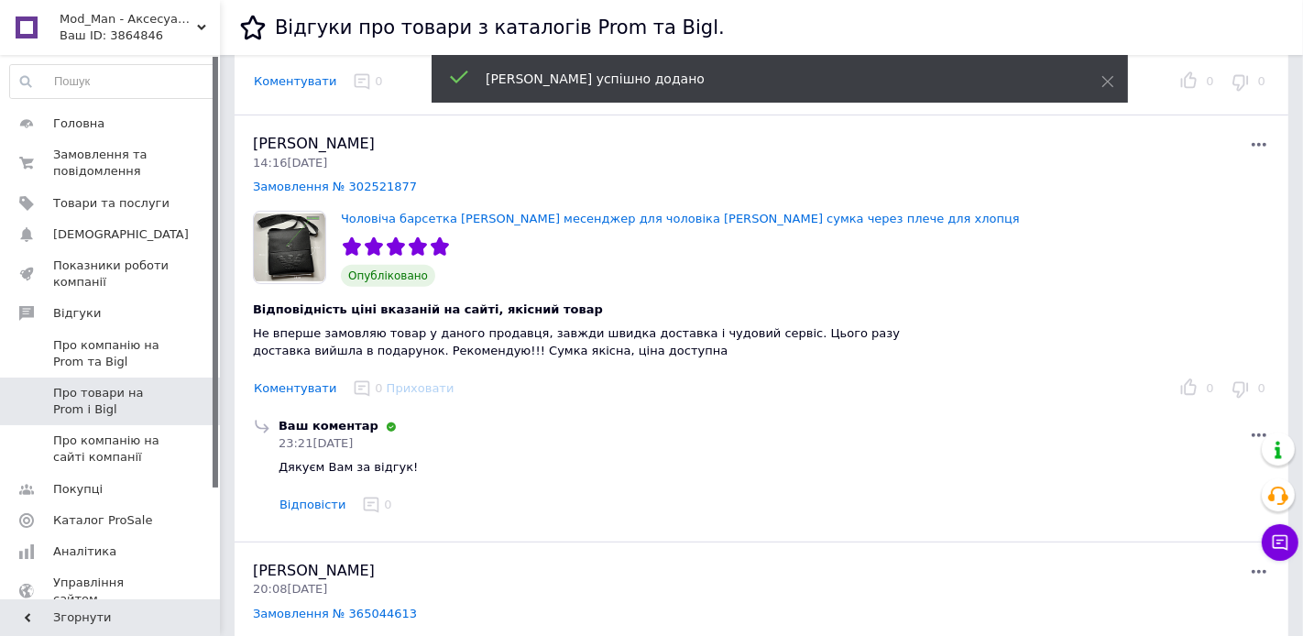
scroll to position [624, 0]
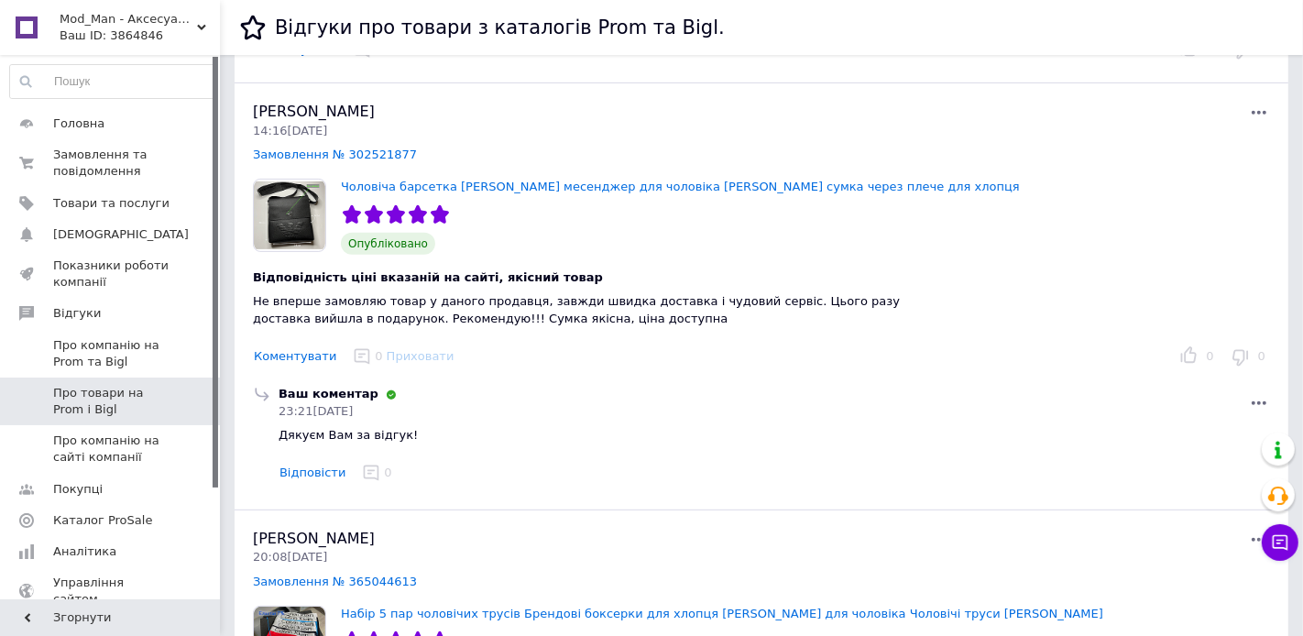
click at [284, 108] on span "[PERSON_NAME]" at bounding box center [314, 111] width 122 height 17
click at [1255, 392] on icon at bounding box center [1259, 403] width 22 height 22
click at [1166, 435] on span "Редагувати" at bounding box center [1161, 442] width 72 height 14
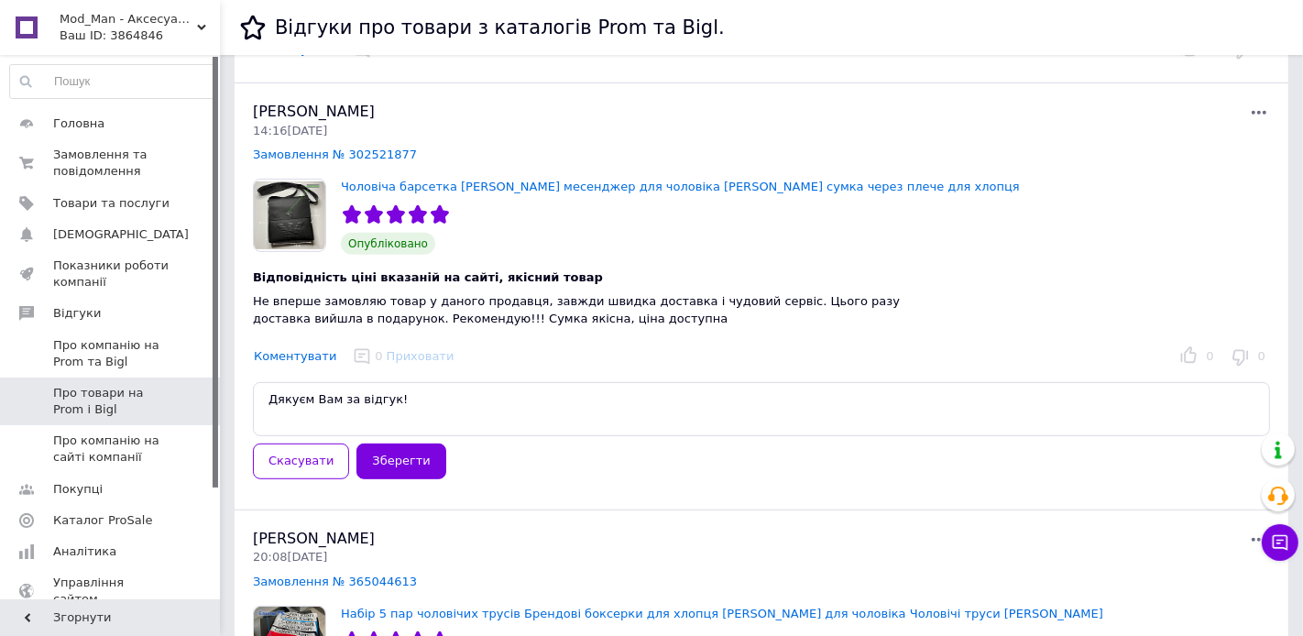
drag, startPoint x: 393, startPoint y: 394, endPoint x: 391, endPoint y: 421, distance: 27.5
click at [393, 394] on textarea "Дякуєм Вам за відгук!" at bounding box center [761, 409] width 1017 height 54
type textarea "Дякуєм Вам за відгук [PERSON_NAME]!"
drag, startPoint x: 420, startPoint y: 449, endPoint x: 421, endPoint y: 432, distance: 17.5
click at [420, 449] on button "Зберегти" at bounding box center [400, 461] width 89 height 36
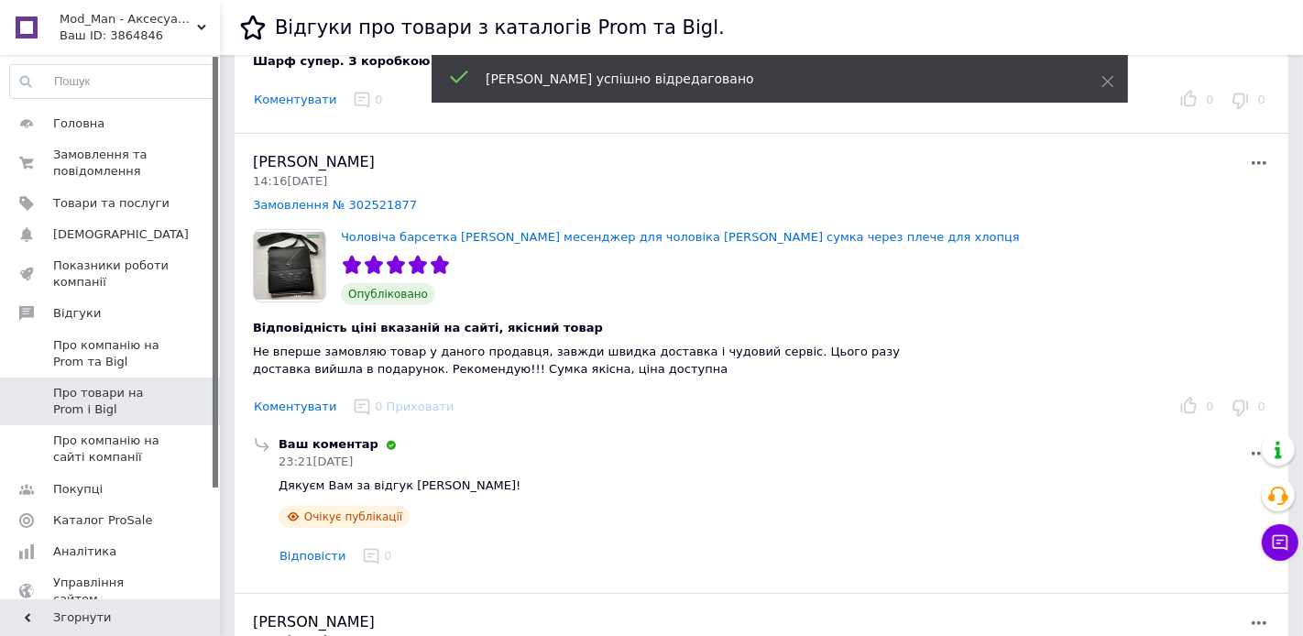
scroll to position [582, 0]
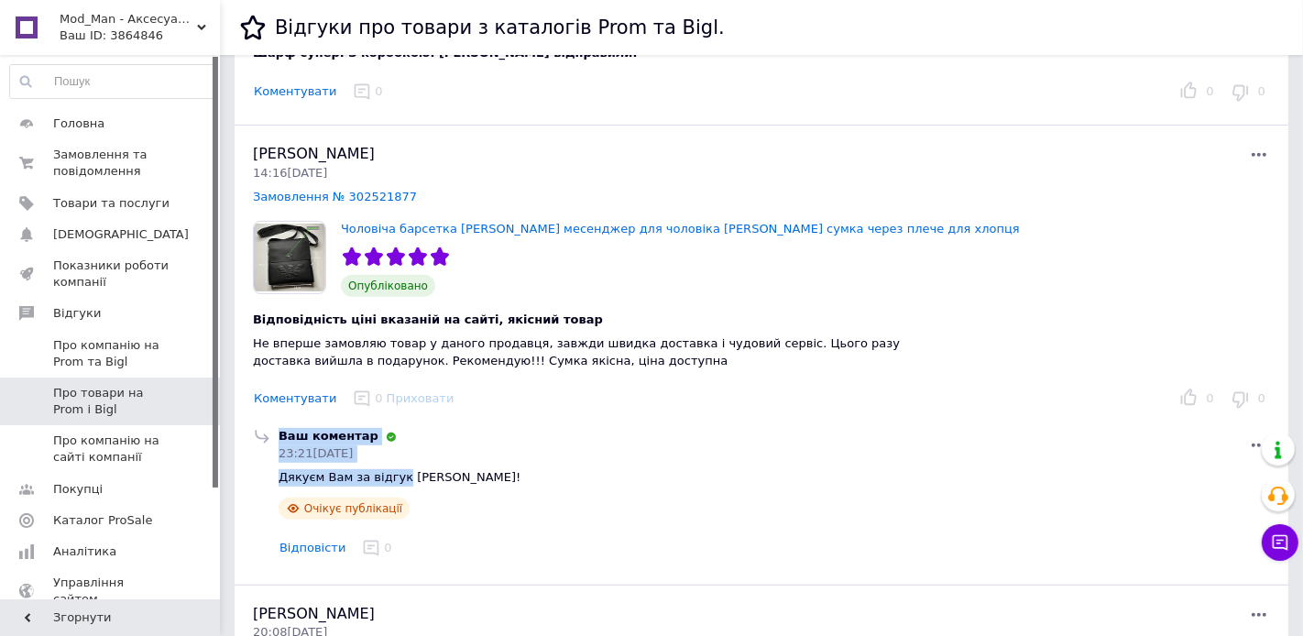
drag, startPoint x: 287, startPoint y: 470, endPoint x: 401, endPoint y: 476, distance: 114.7
click at [401, 476] on div "Ваш коментар 23:21[DATE] Дякуєм Вам за відгук [PERSON_NAME]! Очікує публікації …" at bounding box center [761, 495] width 1024 height 134
drag, startPoint x: 476, startPoint y: 471, endPoint x: 276, endPoint y: 476, distance: 199.8
click at [276, 476] on div "Ваш коментар 23:21[DATE] Дякуєм Вам за відгук [PERSON_NAME]! Очікує публікації …" at bounding box center [774, 495] width 999 height 134
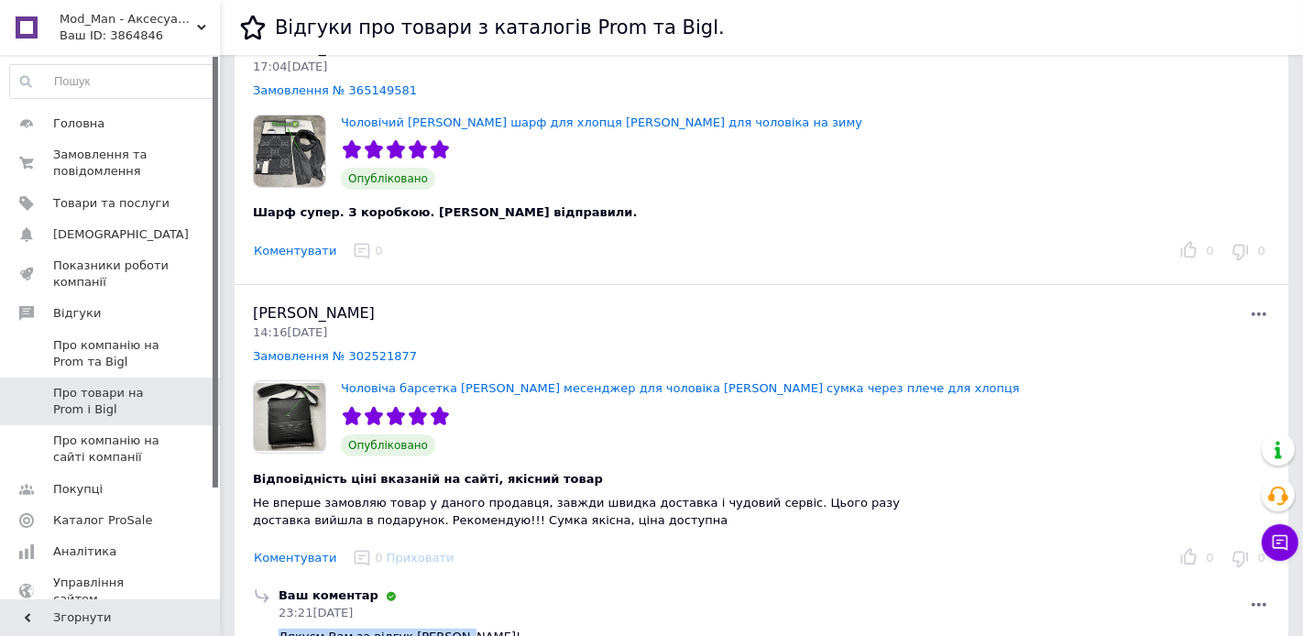
scroll to position [406, 0]
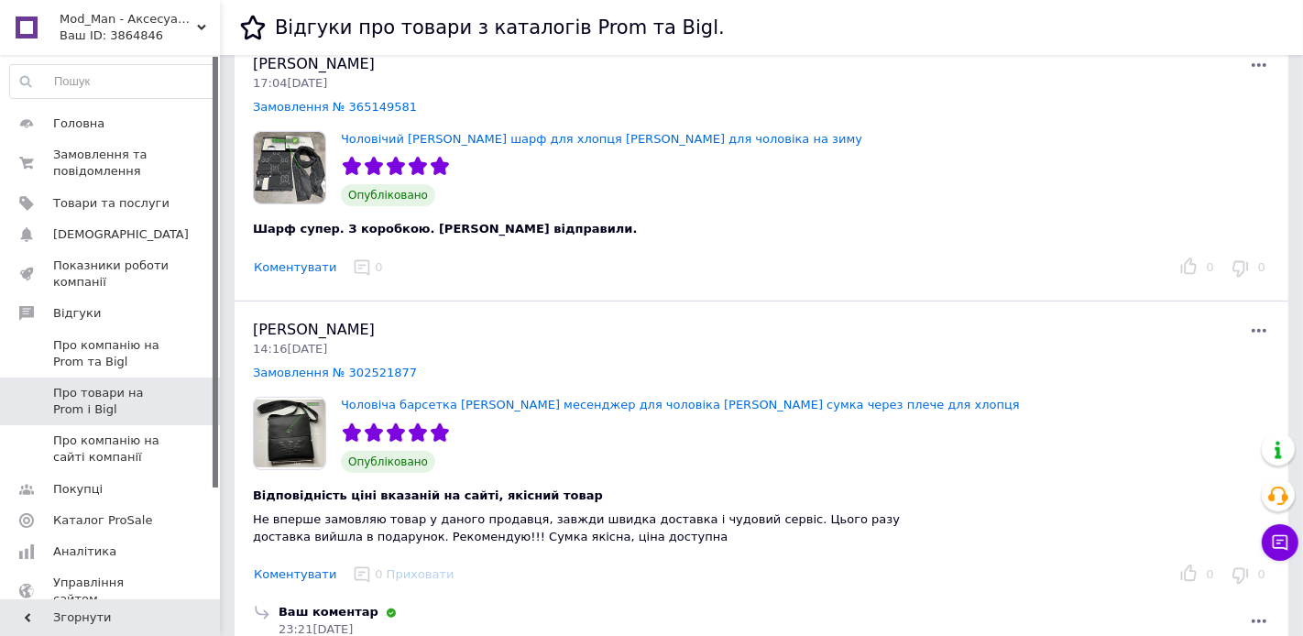
click at [293, 264] on button "Коментувати" at bounding box center [295, 267] width 84 height 19
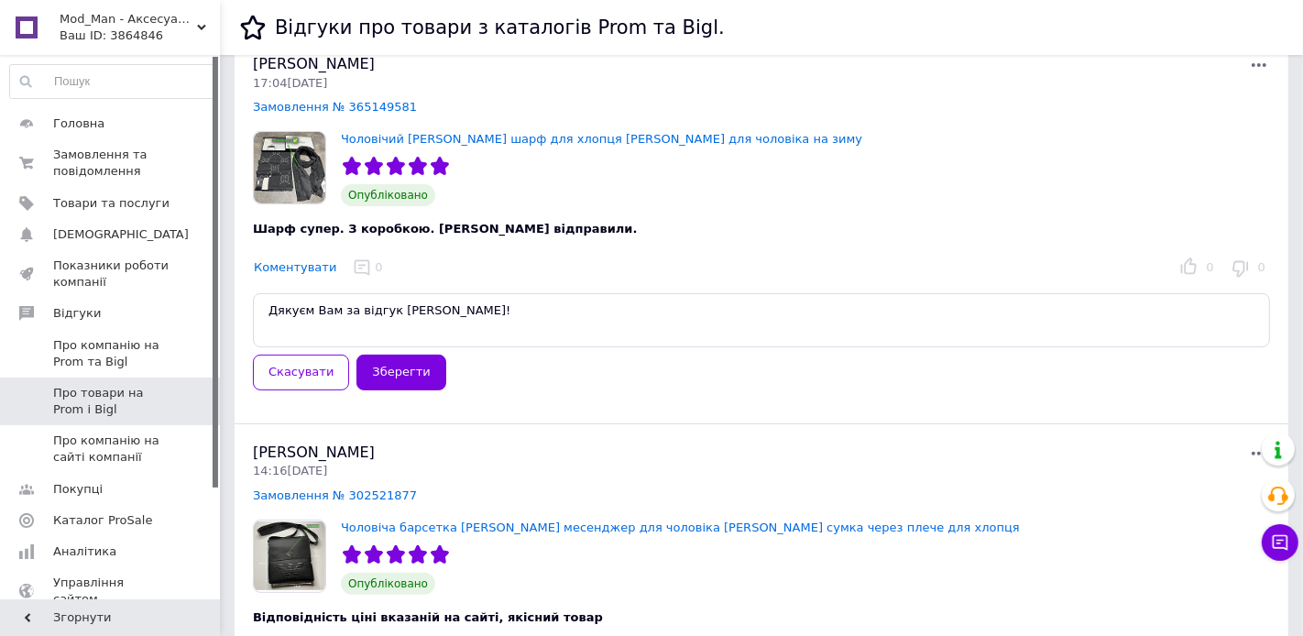
click at [420, 306] on textarea "Дякуєм Вам за відгук [PERSON_NAME]!" at bounding box center [761, 320] width 1017 height 54
drag, startPoint x: 399, startPoint y: 307, endPoint x: 247, endPoint y: 301, distance: 151.3
click at [247, 301] on div "[PERSON_NAME] 17:04[DATE] Замовлення № 365149581 Чоловічий [PERSON_NAME] Брендо…" at bounding box center [762, 230] width 1054 height 388
type textarea "Дякуєм Вам за відгук!"
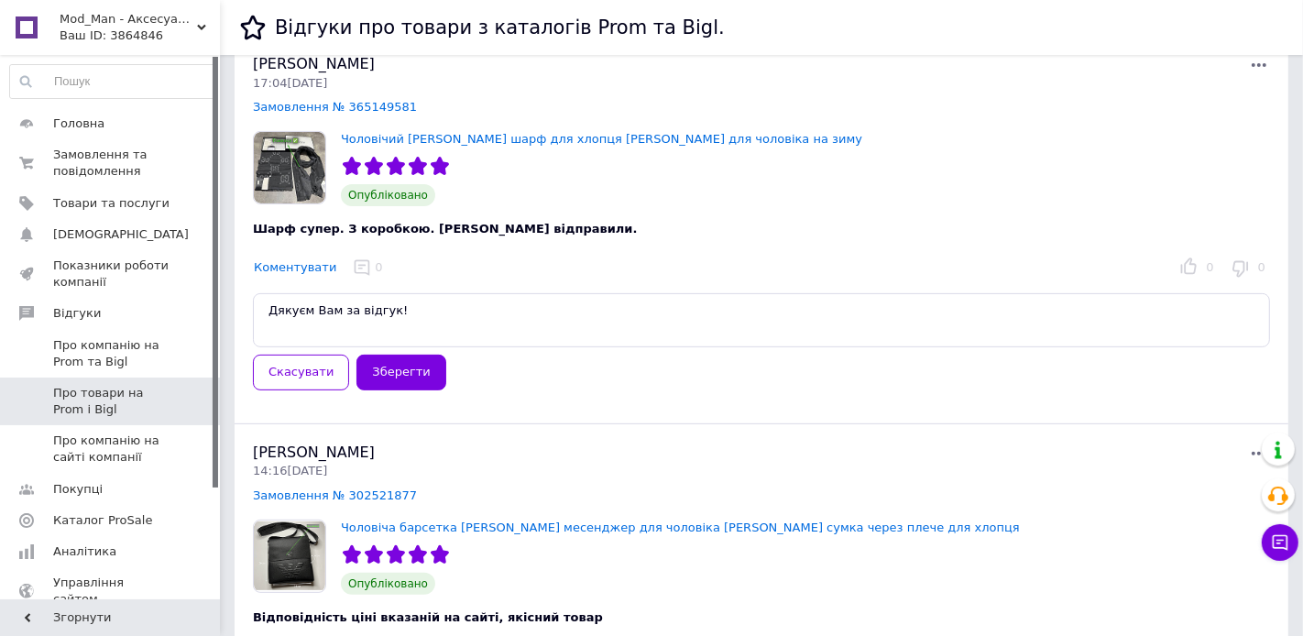
drag, startPoint x: 388, startPoint y: 364, endPoint x: 387, endPoint y: 331, distance: 33.0
click at [388, 364] on button "Зберегти" at bounding box center [400, 373] width 89 height 36
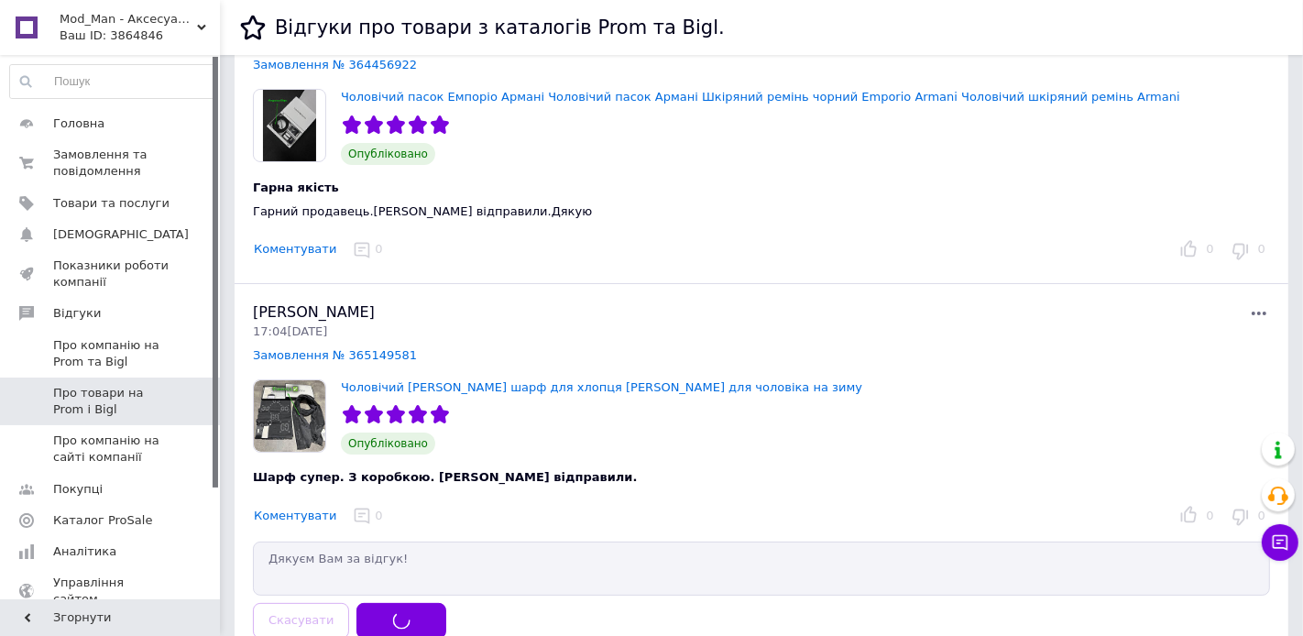
scroll to position [105, 0]
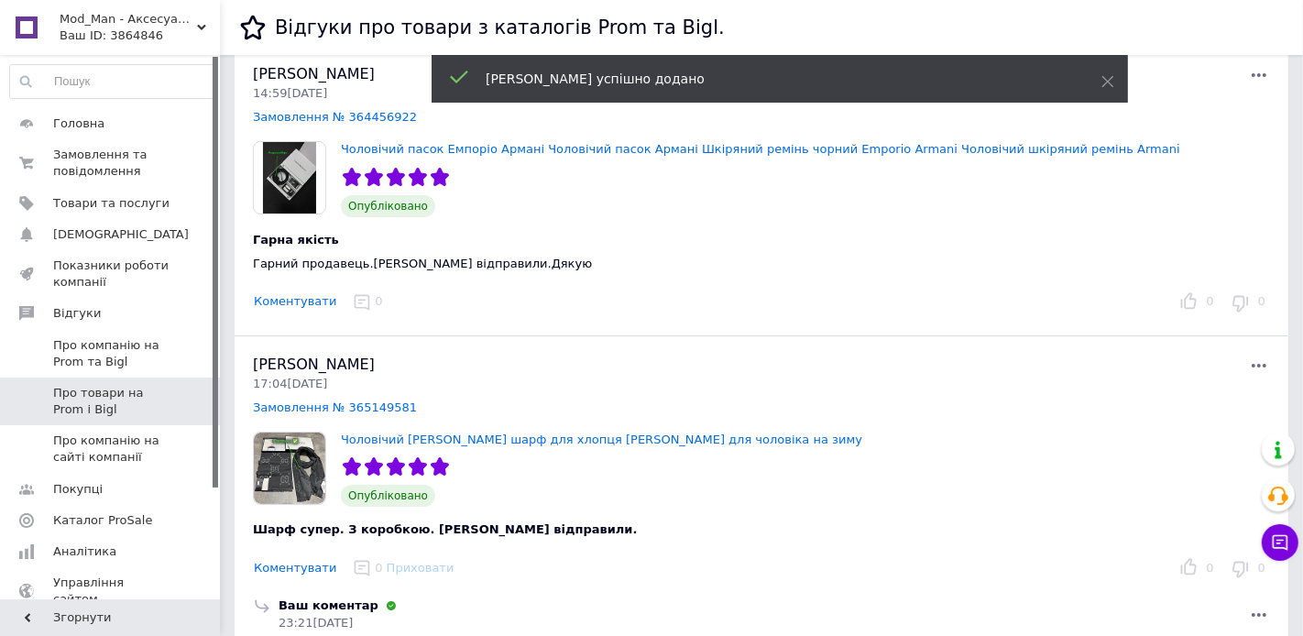
click at [301, 303] on button "Коментувати" at bounding box center [295, 301] width 84 height 19
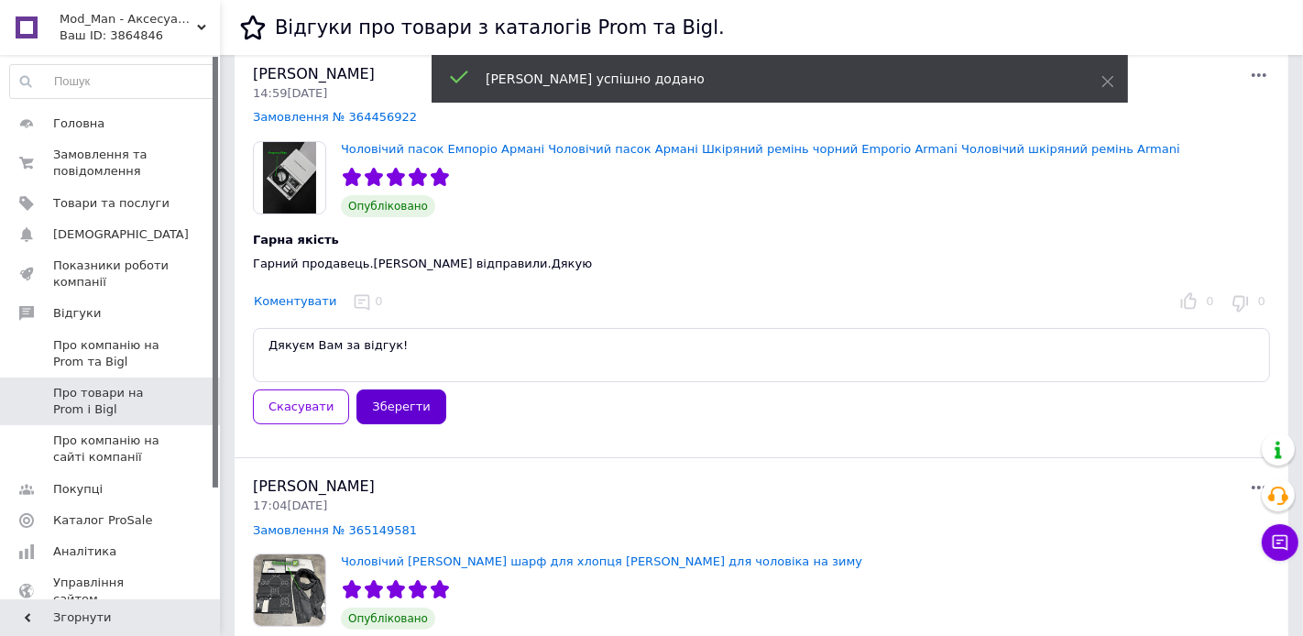
type textarea "Дякуєм Вам за відгук!"
drag, startPoint x: 388, startPoint y: 392, endPoint x: 421, endPoint y: 371, distance: 39.1
click at [388, 392] on button "Зберегти" at bounding box center [400, 407] width 89 height 36
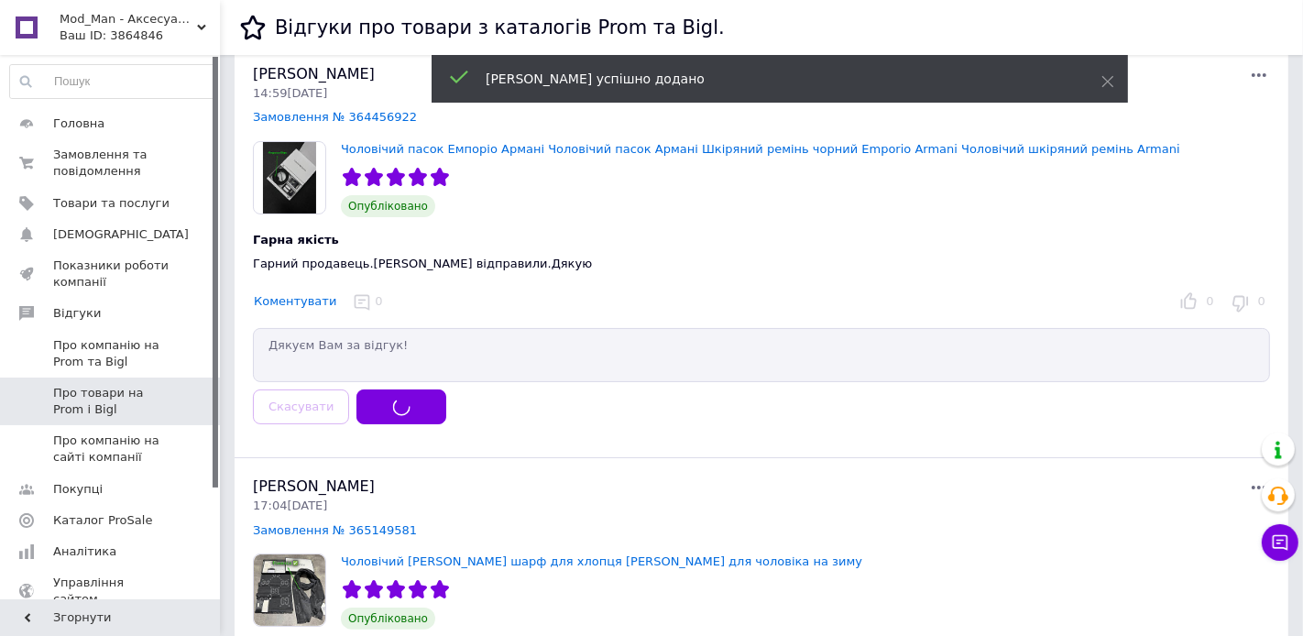
scroll to position [0, 0]
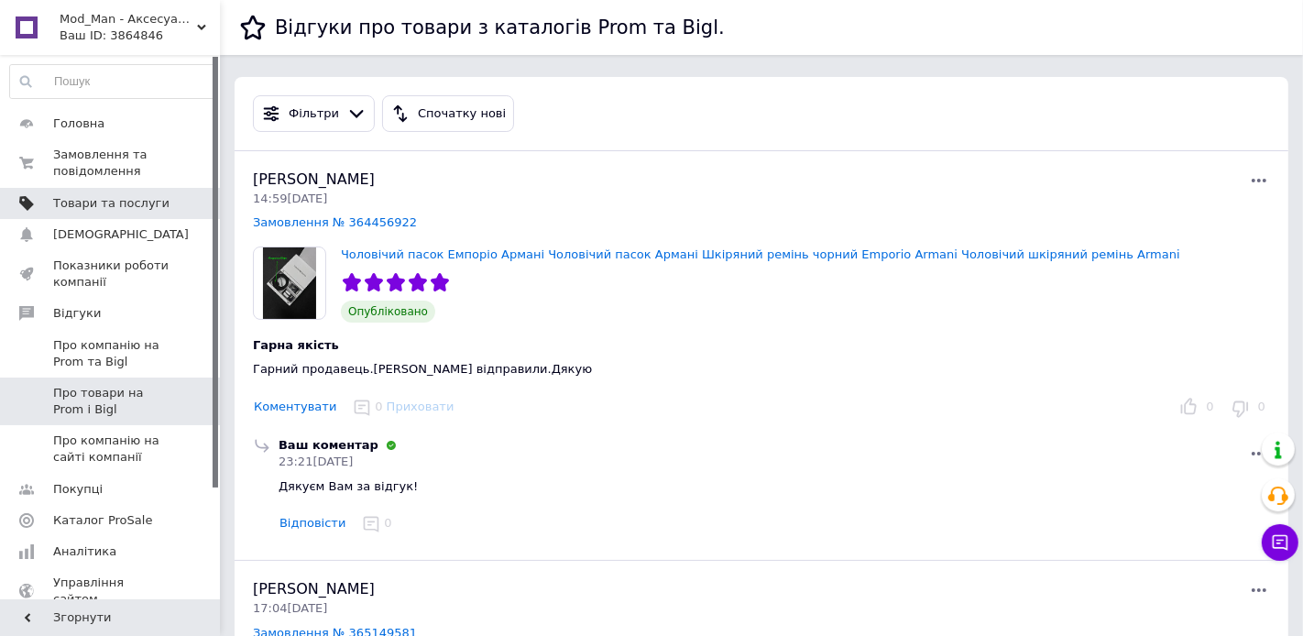
click at [103, 198] on span "Товари та послуги" at bounding box center [111, 203] width 116 height 16
